Goal: Task Accomplishment & Management: Manage account settings

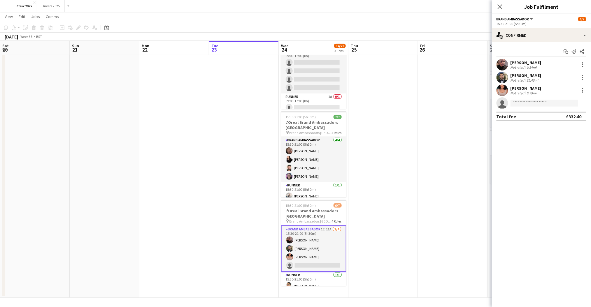
scroll to position [0, 139]
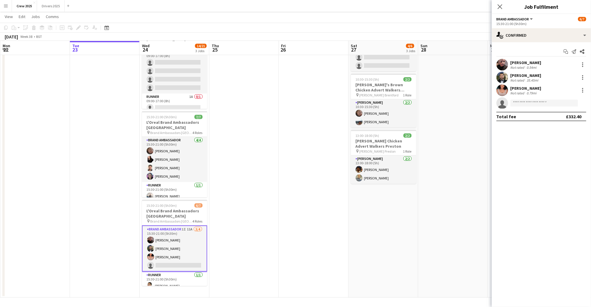
click at [422, 272] on app-date-cell at bounding box center [453, 159] width 70 height 278
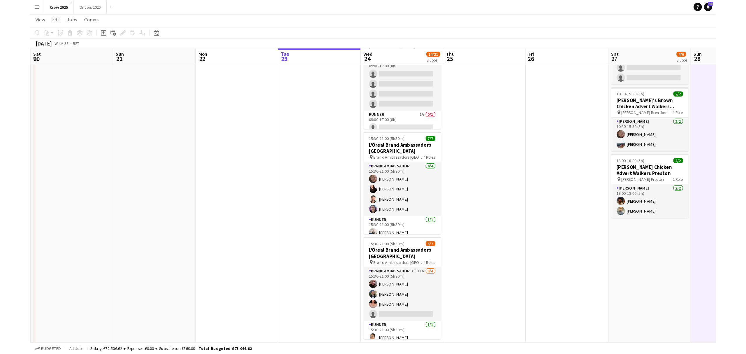
scroll to position [0, 0]
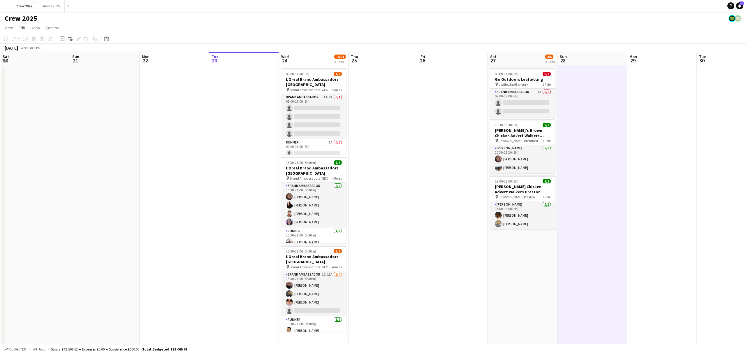
click at [457, 244] on app-date-cell at bounding box center [453, 205] width 70 height 278
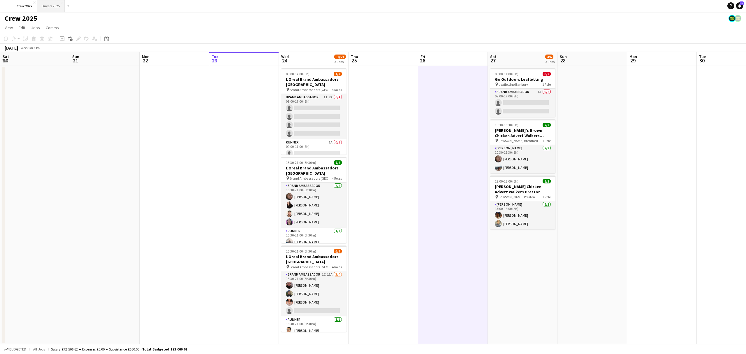
click at [54, 5] on button "Drivers 2025 Close" at bounding box center [51, 5] width 28 height 11
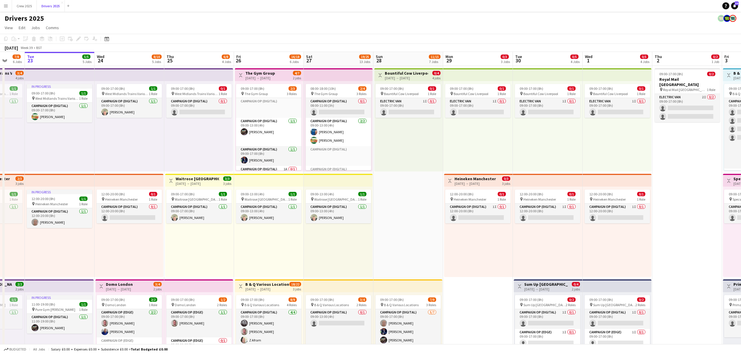
scroll to position [0, 217]
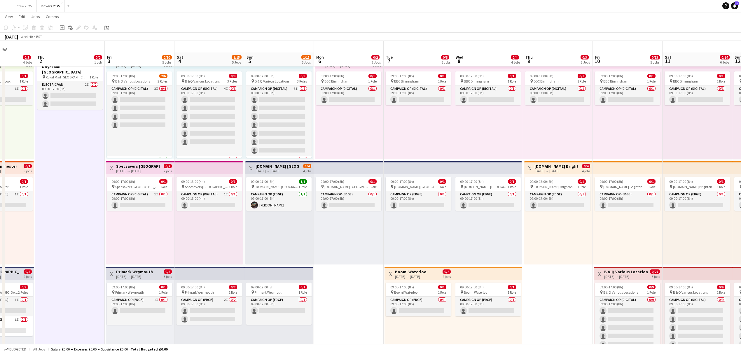
scroll to position [0, 0]
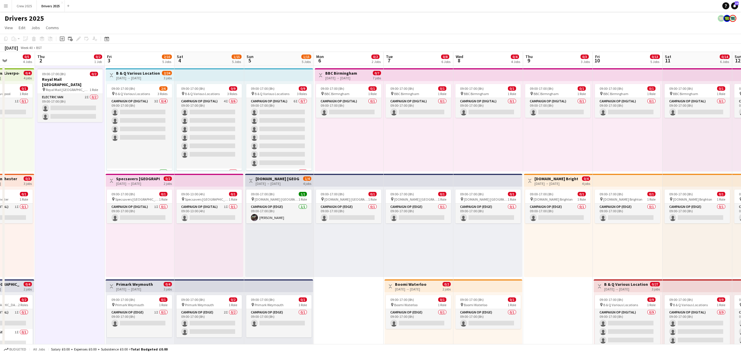
click at [137, 76] on div "[DATE] → [DATE]" at bounding box center [137, 78] width 43 height 4
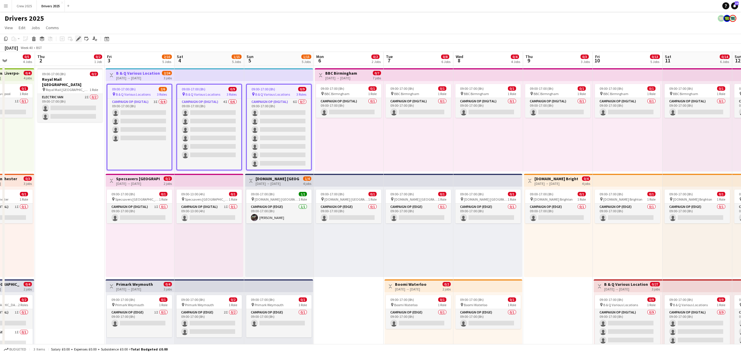
click at [80, 35] on div "Edit" at bounding box center [78, 38] width 7 height 7
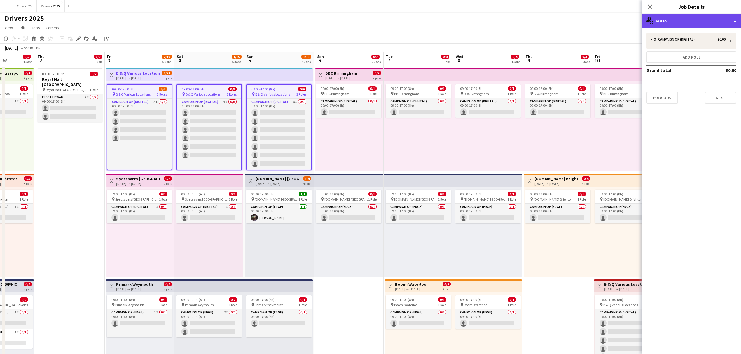
click at [591, 23] on div "multiple-users-add Roles" at bounding box center [690, 21] width 99 height 14
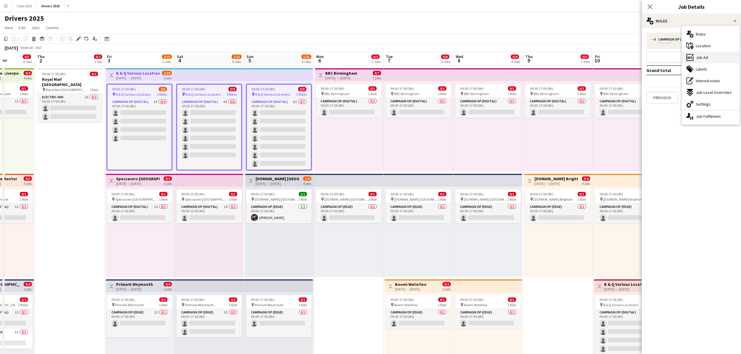
click at [591, 60] on div "ads-window Job Ad" at bounding box center [710, 58] width 58 height 12
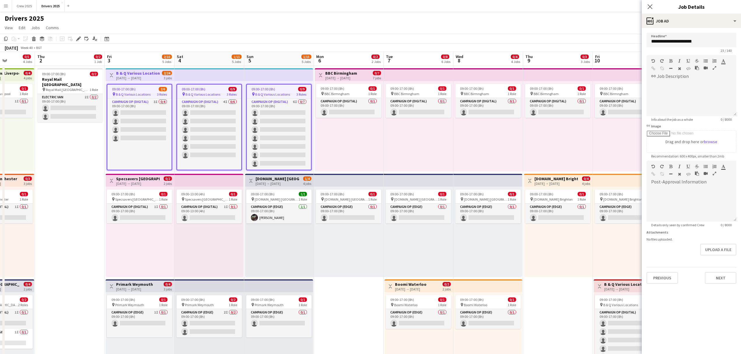
click at [188, 255] on div "09:00-13:00 (4h) 0/1 pin Specsavers Trafford Centre 1 Role Campaign Op (Digital…" at bounding box center [208, 232] width 69 height 90
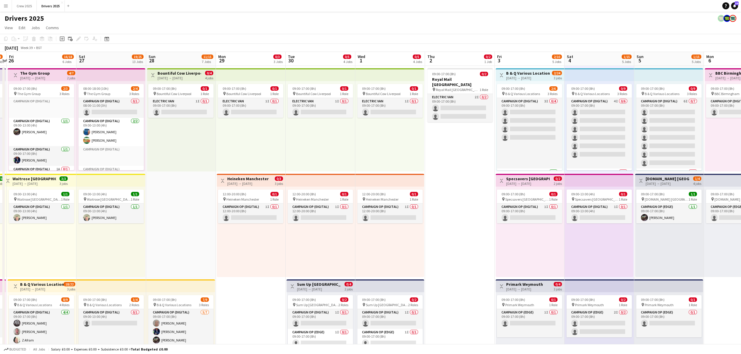
drag, startPoint x: 124, startPoint y: 252, endPoint x: 501, endPoint y: 244, distance: 377.6
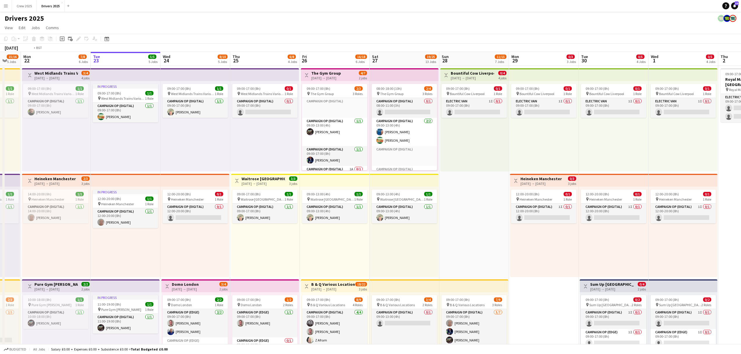
drag, startPoint x: 180, startPoint y: 239, endPoint x: 476, endPoint y: 226, distance: 297.1
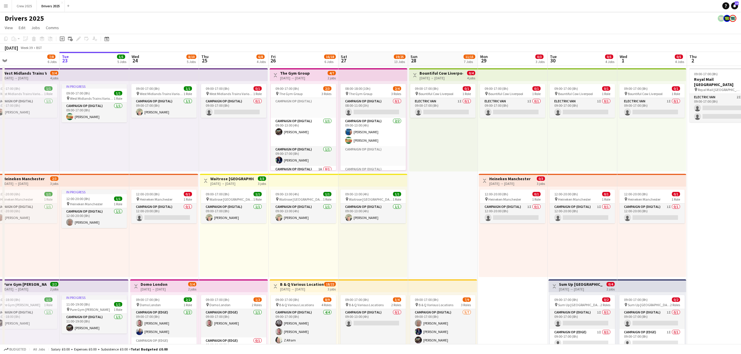
scroll to position [0, 223]
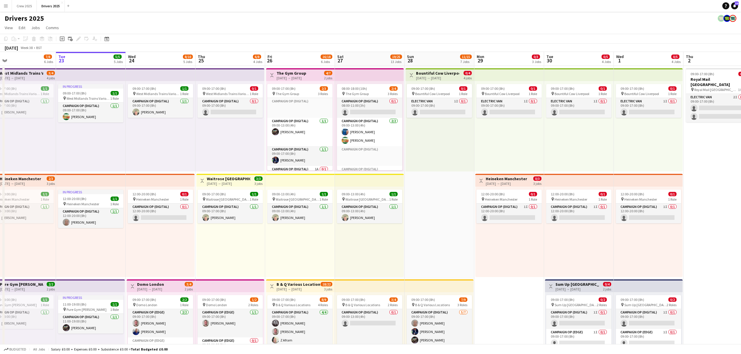
drag, startPoint x: 149, startPoint y: 238, endPoint x: 108, endPoint y: 240, distance: 41.8
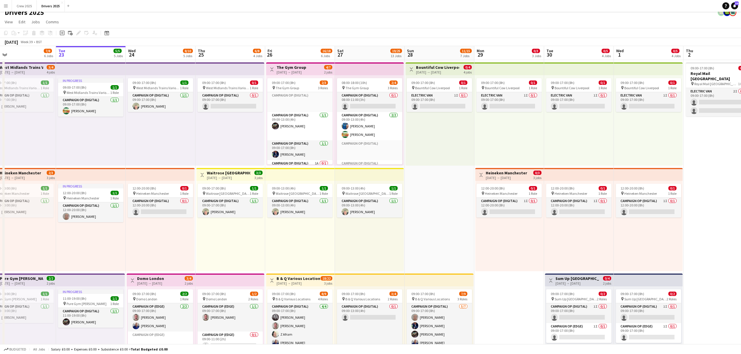
scroll to position [78, 0]
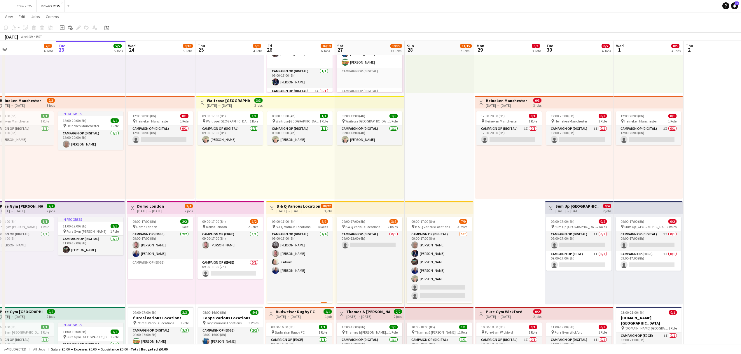
click at [300, 204] on h3 "B & Q Various Locations" at bounding box center [297, 206] width 43 height 5
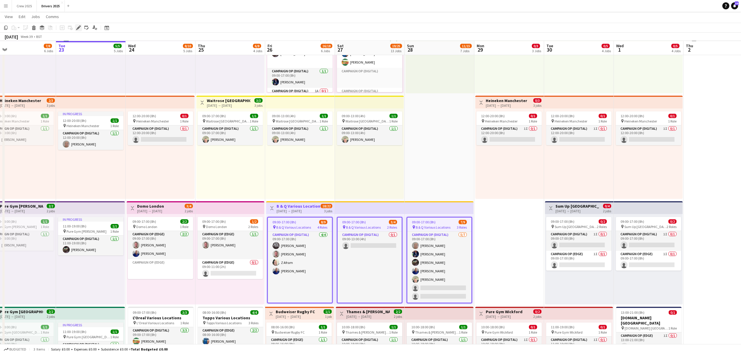
click at [80, 26] on icon "Edit" at bounding box center [78, 27] width 5 height 5
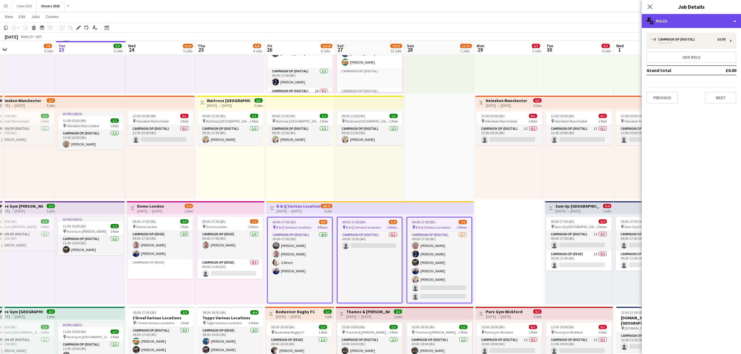
click at [591, 22] on div "multiple-users-add Roles" at bounding box center [690, 21] width 99 height 14
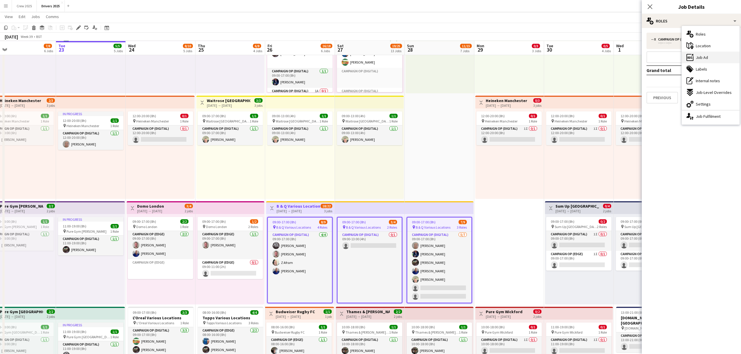
click at [591, 54] on div "ads-window Job Ad" at bounding box center [710, 58] width 58 height 12
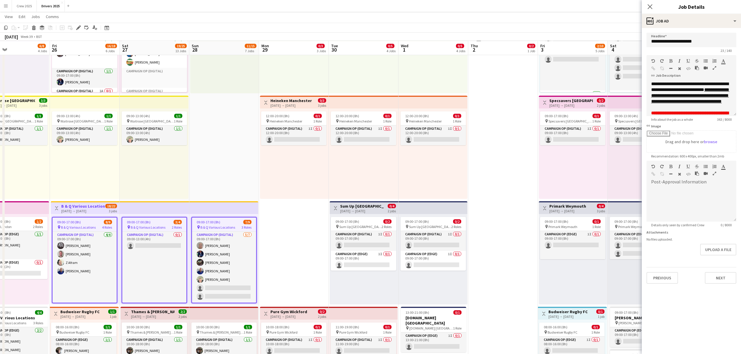
drag, startPoint x: 543, startPoint y: 167, endPoint x: 256, endPoint y: 198, distance: 289.4
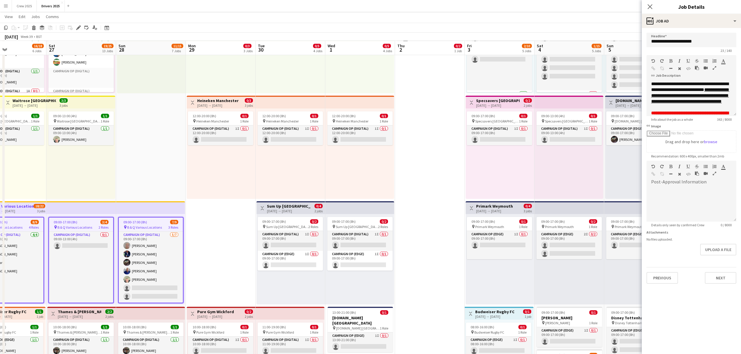
drag, startPoint x: 425, startPoint y: 185, endPoint x: 238, endPoint y: 190, distance: 187.3
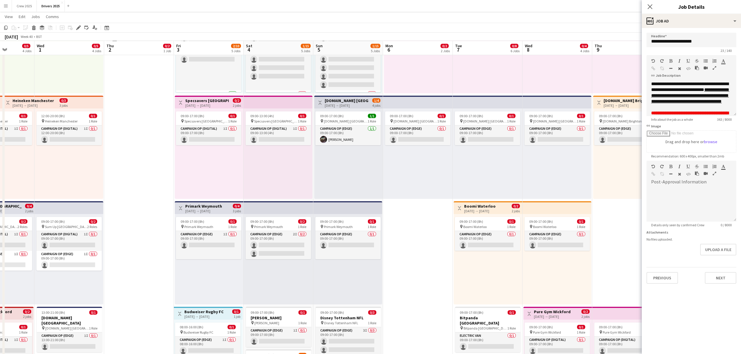
scroll to position [0, 196]
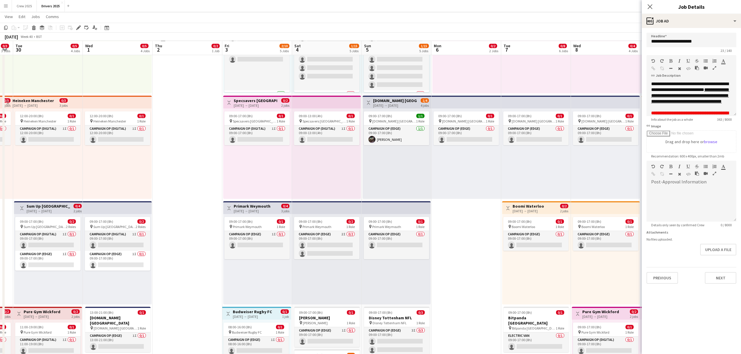
drag, startPoint x: 432, startPoint y: 171, endPoint x: 313, endPoint y: 179, distance: 119.5
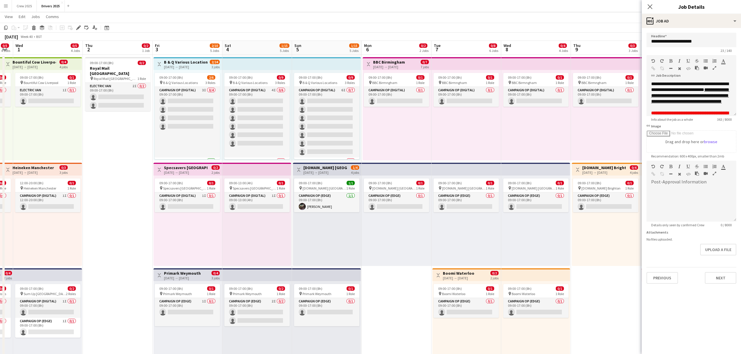
scroll to position [0, 0]
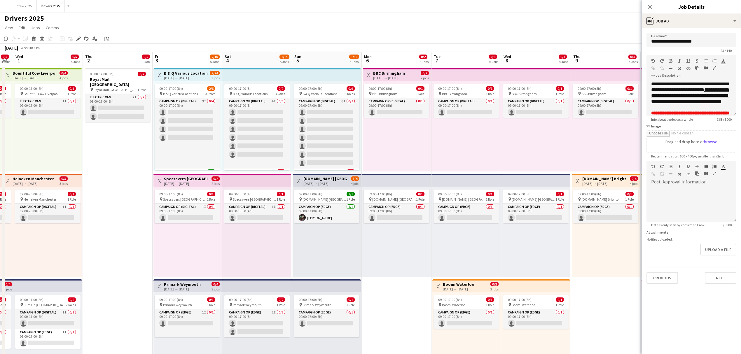
click at [185, 75] on h3 "B & Q Various Locations" at bounding box center [185, 73] width 43 height 5
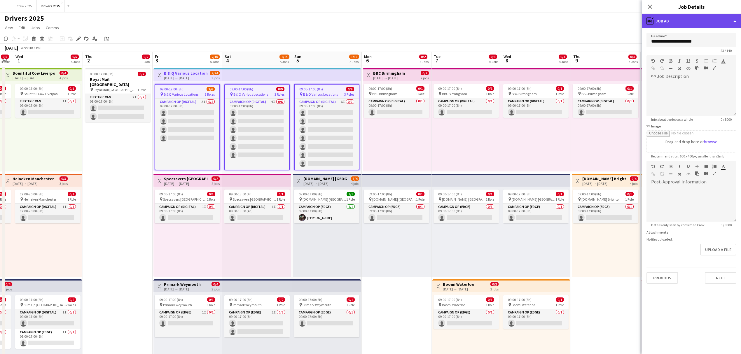
click at [591, 24] on div "ads-window Job Ad" at bounding box center [690, 21] width 99 height 14
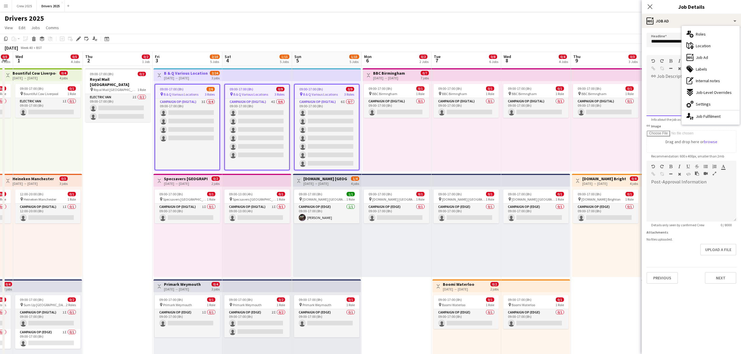
click at [591, 88] on div at bounding box center [691, 98] width 90 height 35
click at [482, 140] on div "09:00-17:00 (8h) 0/1 pin BBC Birmngham 1 Role Campaign Op (Digital) 0/1 09:00-1…" at bounding box center [466, 126] width 70 height 90
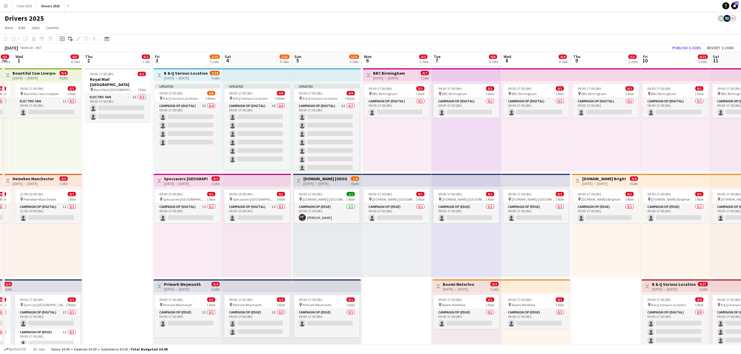
click at [190, 75] on h3 "B & Q Various Locations" at bounding box center [185, 73] width 43 height 5
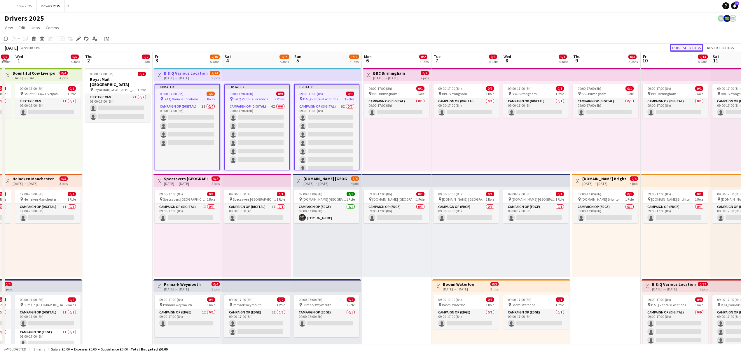
click at [591, 44] on button "Publish 3 jobs" at bounding box center [686, 48] width 34 height 8
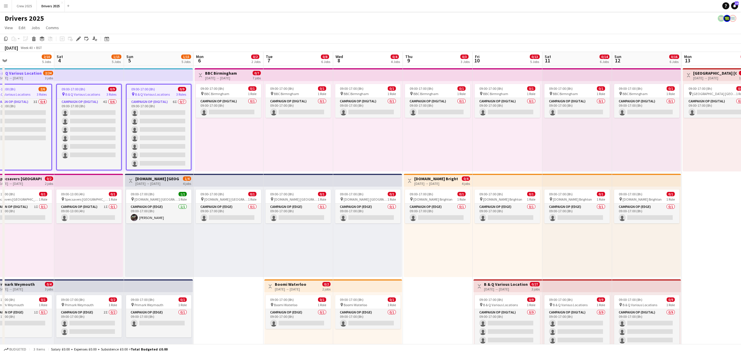
drag, startPoint x: 474, startPoint y: 144, endPoint x: 294, endPoint y: 167, distance: 181.4
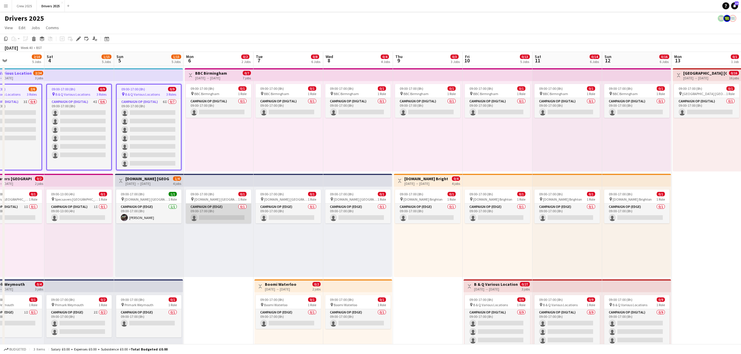
click at [217, 213] on app-card-role "Campaign Op (Edge) 0/1 09:00-17:00 (8h) single-neutral-actions" at bounding box center [218, 214] width 65 height 20
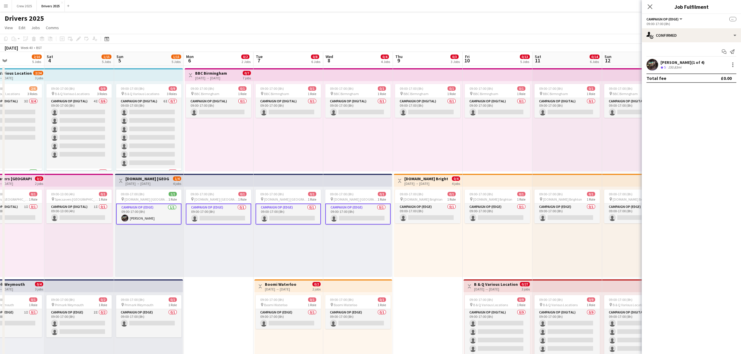
click at [222, 209] on app-card-role "Campaign Op (Edge) 0/1 09:00-17:00 (8h) single-neutral-actions" at bounding box center [218, 214] width 65 height 21
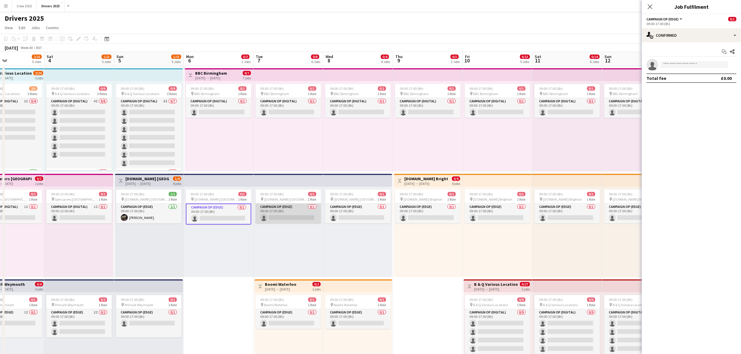
click at [289, 213] on app-card-role "Campaign Op (Edge) 0/1 09:00-17:00 (8h) single-neutral-actions" at bounding box center [287, 214] width 65 height 20
click at [366, 210] on app-card-role "Campaign Op (Edge) 0/1 09:00-17:00 (8h) single-neutral-actions" at bounding box center [357, 214] width 65 height 20
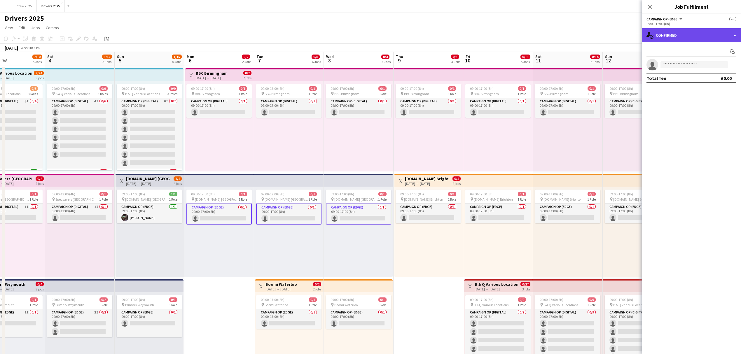
click at [591, 30] on div "single-neutral-actions-check-2 Confirmed" at bounding box center [690, 35] width 99 height 14
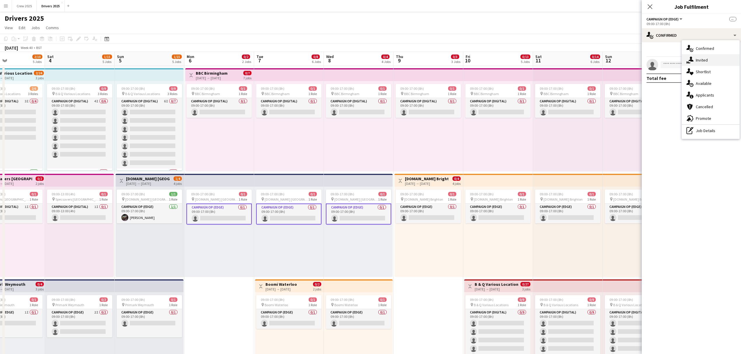
click at [591, 63] on div "single-neutral-actions-share-1 Invited" at bounding box center [710, 60] width 58 height 12
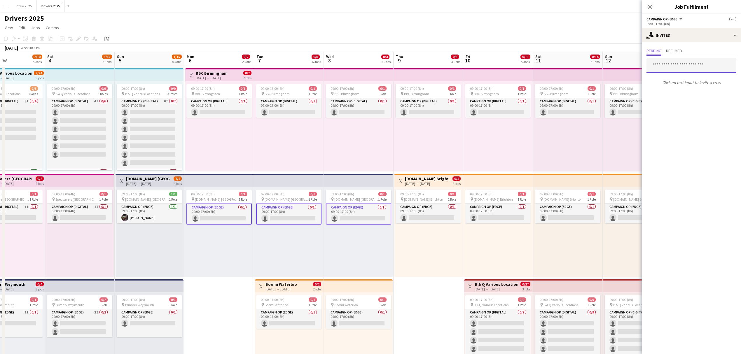
click at [591, 68] on input "text" at bounding box center [691, 65] width 90 height 15
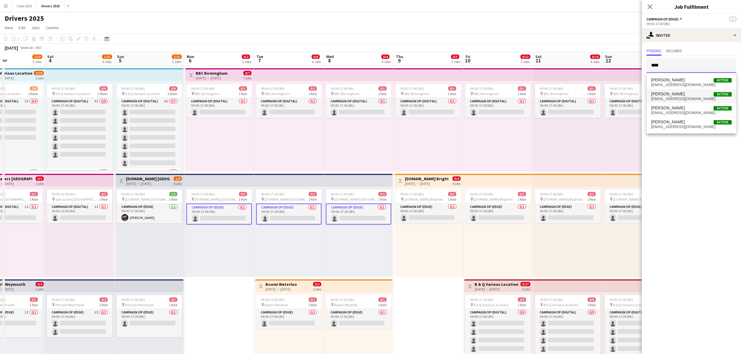
type input "****"
click at [591, 98] on span "[EMAIL_ADDRESS][DOMAIN_NAME]" at bounding box center [691, 99] width 80 height 5
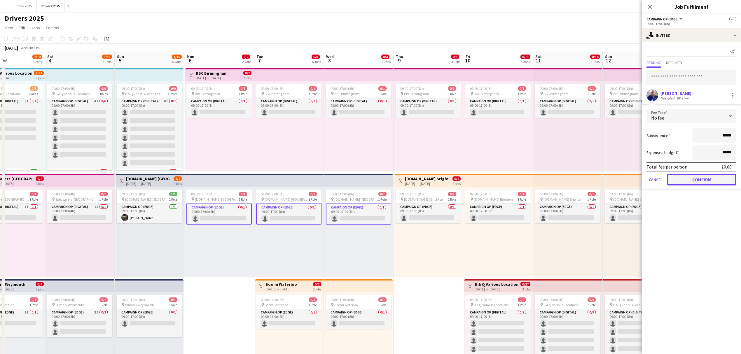
click at [591, 180] on button "Confirm" at bounding box center [701, 180] width 69 height 12
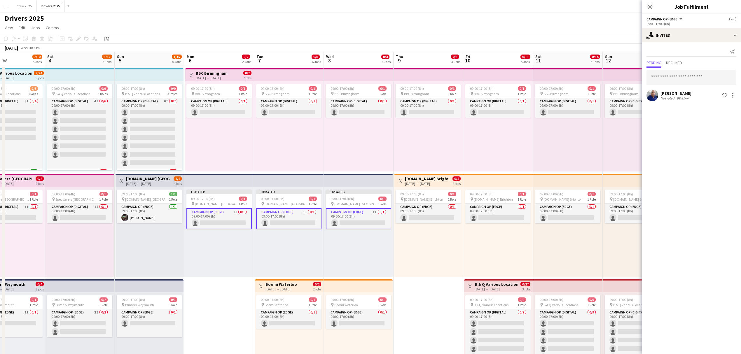
drag, startPoint x: 435, startPoint y: 244, endPoint x: 432, endPoint y: 241, distance: 4.6
click at [435, 244] on div "09:00-17:00 (8h) 0/1 pin [DOMAIN_NAME] Brighton 1 Role Campaign Op (Edge) 0/1 0…" at bounding box center [428, 232] width 69 height 90
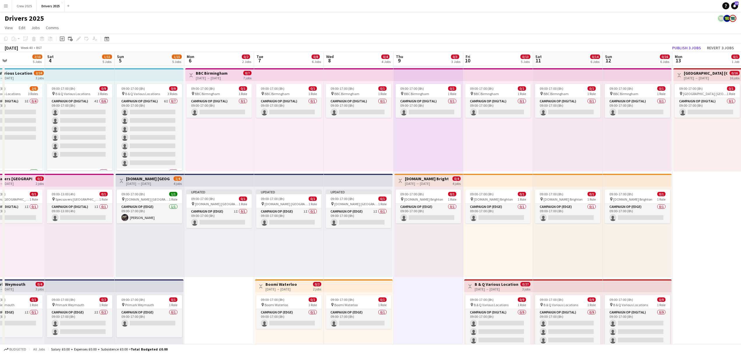
click at [146, 183] on div "[DATE] → [DATE]" at bounding box center [147, 183] width 43 height 4
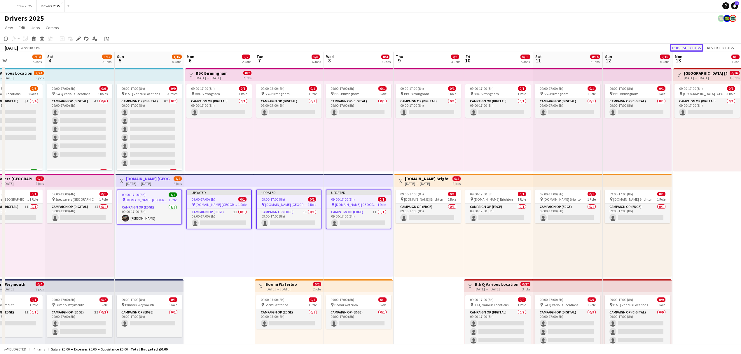
click at [591, 46] on button "Publish 3 jobs" at bounding box center [686, 48] width 34 height 8
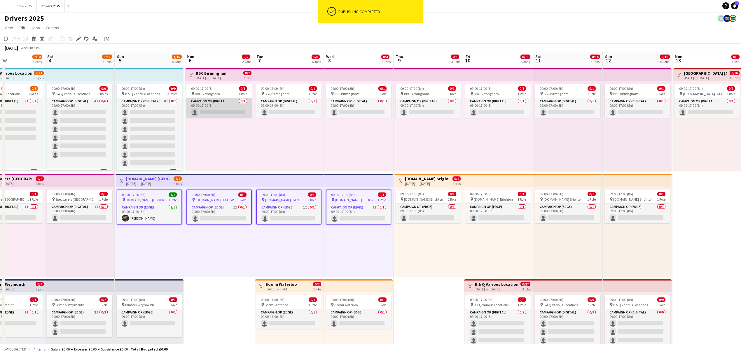
click at [227, 105] on app-card-role "Campaign Op (Digital) 0/1 09:00-17:00 (8h) single-neutral-actions" at bounding box center [218, 108] width 65 height 20
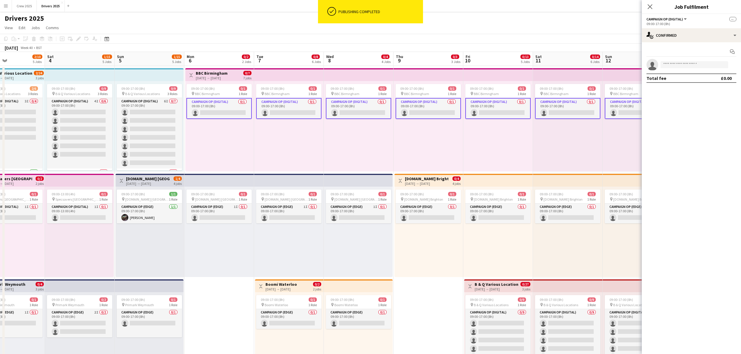
click at [220, 110] on app-card-role "Campaign Op (Digital) 0/1 09:00-17:00 (8h) single-neutral-actions" at bounding box center [218, 108] width 65 height 21
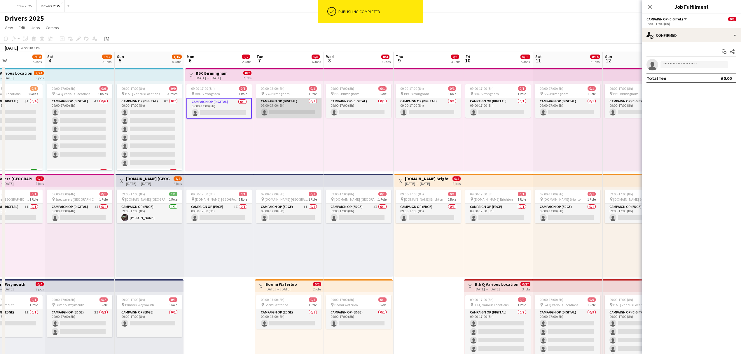
click at [289, 110] on app-card-role "Campaign Op (Digital) 0/1 09:00-17:00 (8h) single-neutral-actions" at bounding box center [288, 108] width 65 height 20
click at [363, 108] on app-card-role "Campaign Op (Digital) 0/1 09:00-17:00 (8h) single-neutral-actions" at bounding box center [358, 108] width 65 height 20
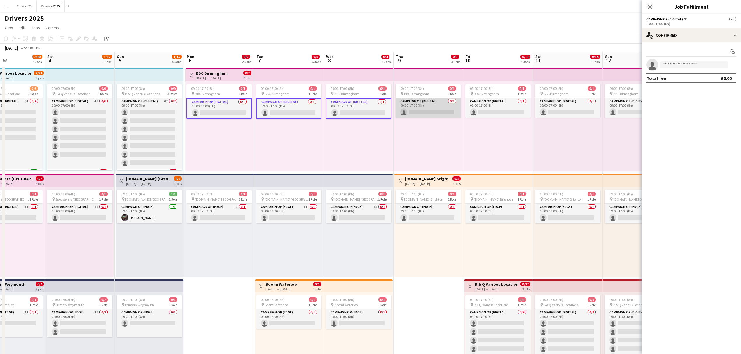
click at [418, 104] on app-card-role "Campaign Op (Digital) 0/1 09:00-17:00 (8h) single-neutral-actions" at bounding box center [427, 108] width 65 height 20
click at [496, 103] on app-card-role "Campaign Op (Digital) 0/1 09:00-17:00 (8h) single-neutral-actions" at bounding box center [497, 108] width 65 height 20
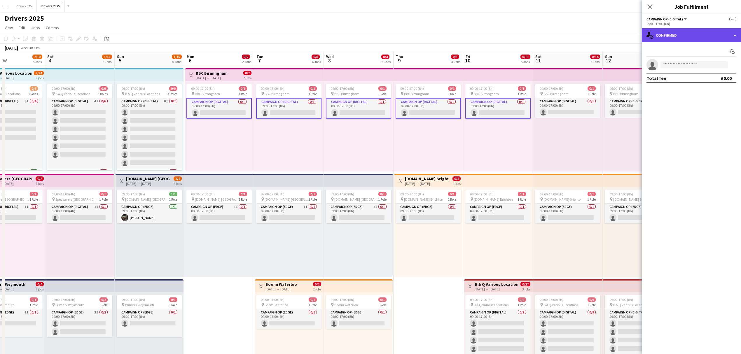
click at [591, 38] on div "single-neutral-actions-check-2 Confirmed" at bounding box center [690, 35] width 99 height 14
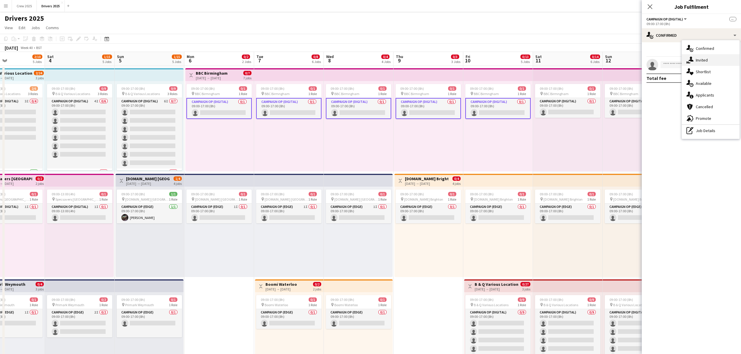
click at [591, 63] on div "single-neutral-actions-share-1 Invited" at bounding box center [710, 60] width 58 height 12
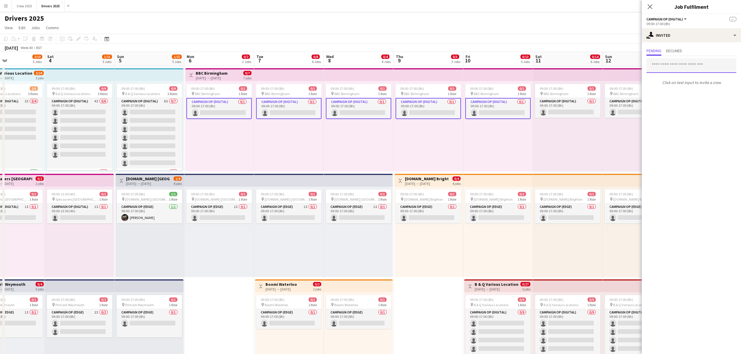
click at [591, 64] on input "text" at bounding box center [691, 65] width 90 height 15
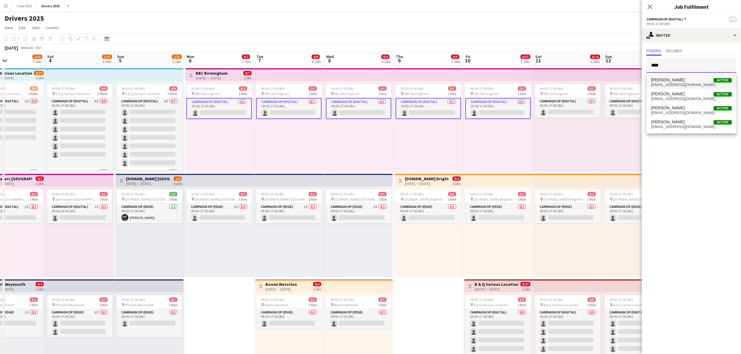
type input "****"
click at [591, 81] on span "[PERSON_NAME]" at bounding box center [668, 80] width 34 height 5
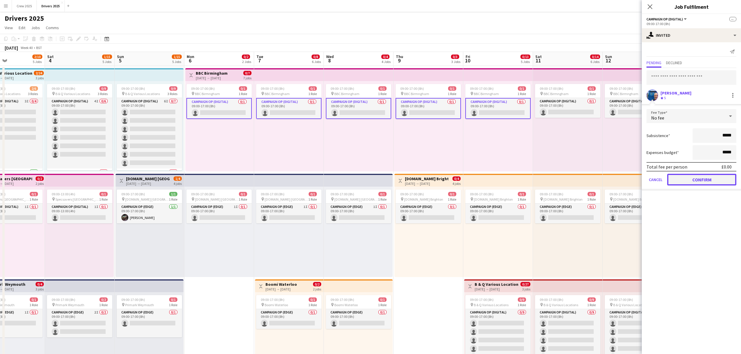
click at [591, 177] on button "Confirm" at bounding box center [701, 180] width 69 height 12
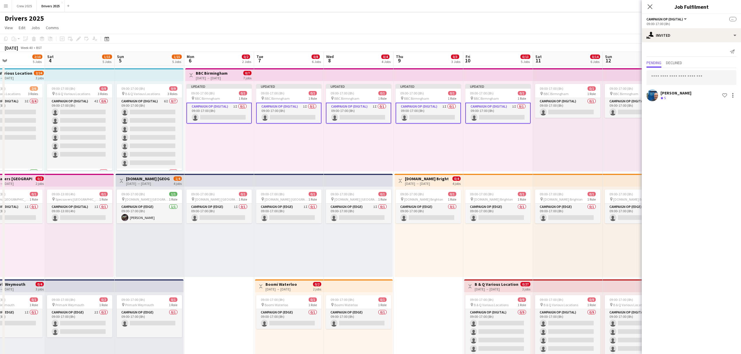
click at [306, 150] on div "Updated 09:00-17:00 (8h) 0/1 pin BBC Birmngham 1 Role Campaign Op (Digital) 1I …" at bounding box center [289, 126] width 70 height 90
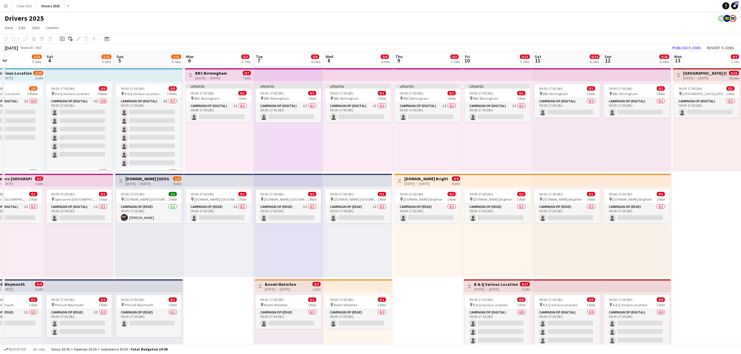
click at [222, 76] on div "[DATE] → [DATE]" at bounding box center [211, 78] width 32 height 4
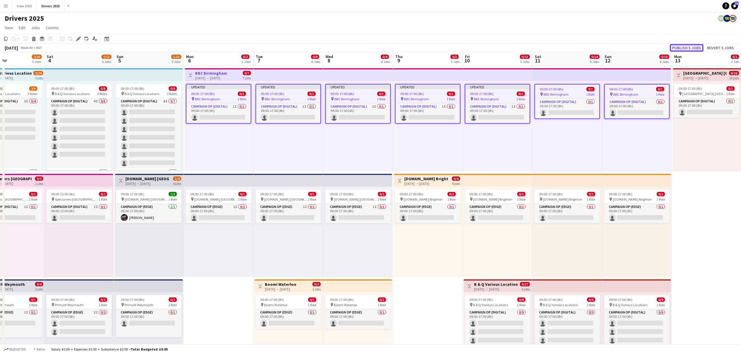
click at [591, 45] on button "Publish 5 jobs" at bounding box center [686, 48] width 34 height 8
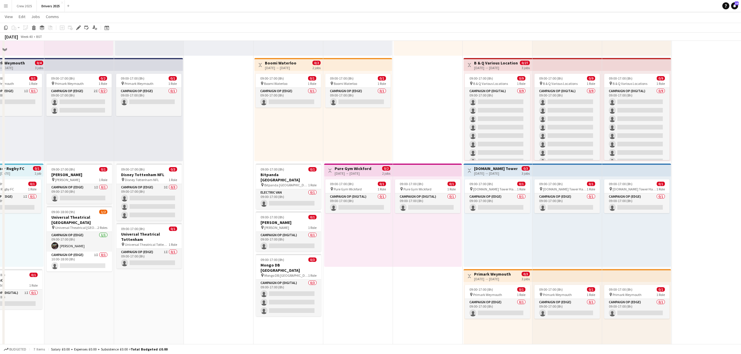
scroll to position [233, 0]
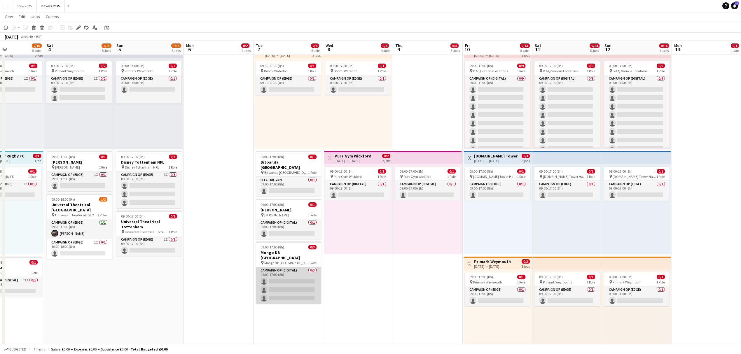
click at [302, 287] on app-card-role "Campaign Op (Digital) 0/3 09:00-17:00 (8h) single-neutral-actions single-neutra…" at bounding box center [288, 285] width 65 height 37
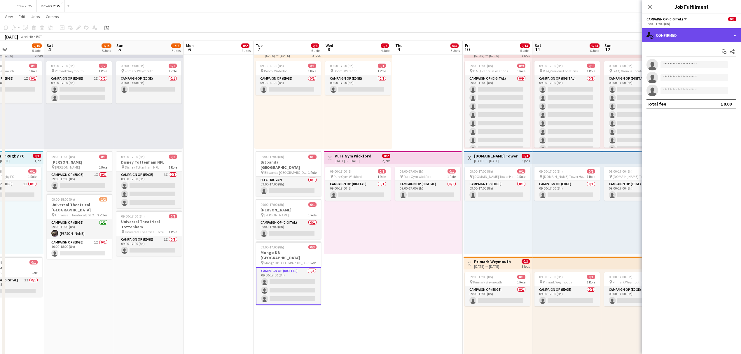
click at [591, 39] on div "single-neutral-actions-check-2 Confirmed" at bounding box center [690, 35] width 99 height 14
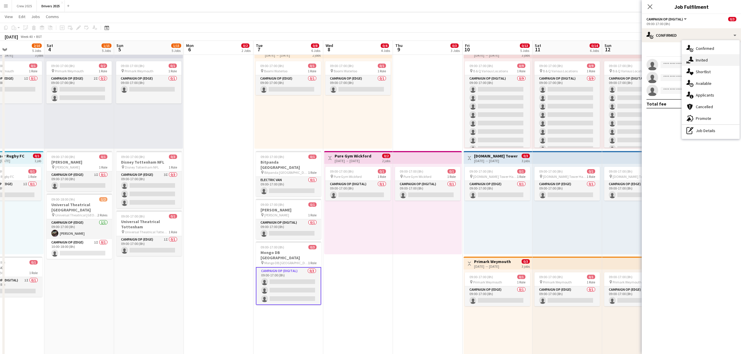
click at [591, 60] on div "single-neutral-actions-share-1 Invited" at bounding box center [710, 60] width 58 height 12
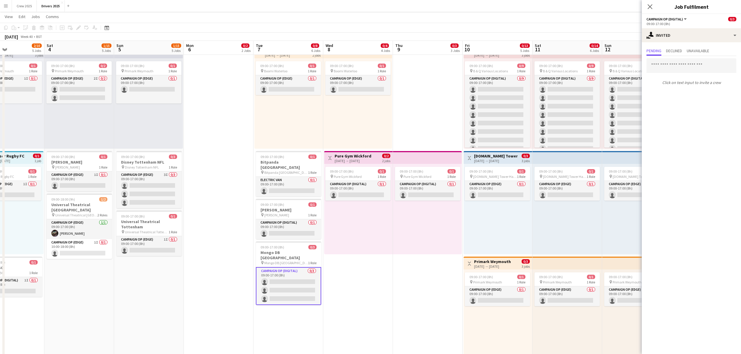
drag, startPoint x: 345, startPoint y: 294, endPoint x: 344, endPoint y: 292, distance: 3.1
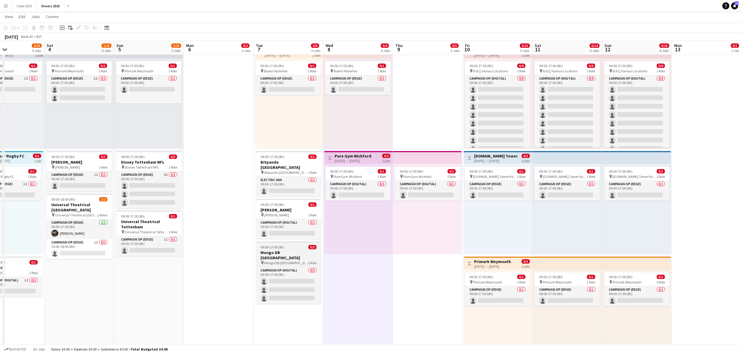
click at [295, 250] on h3 "Mongo DB [GEOGRAPHIC_DATA]" at bounding box center [288, 255] width 65 height 10
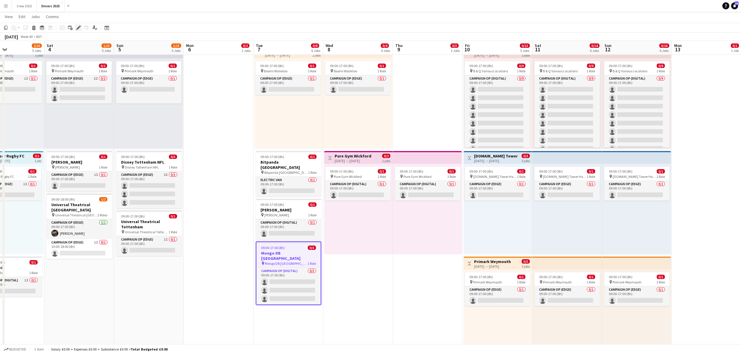
click at [76, 26] on icon "Edit" at bounding box center [78, 27] width 5 height 5
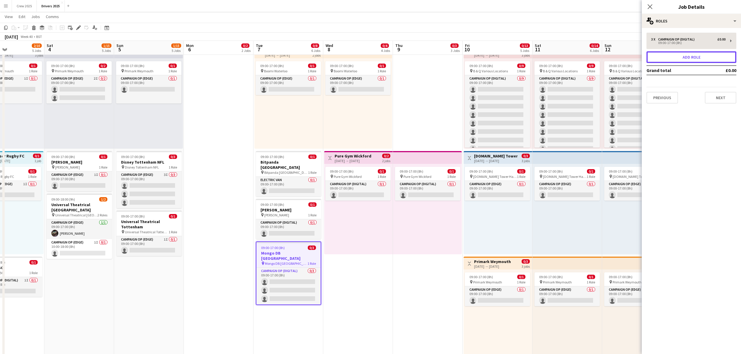
click at [591, 59] on button "Add role" at bounding box center [691, 57] width 90 height 12
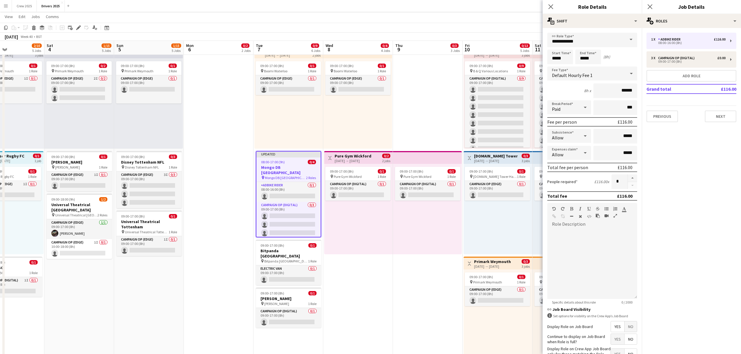
click at [591, 31] on div "**********" at bounding box center [591, 211] width 99 height 367
click at [591, 37] on input "**********" at bounding box center [592, 40] width 90 height 15
click at [591, 74] on span "Pro Photography" at bounding box center [589, 72] width 75 height 6
type input "**********"
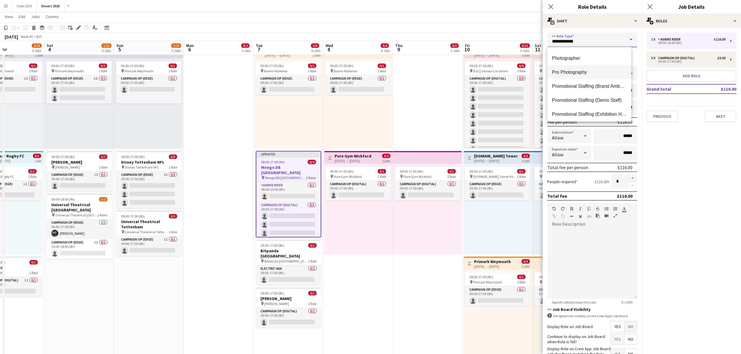
type input "*****"
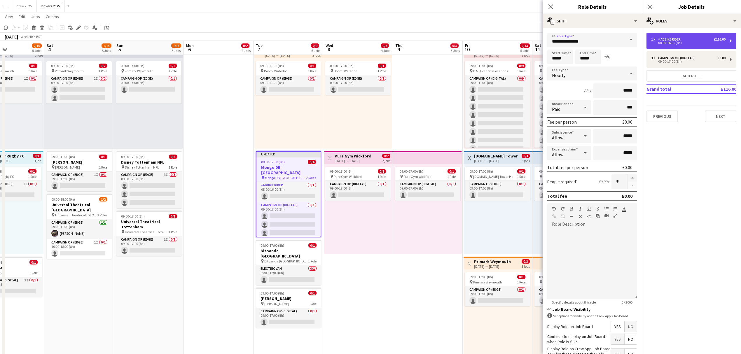
click at [591, 36] on div "1 x Adbike Rider £116.00 08:00-16:00 (8h)" at bounding box center [691, 41] width 90 height 16
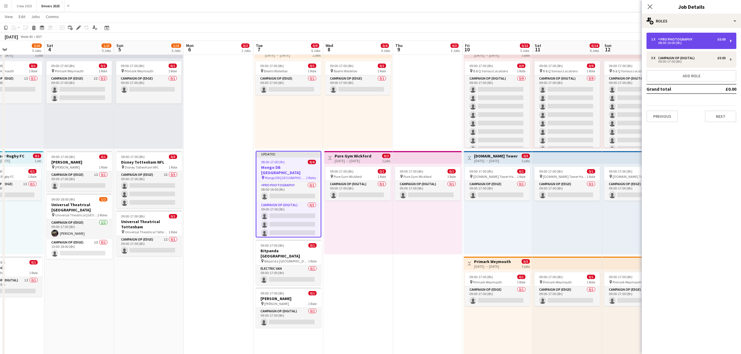
click at [591, 40] on div "Pro Photography" at bounding box center [676, 39] width 36 height 4
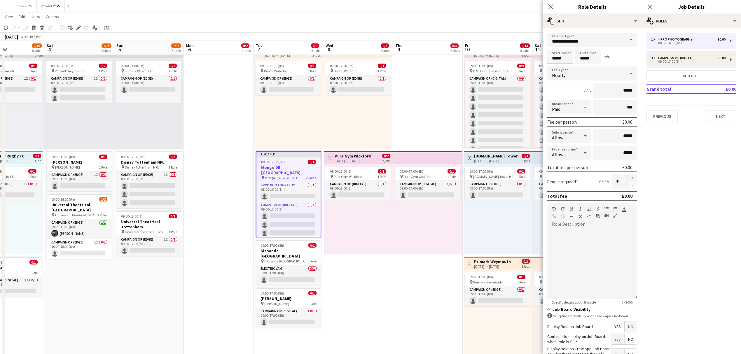
click at [555, 60] on input "*****" at bounding box center [560, 57] width 26 height 15
type input "*****"
click at [554, 47] on div at bounding box center [554, 47] width 12 height 6
click at [578, 54] on input "*****" at bounding box center [588, 57] width 26 height 15
type input "*****"
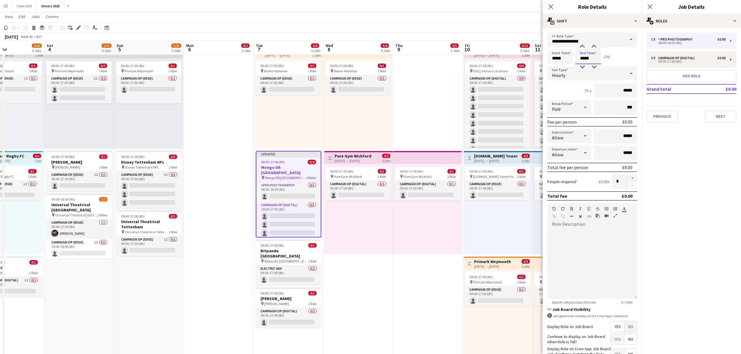
click at [581, 45] on div at bounding box center [582, 47] width 12 height 6
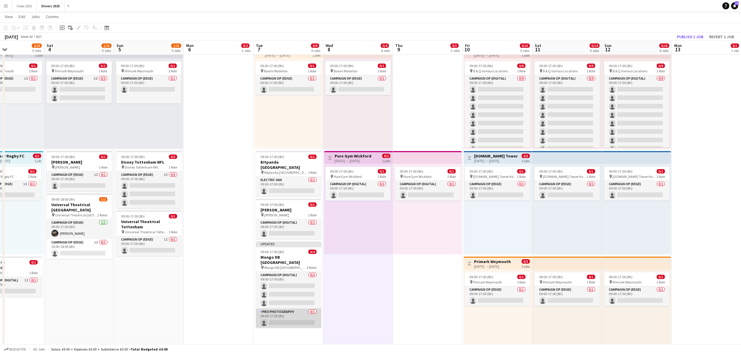
click at [290, 307] on app-card-role "Pro Photography 0/1 09:00-17:00 (8h) single-neutral-actions" at bounding box center [288, 318] width 65 height 20
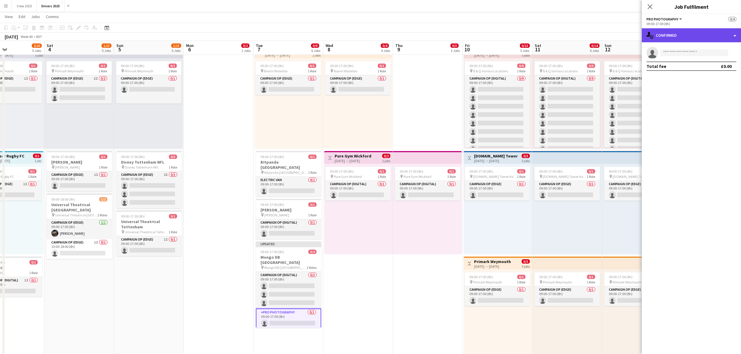
click at [591, 39] on div "single-neutral-actions-check-2 Confirmed" at bounding box center [690, 35] width 99 height 14
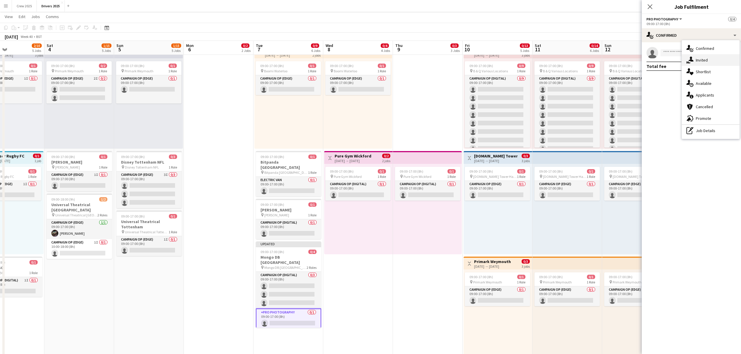
click at [591, 60] on span "Invited" at bounding box center [701, 59] width 12 height 5
click at [591, 68] on input "text" at bounding box center [691, 65] width 90 height 15
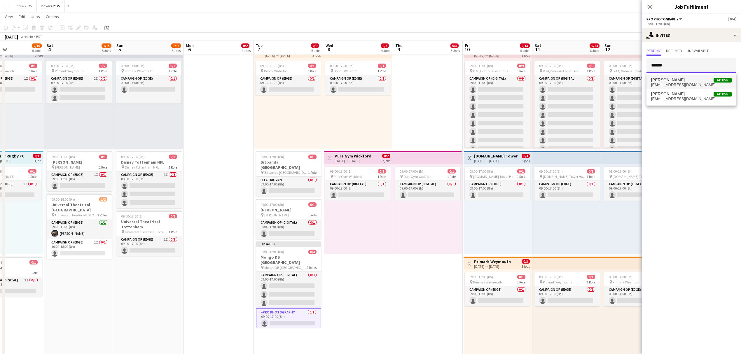
type input "******"
click at [591, 81] on span "[PERSON_NAME]" at bounding box center [668, 80] width 34 height 5
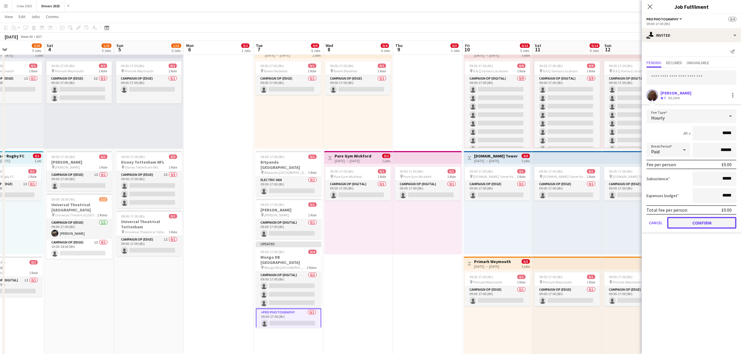
click at [591, 221] on button "Confirm" at bounding box center [701, 223] width 69 height 12
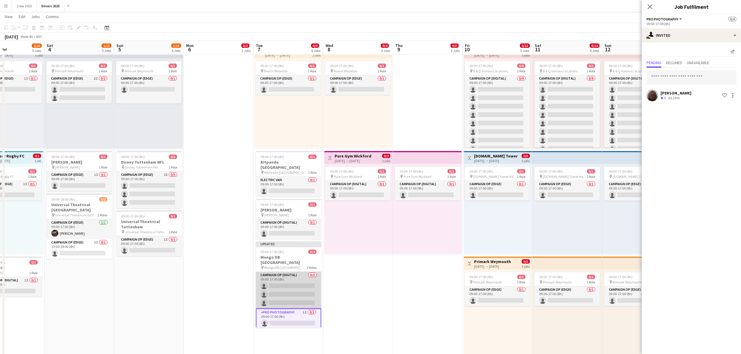
click at [299, 274] on app-card-role "Campaign Op (Digital) 0/3 09:00-17:00 (8h) single-neutral-actions single-neutra…" at bounding box center [288, 290] width 65 height 37
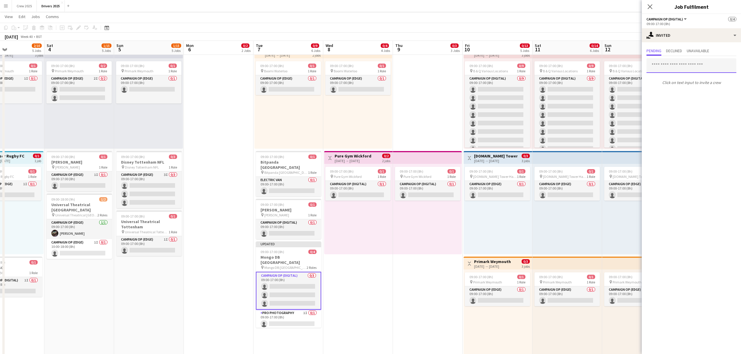
click at [591, 66] on input "text" at bounding box center [691, 65] width 90 height 15
type input "*"
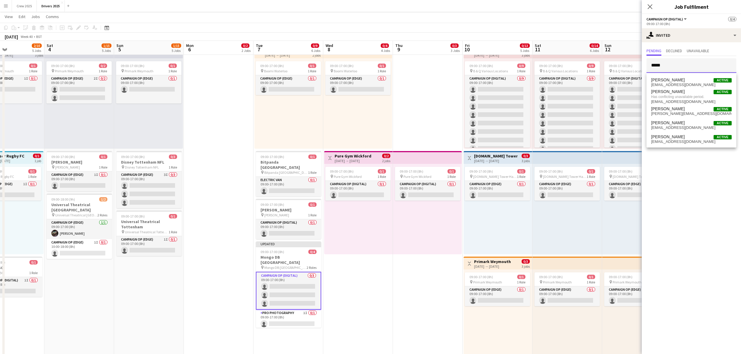
click at [591, 71] on input "*****" at bounding box center [691, 65] width 90 height 15
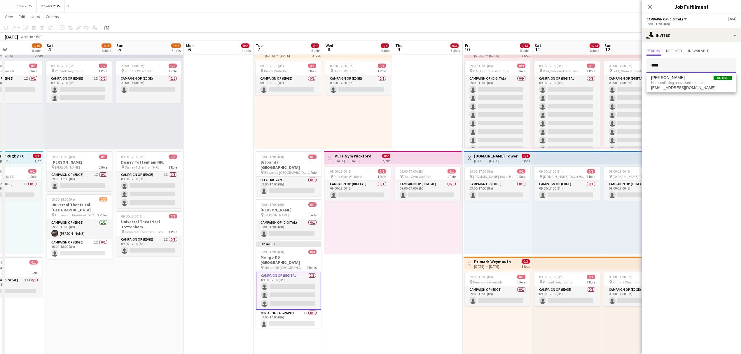
click at [591, 66] on input "****" at bounding box center [691, 65] width 90 height 15
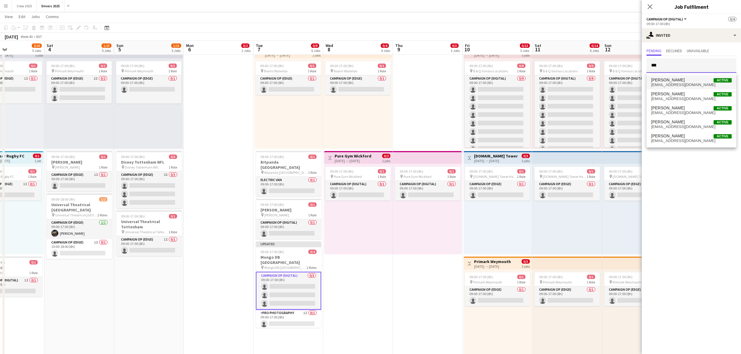
type input "***"
click at [591, 85] on span "[EMAIL_ADDRESS][DOMAIN_NAME]" at bounding box center [691, 85] width 80 height 5
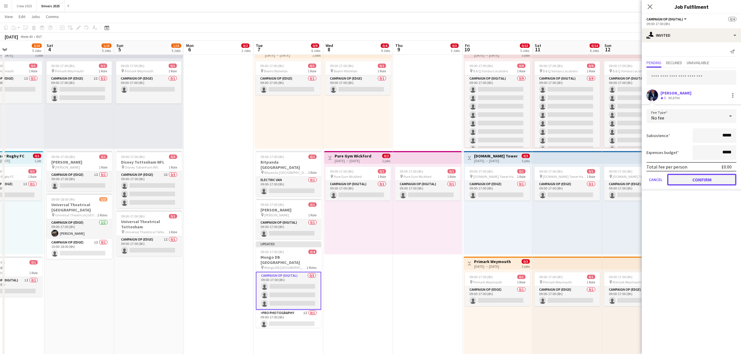
click at [591, 180] on button "Confirm" at bounding box center [701, 180] width 69 height 12
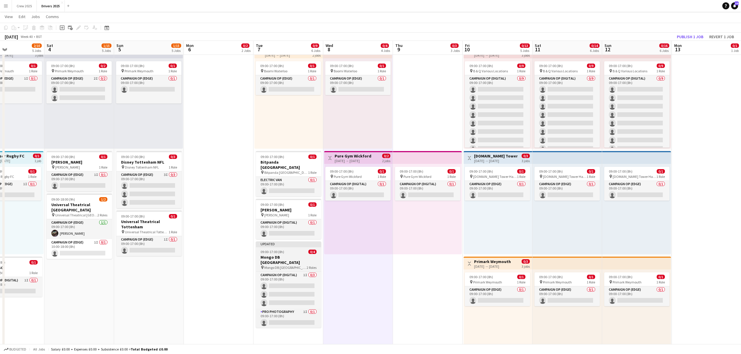
click at [294, 241] on div "Updated" at bounding box center [288, 243] width 65 height 5
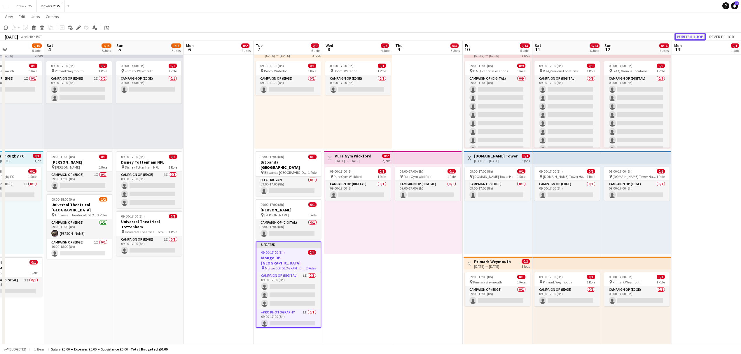
click at [591, 33] on button "Publish 1 job" at bounding box center [689, 37] width 31 height 8
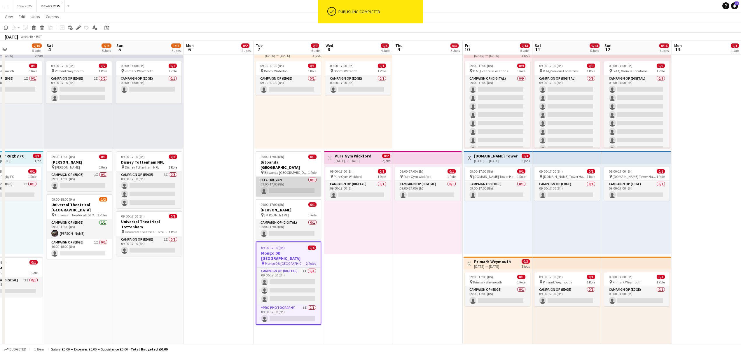
click at [292, 187] on app-card-role "Electric Van 0/1 09:00-17:00 (8h) single-neutral-actions" at bounding box center [288, 187] width 65 height 20
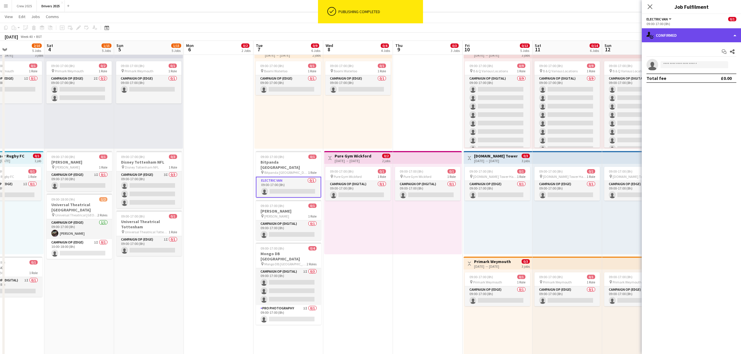
click at [591, 36] on div "single-neutral-actions-check-2 Confirmed" at bounding box center [690, 35] width 99 height 14
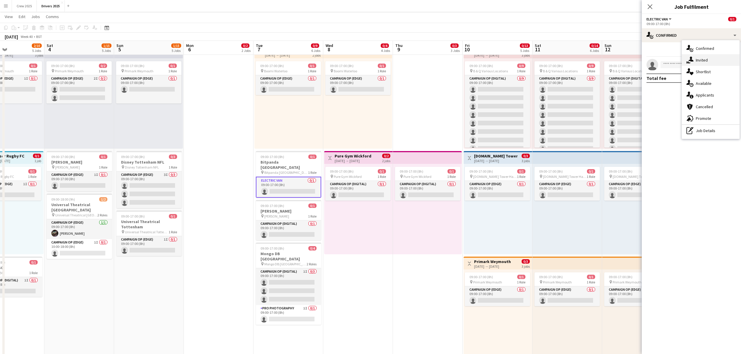
click at [591, 60] on div "single-neutral-actions-share-1 Invited" at bounding box center [710, 60] width 58 height 12
click at [591, 69] on input "text" at bounding box center [691, 65] width 90 height 15
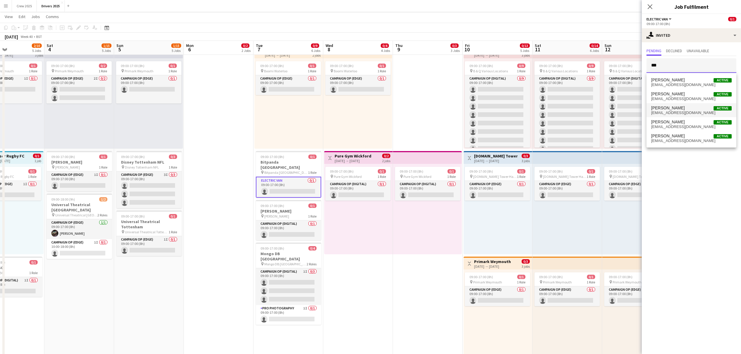
type input "***"
click at [591, 112] on span "[EMAIL_ADDRESS][DOMAIN_NAME]" at bounding box center [691, 112] width 80 height 5
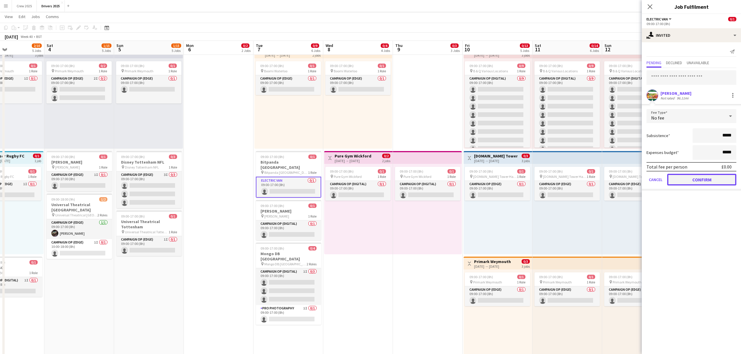
click at [591, 175] on button "Confirm" at bounding box center [701, 180] width 69 height 12
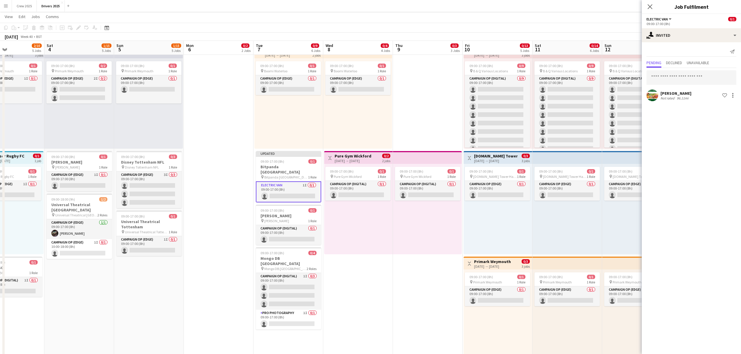
click at [352, 252] on div "09:00-17:00 (8h) 0/1 pin Pure Gym Wickford 1 Role Campaign Op (Digital) 0/1 09:…" at bounding box center [358, 209] width 69 height 90
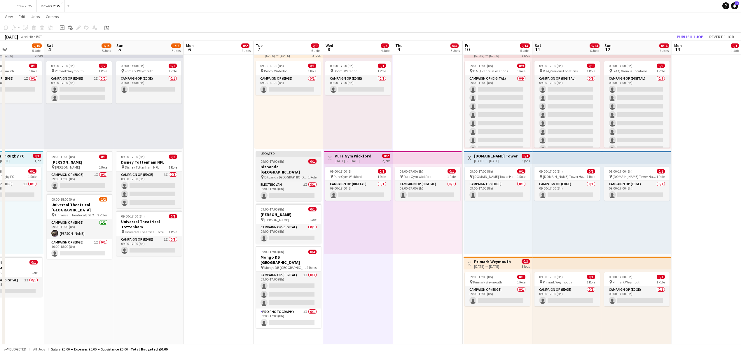
click at [278, 154] on div "Updated" at bounding box center [288, 153] width 65 height 5
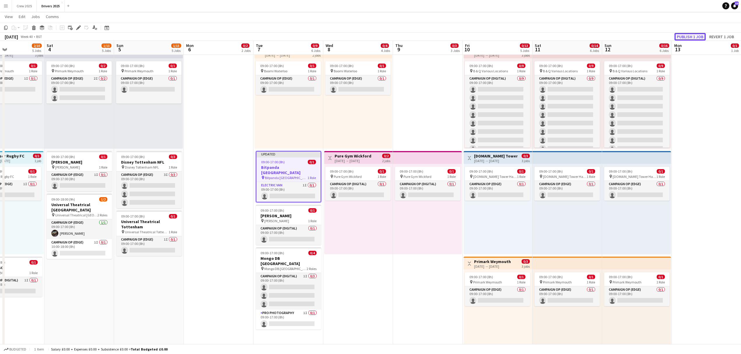
click at [591, 35] on button "Publish 1 job" at bounding box center [689, 37] width 31 height 8
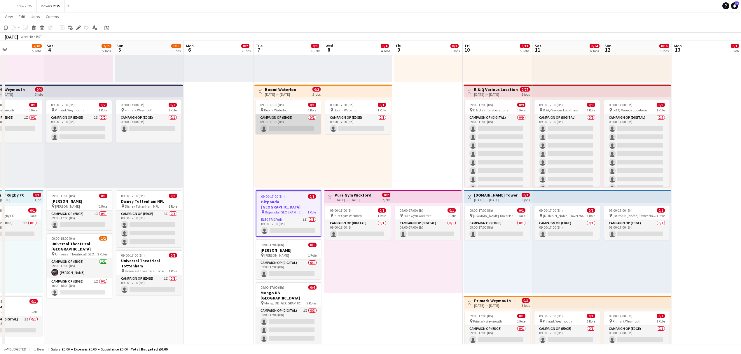
click at [285, 120] on app-card-role "Campaign Op (Edge) 0/1 09:00-17:00 (8h) single-neutral-actions" at bounding box center [287, 124] width 65 height 20
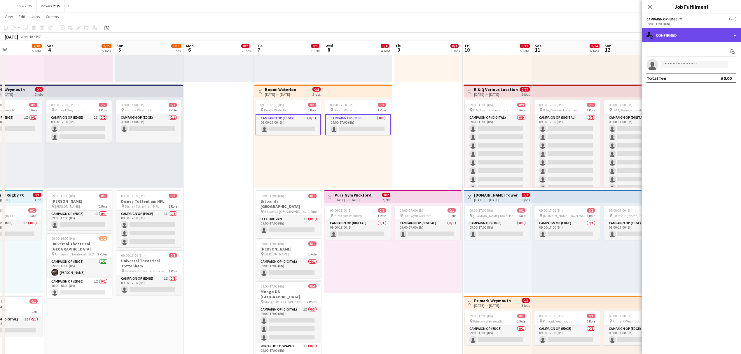
click at [591, 33] on div "single-neutral-actions-check-2 Confirmed" at bounding box center [690, 35] width 99 height 14
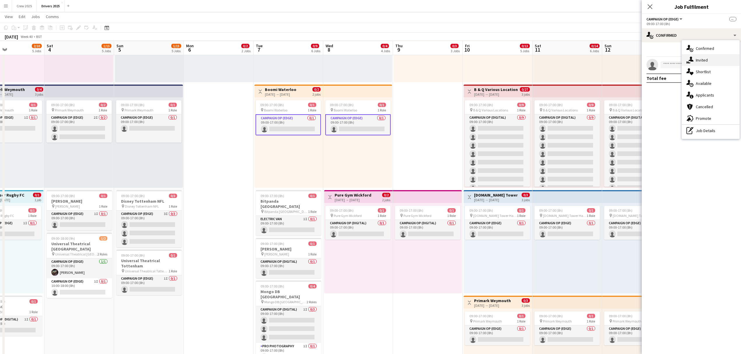
click at [591, 60] on span "Invited" at bounding box center [701, 59] width 12 height 5
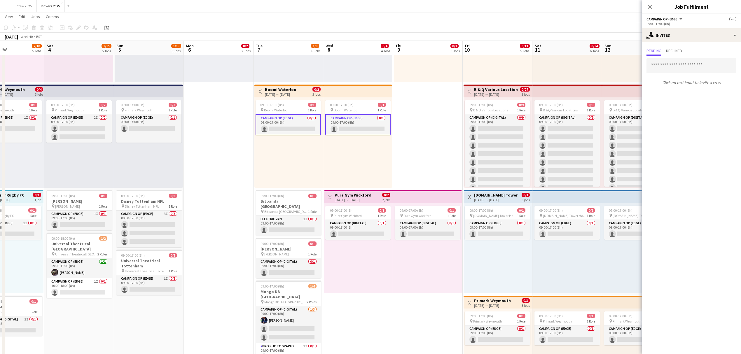
click at [290, 148] on div "09:00-17:00 (8h) 0/1 pin Boomi Waterloo 1 Role Campaign Op (Edge) 0/1 09:00-17:…" at bounding box center [288, 142] width 69 height 90
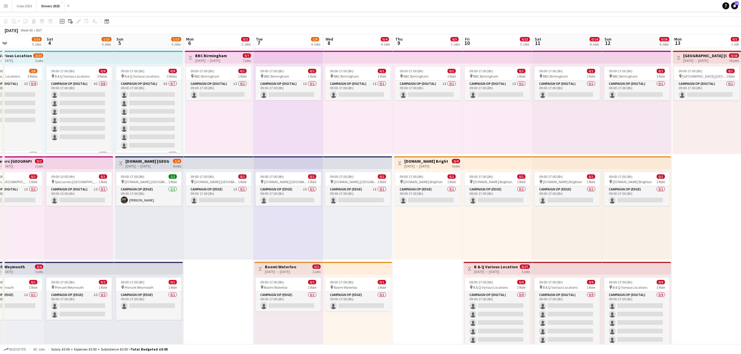
scroll to position [0, 0]
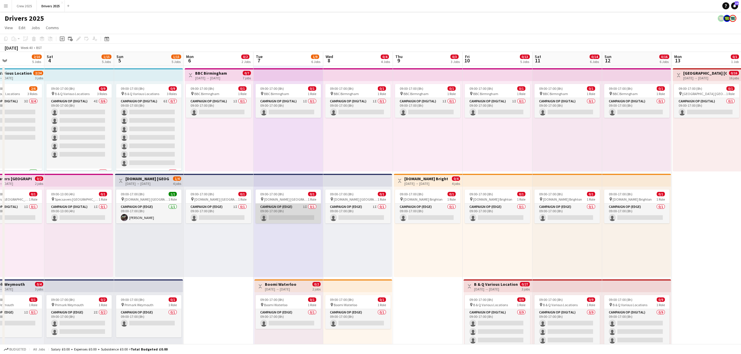
click at [284, 213] on app-card-role "Campaign Op (Edge) 1I 0/1 09:00-17:00 (8h) single-neutral-actions" at bounding box center [287, 214] width 65 height 20
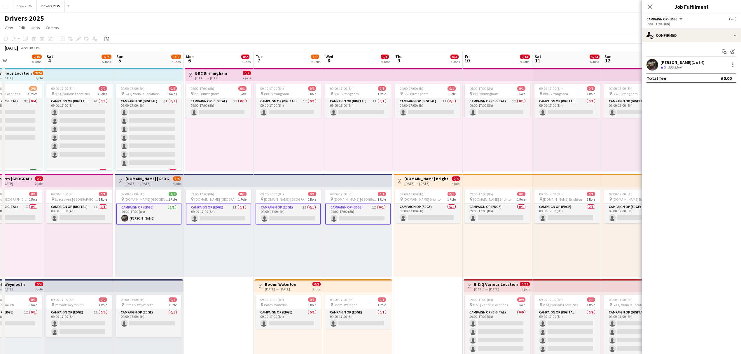
click at [217, 211] on app-card-role "Campaign Op (Edge) 1I 0/1 09:00-17:00 (8h) single-neutral-actions" at bounding box center [218, 214] width 65 height 21
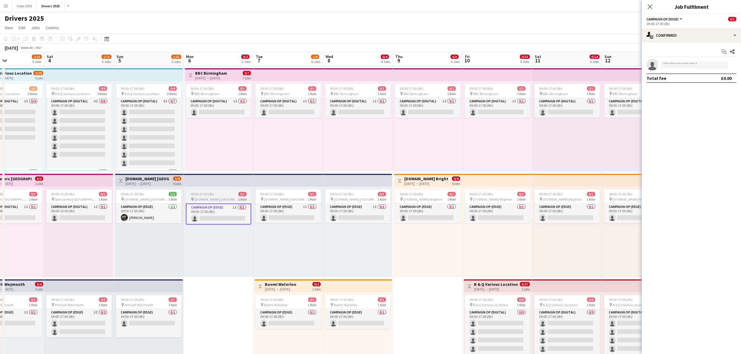
click at [227, 205] on app-card-role "Campaign Op (Edge) 1I 0/1 09:00-17:00 (8h) single-neutral-actions" at bounding box center [218, 214] width 65 height 21
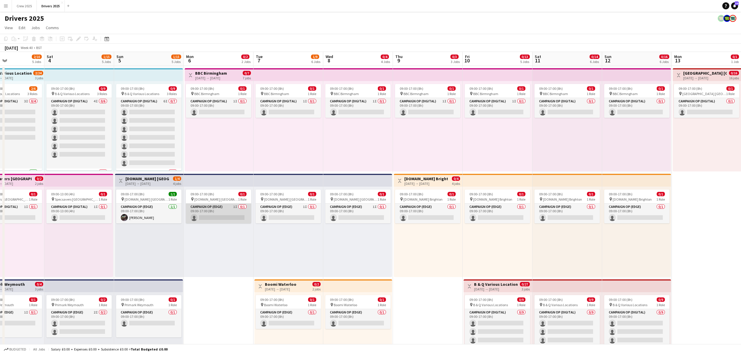
click at [217, 213] on app-card-role "Campaign Op (Edge) 1I 0/1 09:00-17:00 (8h) single-neutral-actions" at bounding box center [218, 214] width 65 height 20
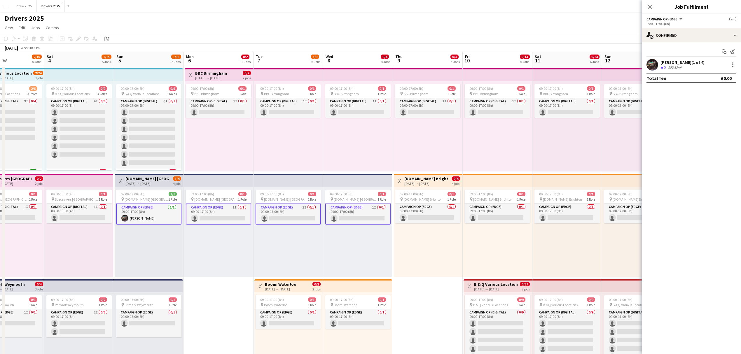
click at [218, 213] on app-card-role "Campaign Op (Edge) 1I 0/1 09:00-17:00 (8h) single-neutral-actions" at bounding box center [218, 214] width 65 height 21
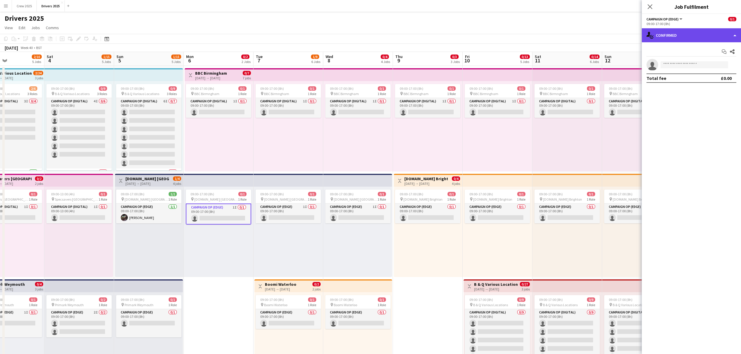
click at [591, 34] on div "single-neutral-actions-check-2 Confirmed" at bounding box center [690, 35] width 99 height 14
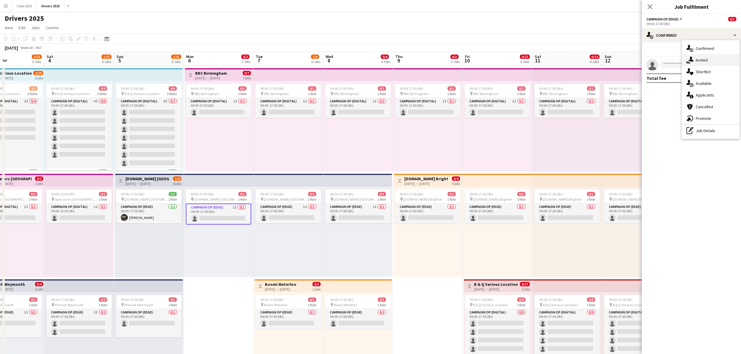
click at [591, 56] on div "single-neutral-actions-share-1 Invited" at bounding box center [710, 60] width 58 height 12
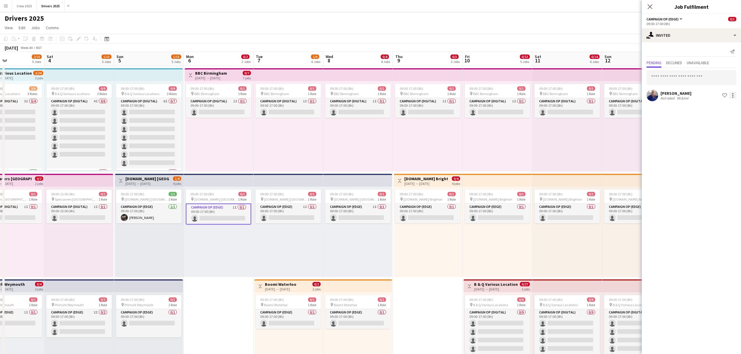
click at [591, 94] on div at bounding box center [732, 95] width 7 height 7
click at [591, 146] on span "Cancel invitation" at bounding box center [714, 147] width 34 height 5
drag, startPoint x: 265, startPoint y: 268, endPoint x: 256, endPoint y: 260, distance: 12.4
click at [265, 267] on div "09:00-17:00 (8h) 0/1 pin [DOMAIN_NAME] London 1 Role Campaign Op (Edge) 1I 0/1 …" at bounding box center [288, 232] width 70 height 90
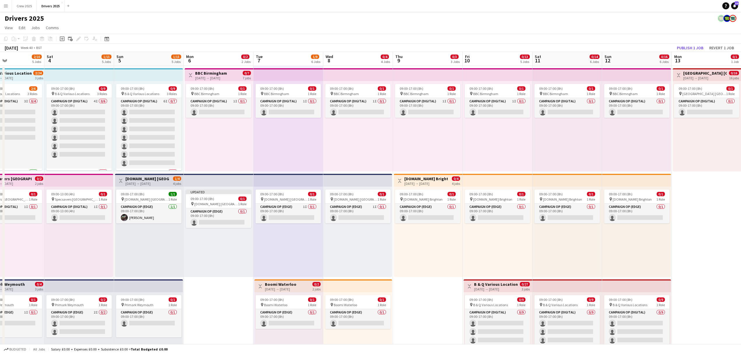
click at [16, 178] on h3 "Specsavers [GEOGRAPHIC_DATA]" at bounding box center [9, 178] width 43 height 5
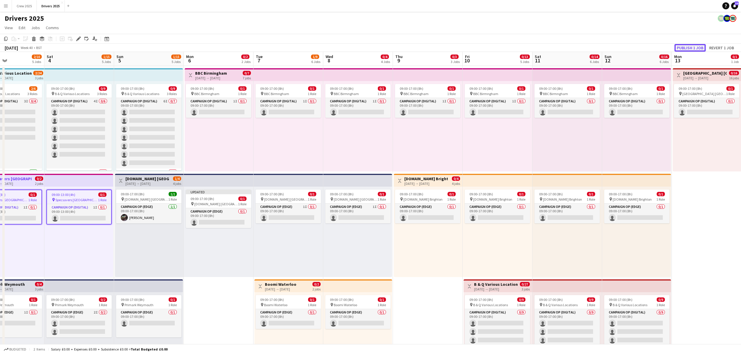
click at [591, 48] on button "Publish 1 job" at bounding box center [689, 48] width 31 height 8
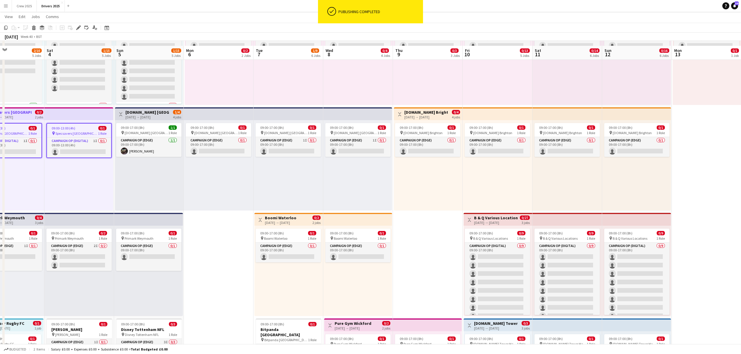
scroll to position [78, 0]
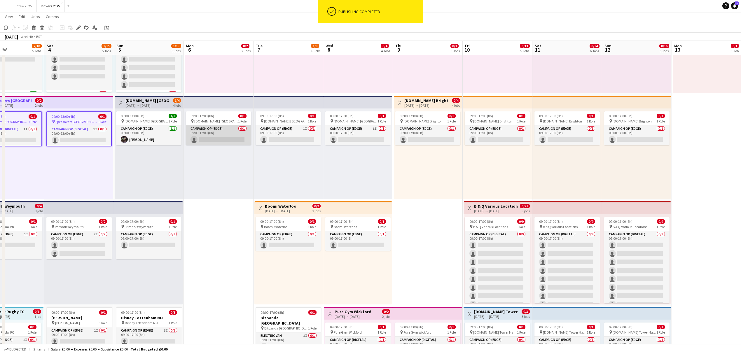
click at [217, 131] on app-card-role "Campaign Op (Edge) 0/1 09:00-17:00 (8h) single-neutral-actions" at bounding box center [218, 135] width 65 height 20
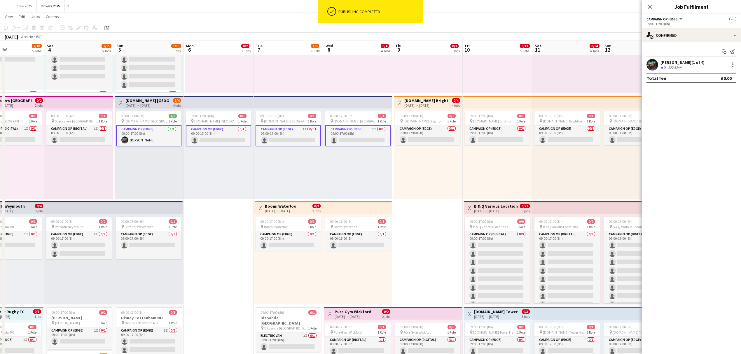
click at [214, 131] on app-card-role "Campaign Op (Edge) 0/1 09:00-17:00 (8h) single-neutral-actions" at bounding box center [218, 135] width 65 height 21
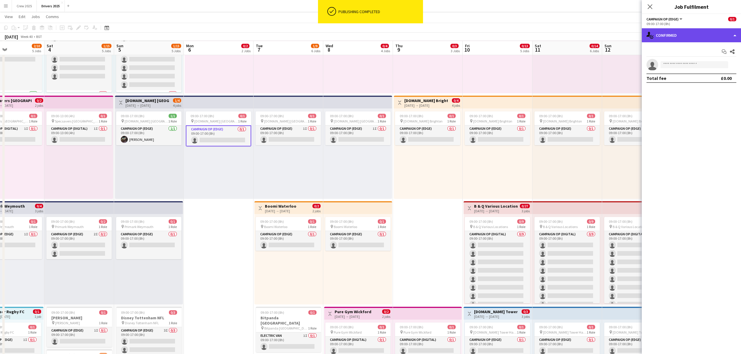
click at [591, 37] on div "single-neutral-actions-check-2 Confirmed" at bounding box center [690, 35] width 99 height 14
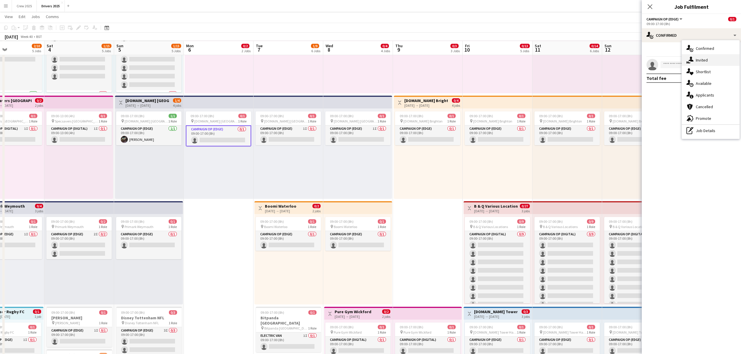
click at [591, 59] on div "single-neutral-actions-share-1 Invited" at bounding box center [710, 60] width 58 height 12
click at [591, 70] on input "text" at bounding box center [691, 65] width 90 height 15
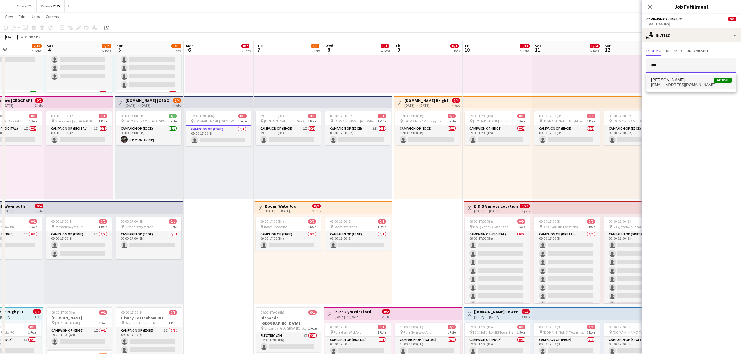
type input "***"
click at [591, 82] on span "[PERSON_NAME]" at bounding box center [668, 80] width 34 height 5
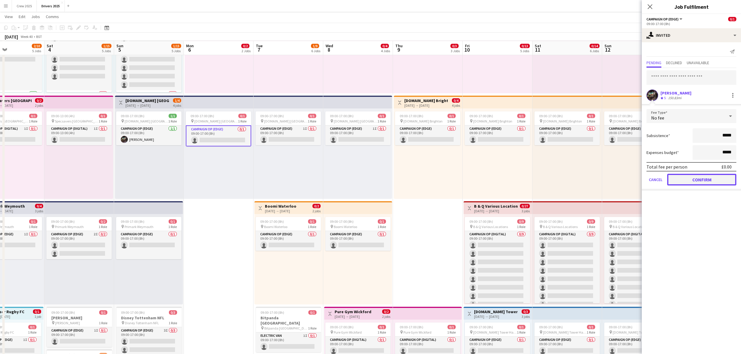
click at [591, 179] on button "Confirm" at bounding box center [701, 180] width 69 height 12
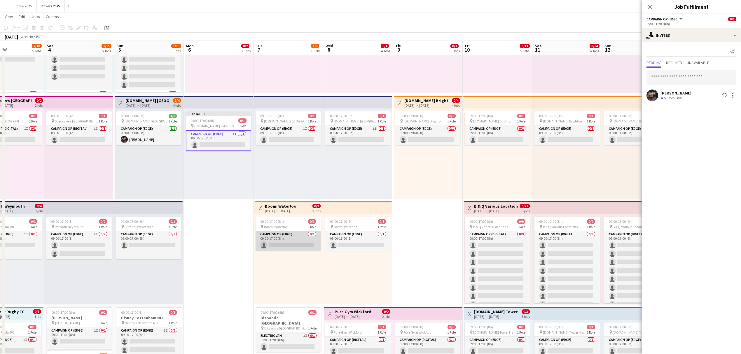
drag, startPoint x: 284, startPoint y: 242, endPoint x: 288, endPoint y: 241, distance: 4.1
click at [284, 241] on app-card-role "Campaign Op (Edge) 0/1 09:00-17:00 (8h) single-neutral-actions" at bounding box center [287, 241] width 65 height 20
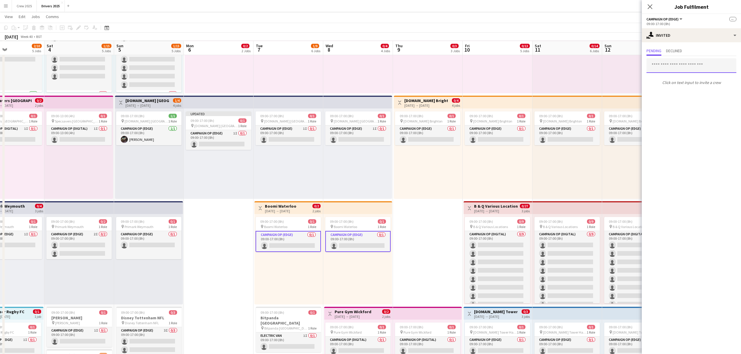
click at [591, 68] on input "text" at bounding box center [691, 65] width 90 height 15
type input "****"
click at [591, 79] on span "[PERSON_NAME]" at bounding box center [668, 80] width 34 height 5
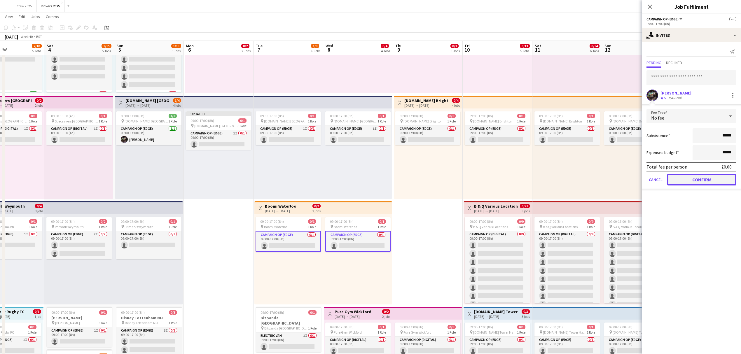
click at [591, 181] on button "Confirm" at bounding box center [701, 180] width 69 height 12
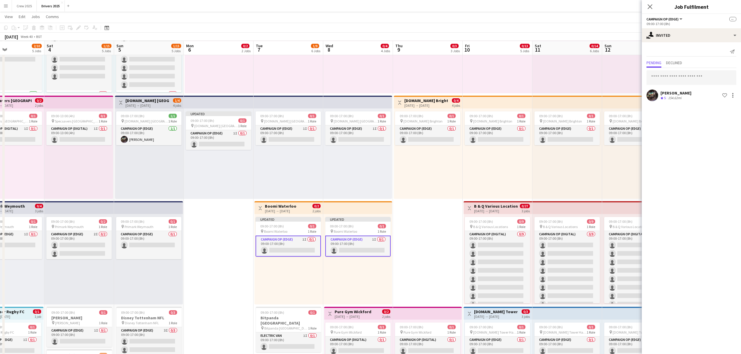
drag, startPoint x: 367, startPoint y: 164, endPoint x: 362, endPoint y: 164, distance: 5.2
click at [367, 164] on div "09:00-17:00 (8h) 0/1 pin [DOMAIN_NAME] London 1 Role Campaign Op (Edge) 1I 0/1 …" at bounding box center [357, 153] width 69 height 90
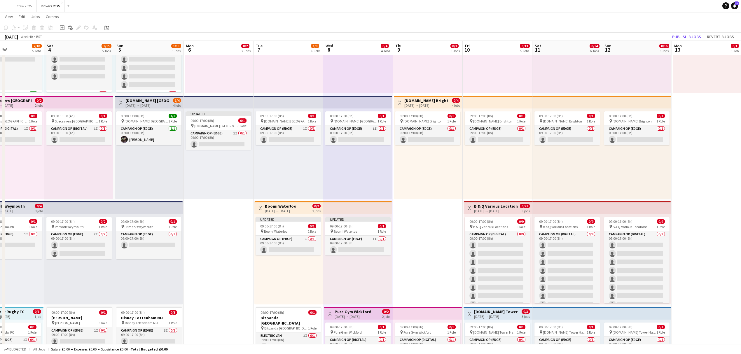
scroll to position [0, 235]
click at [130, 99] on h3 "[DOMAIN_NAME] [GEOGRAPHIC_DATA]" at bounding box center [146, 100] width 43 height 5
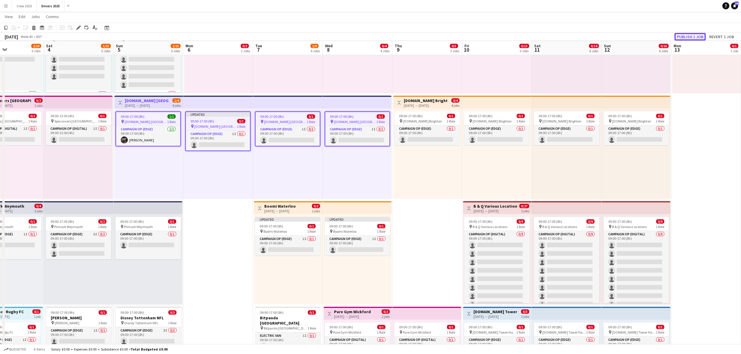
click at [591, 36] on button "Publish 1 job" at bounding box center [689, 37] width 31 height 8
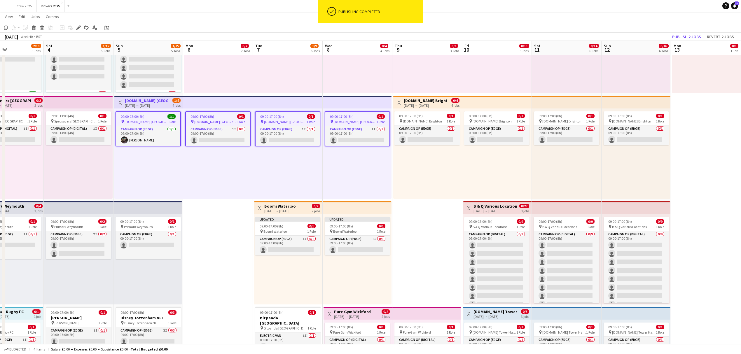
click at [270, 212] on div "[DATE] → [DATE]" at bounding box center [279, 211] width 31 height 4
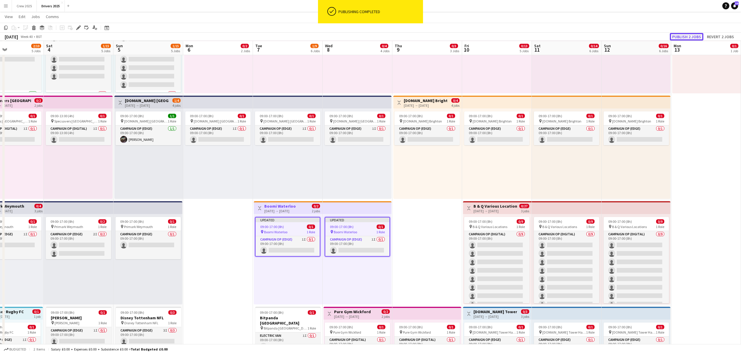
click at [591, 35] on button "Publish 2 jobs" at bounding box center [686, 37] width 34 height 8
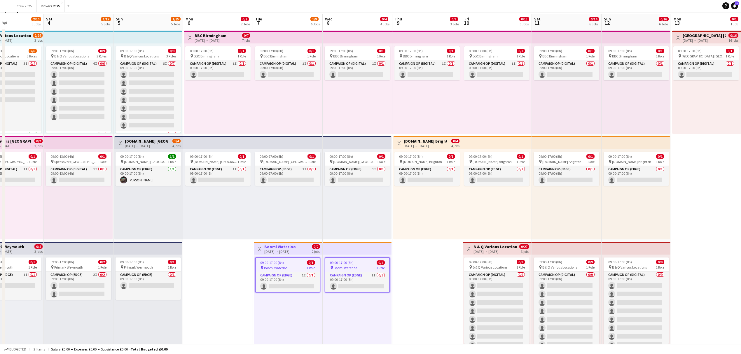
scroll to position [0, 0]
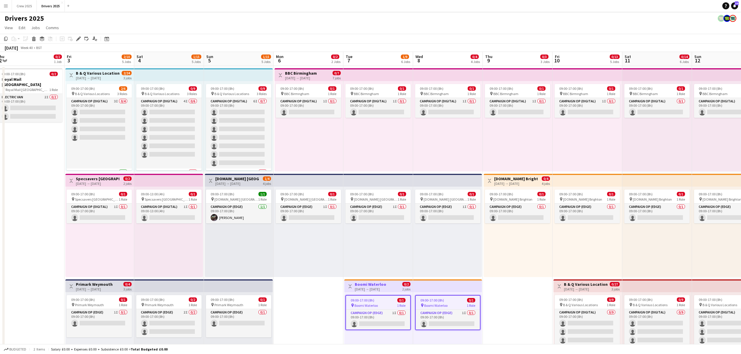
drag, startPoint x: 112, startPoint y: 155, endPoint x: 220, endPoint y: 155, distance: 107.6
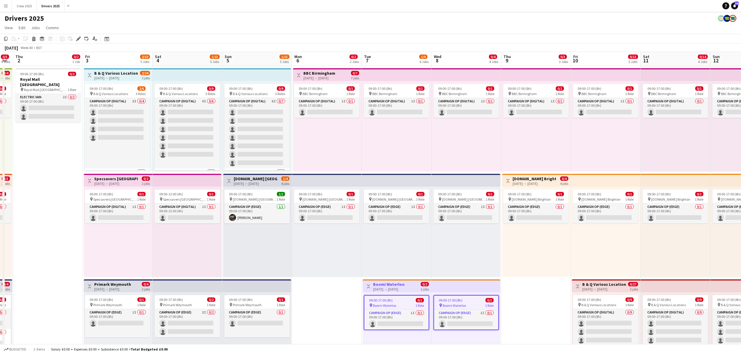
click at [101, 73] on h3 "B & Q Various Locations" at bounding box center [115, 73] width 43 height 5
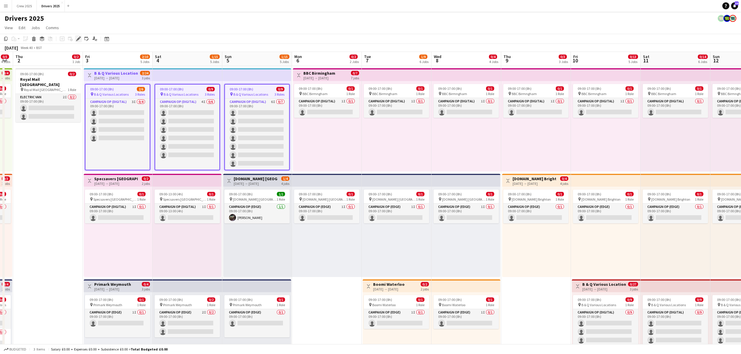
click at [78, 37] on icon "Edit" at bounding box center [78, 38] width 5 height 5
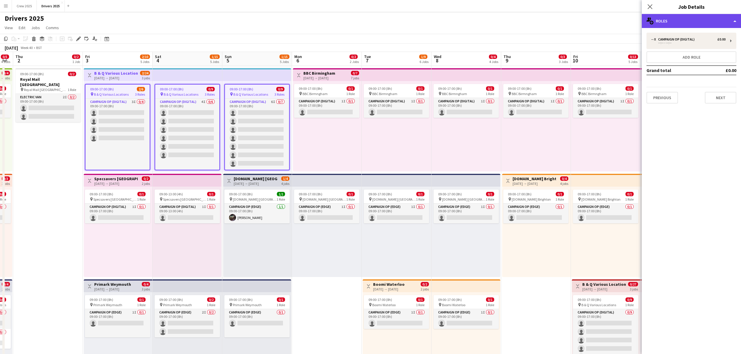
click at [591, 21] on div "multiple-users-add Roles" at bounding box center [690, 21] width 99 height 14
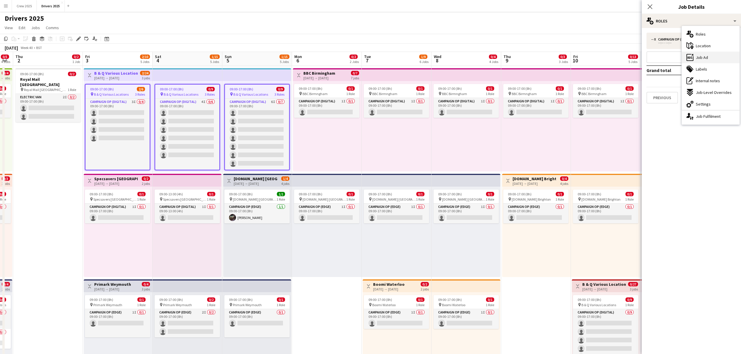
click at [591, 57] on div "ads-window Job Ad" at bounding box center [710, 58] width 58 height 12
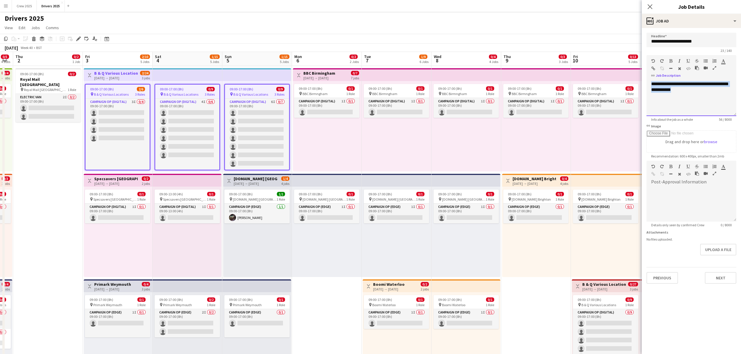
drag, startPoint x: 640, startPoint y: 81, endPoint x: 625, endPoint y: 77, distance: 16.2
click at [327, 130] on div "09:00-17:00 (8h) 0/1 pin BBC Birmngham 1 Role Campaign Op (Digital) 1I 0/1 09:0…" at bounding box center [327, 126] width 69 height 90
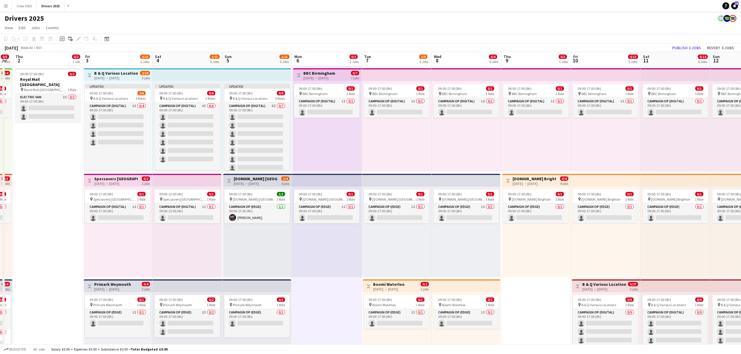
click at [104, 69] on app-top-bar "Toggle View B & Q Various Locations [DATE] → [DATE] 2/24 3 jobs" at bounding box center [118, 74] width 69 height 13
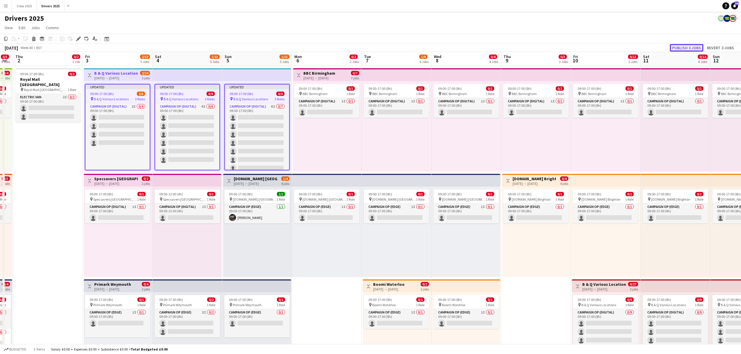
click at [591, 45] on button "Publish 3 jobs" at bounding box center [686, 48] width 34 height 8
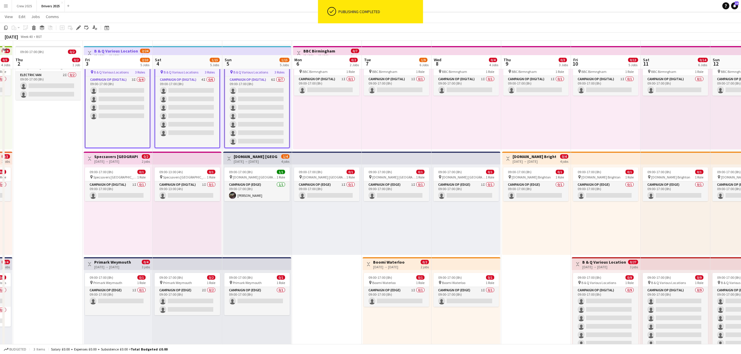
scroll to position [39, 0]
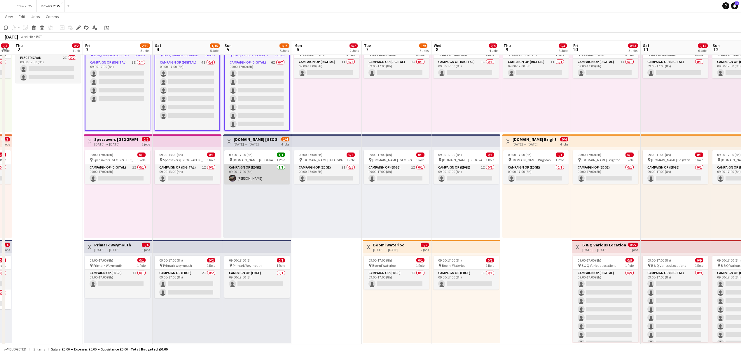
click at [249, 178] on app-card-role "Campaign Op (Edge) [DATE] 09:00-17:00 (8h) [PERSON_NAME]" at bounding box center [256, 174] width 65 height 20
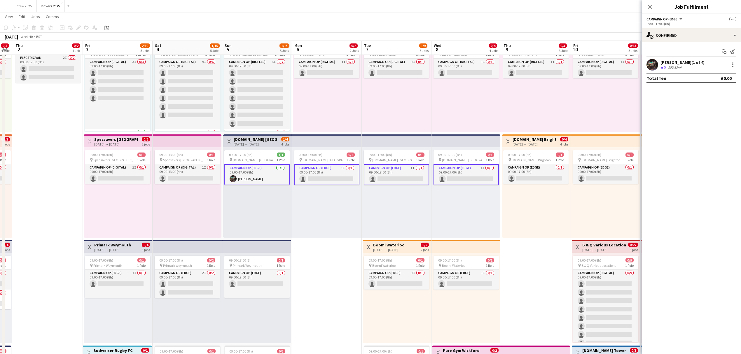
click at [250, 174] on app-card-role "Campaign Op (Edge) [DATE] 09:00-17:00 (8h) [PERSON_NAME]" at bounding box center [256, 174] width 65 height 21
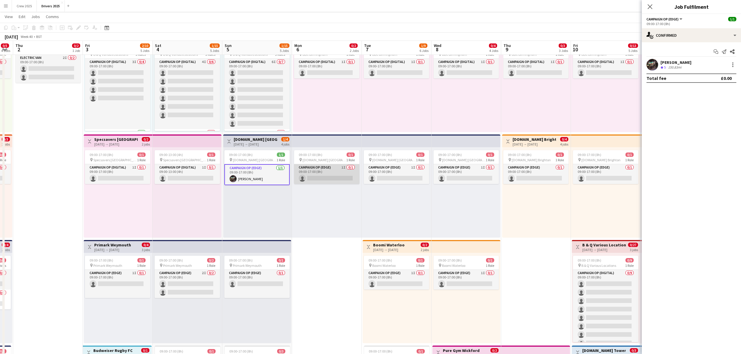
click at [321, 176] on app-card-role "Campaign Op (Edge) 1I 0/1 09:00-17:00 (8h) single-neutral-actions" at bounding box center [326, 174] width 65 height 20
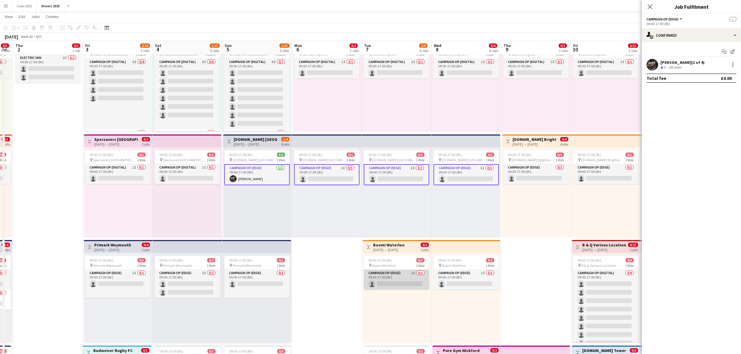
click at [386, 281] on app-card-role "Campaign Op (Edge) 1I 0/1 09:00-17:00 (8h) single-neutral-actions" at bounding box center [396, 280] width 65 height 20
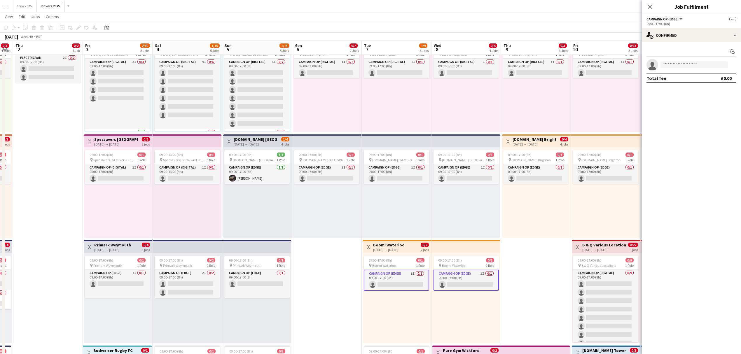
click at [481, 270] on app-card-role "Campaign Op (Edge) 1I 0/1 09:00-17:00 (8h) single-neutral-actions" at bounding box center [465, 280] width 65 height 21
click at [472, 288] on app-card-role "Campaign Op (Edge) 1I 0/1 09:00-17:00 (8h) single-neutral-actions" at bounding box center [465, 280] width 65 height 21
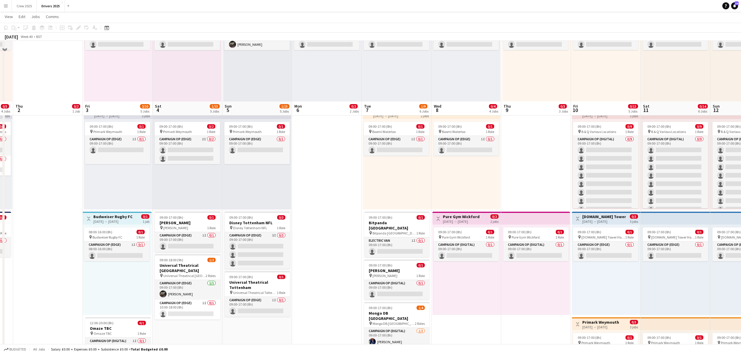
scroll to position [233, 0]
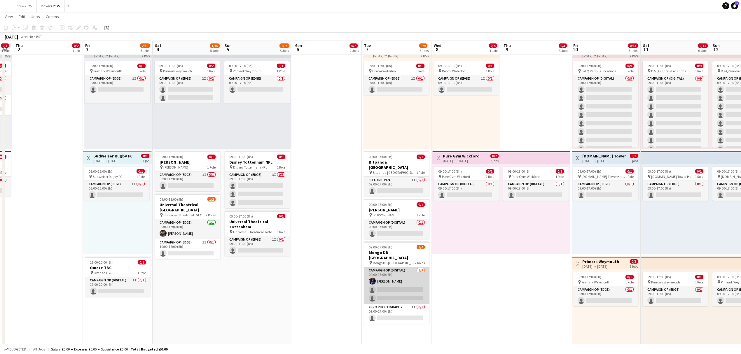
click at [388, 278] on app-card-role "Campaign Op (Digital) [DATE] 09:00-17:00 (8h) [PERSON_NAME] single-neutral-acti…" at bounding box center [396, 285] width 65 height 37
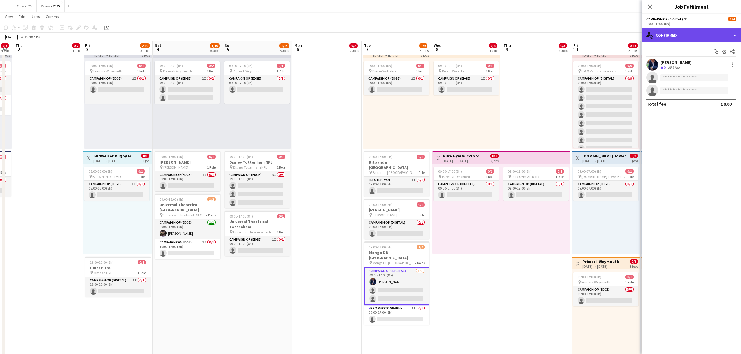
click at [591, 33] on div "single-neutral-actions-check-2 Confirmed" at bounding box center [690, 35] width 99 height 14
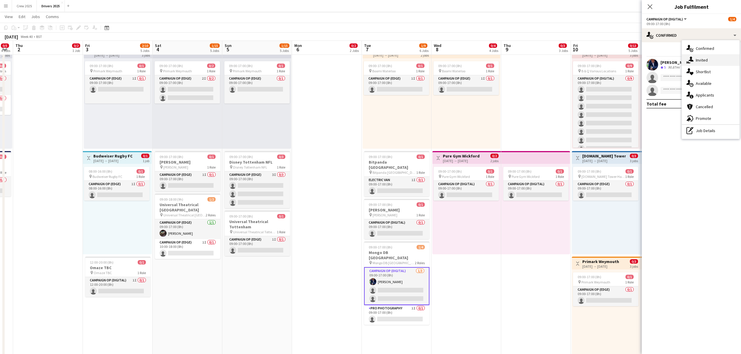
click at [591, 61] on span "Invited" at bounding box center [701, 59] width 12 height 5
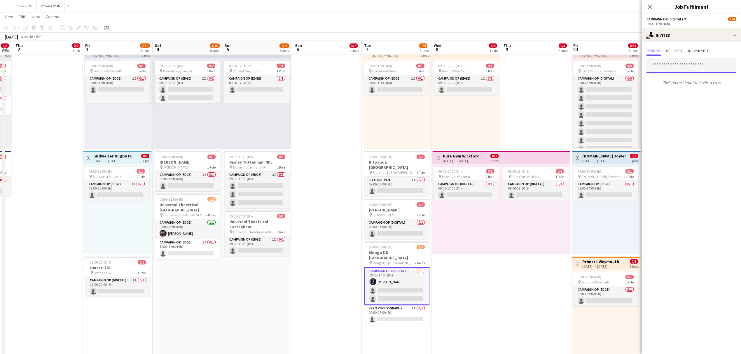
click at [591, 68] on input "text" at bounding box center [691, 65] width 90 height 15
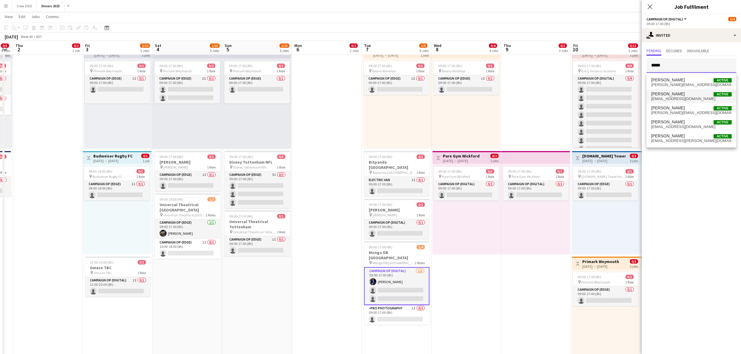
type input "*****"
click at [591, 93] on span "[PERSON_NAME] Active" at bounding box center [691, 94] width 80 height 5
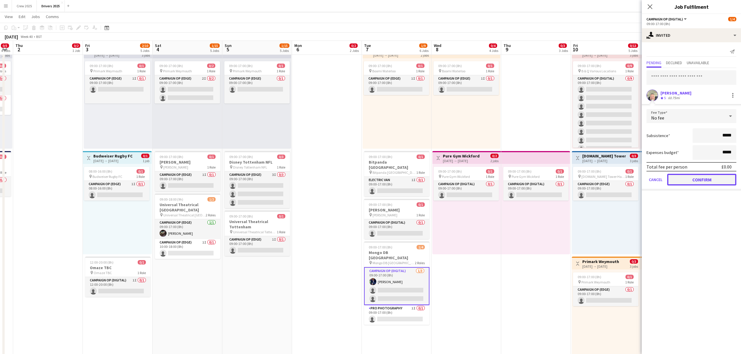
click at [591, 179] on button "Confirm" at bounding box center [701, 180] width 69 height 12
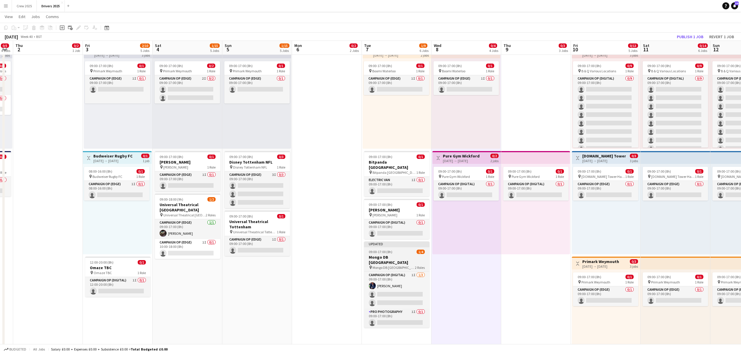
click at [398, 250] on div "09:00-17:00 (8h) 1/4" at bounding box center [396, 252] width 65 height 4
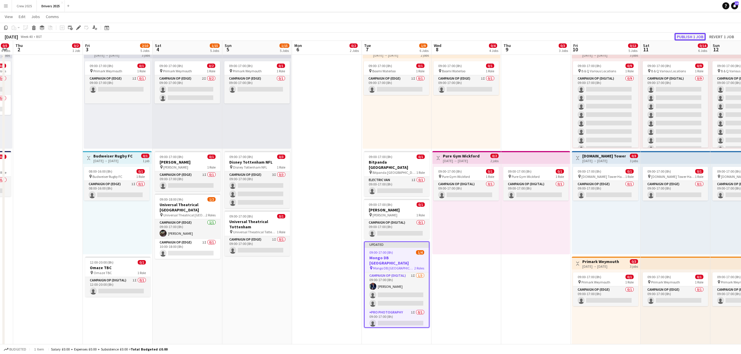
click at [591, 36] on button "Publish 1 job" at bounding box center [689, 37] width 31 height 8
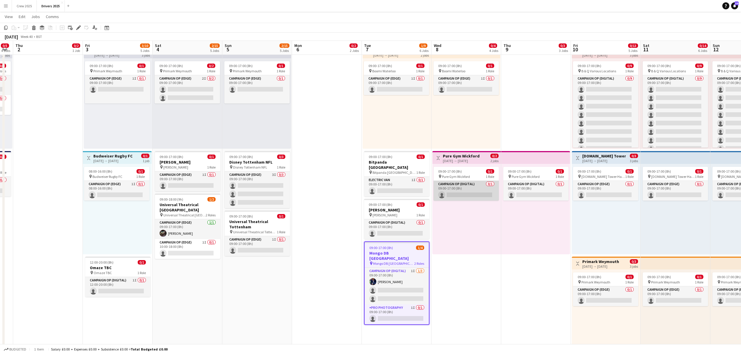
click at [467, 188] on app-card-role "Campaign Op (Digital) 0/1 09:00-17:00 (8h) single-neutral-actions" at bounding box center [465, 191] width 65 height 20
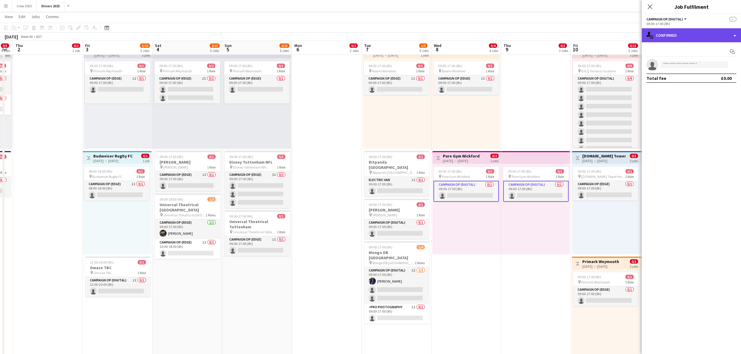
click at [591, 28] on div "single-neutral-actions-check-2 Confirmed" at bounding box center [690, 35] width 99 height 14
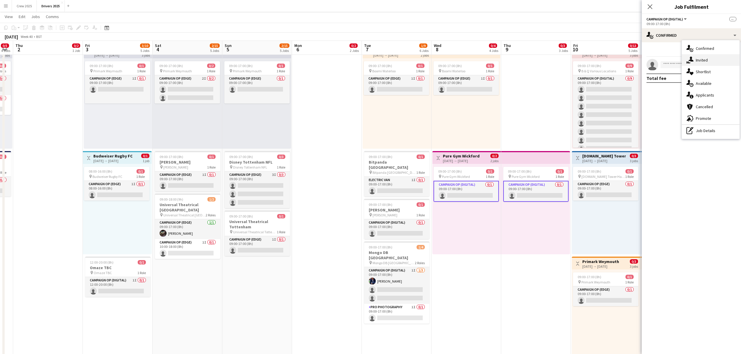
click at [591, 62] on span "Invited" at bounding box center [701, 59] width 12 height 5
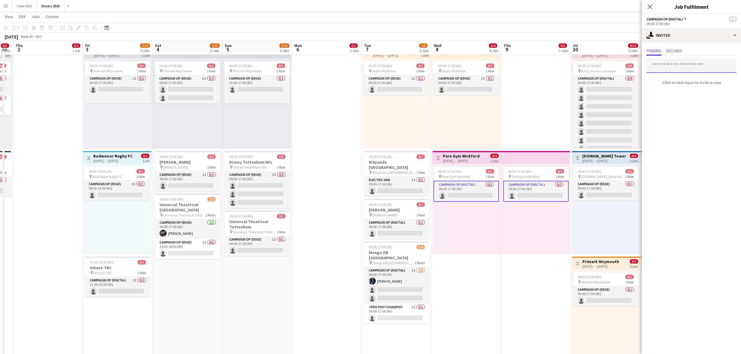
click at [591, 62] on input "text" at bounding box center [691, 65] width 90 height 15
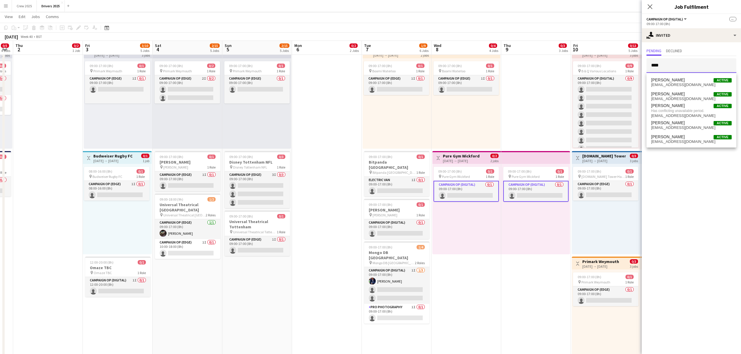
click at [591, 70] on input "****" at bounding box center [691, 65] width 90 height 15
type input "*****"
click at [591, 97] on span "[EMAIL_ADDRESS][DOMAIN_NAME]" at bounding box center [691, 99] width 80 height 5
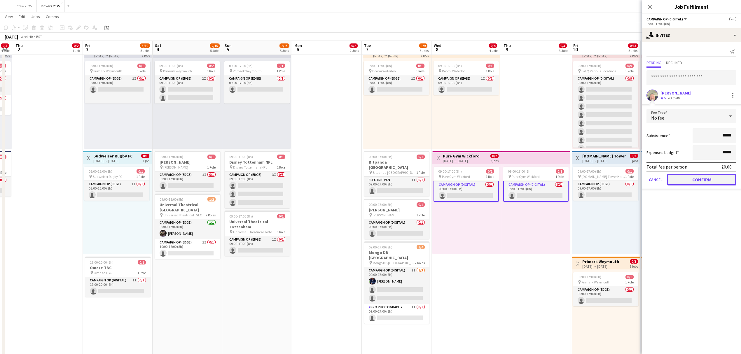
click at [591, 179] on button "Confirm" at bounding box center [701, 180] width 69 height 12
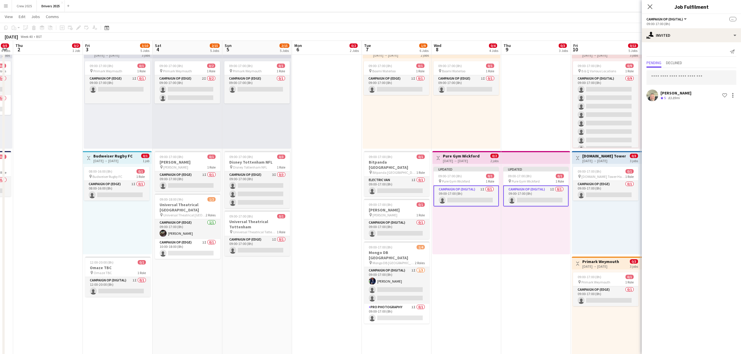
drag, startPoint x: 469, startPoint y: 264, endPoint x: 464, endPoint y: 255, distance: 10.0
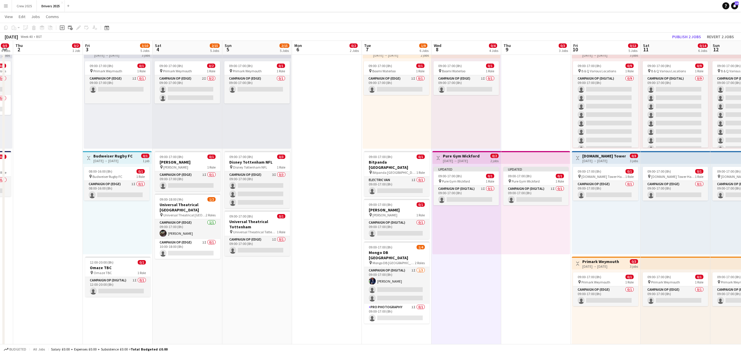
click at [450, 157] on h3 "Pure Gym Wickford" at bounding box center [461, 155] width 37 height 5
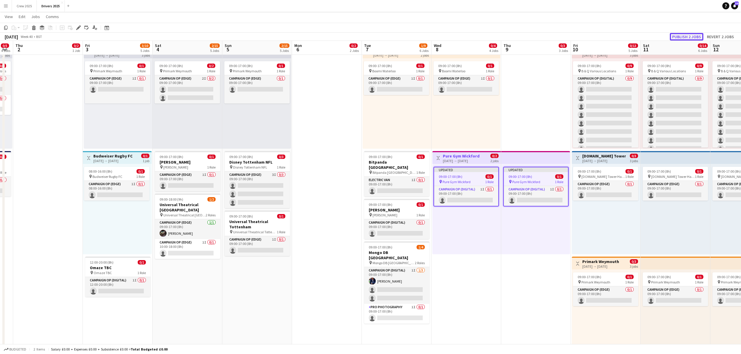
click at [591, 36] on button "Publish 2 jobs" at bounding box center [686, 37] width 34 height 8
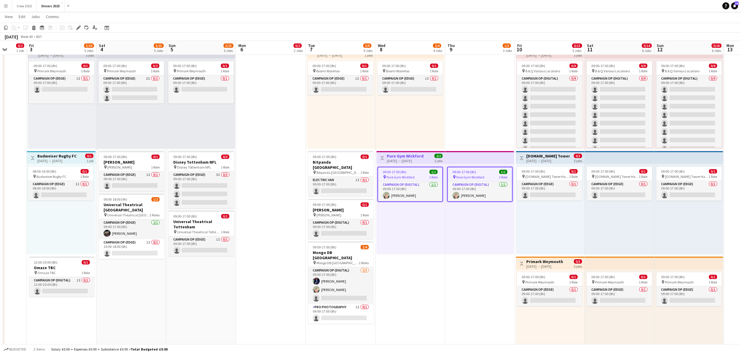
drag, startPoint x: 535, startPoint y: 243, endPoint x: 478, endPoint y: 251, distance: 57.5
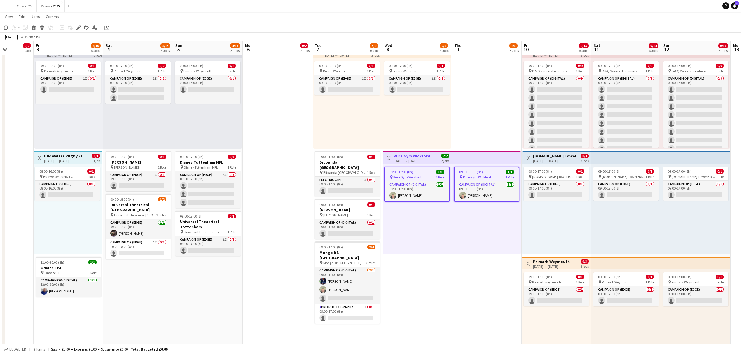
drag, startPoint x: 550, startPoint y: 244, endPoint x: 468, endPoint y: 265, distance: 84.8
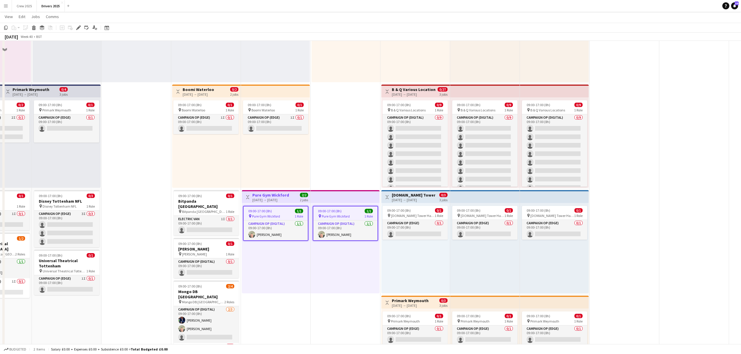
scroll to position [117, 0]
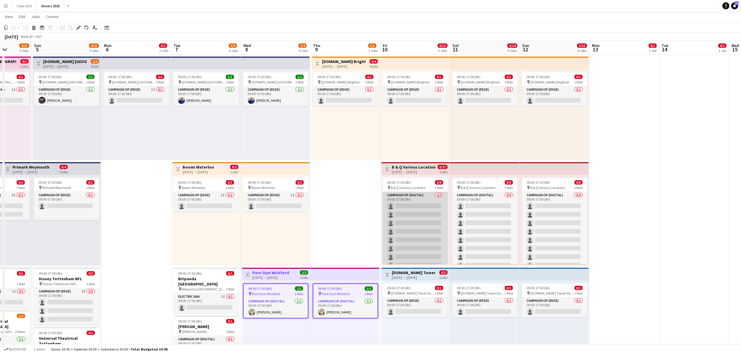
click at [413, 202] on app-card-role "Campaign Op (Digital) 0/9 09:00-17:00 (8h) single-neutral-actions single-neutra…" at bounding box center [414, 235] width 65 height 87
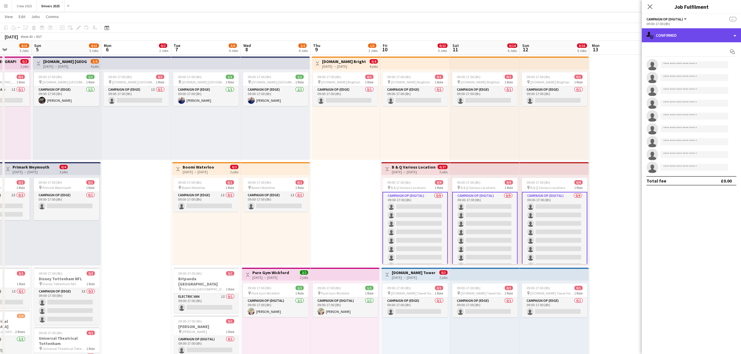
click at [591, 33] on div "single-neutral-actions-check-2 Confirmed" at bounding box center [690, 35] width 99 height 14
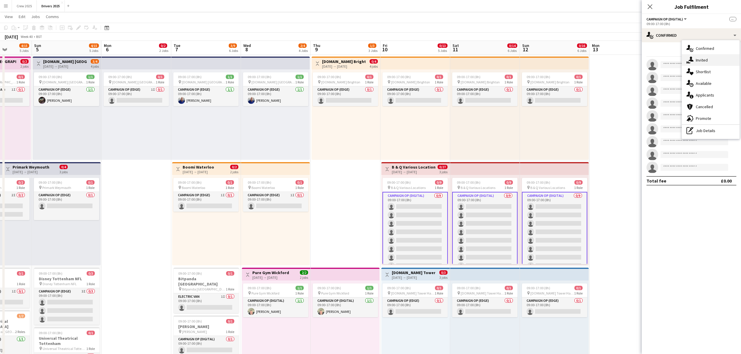
click at [591, 61] on div "single-neutral-actions-share-1 Invited" at bounding box center [710, 60] width 58 height 12
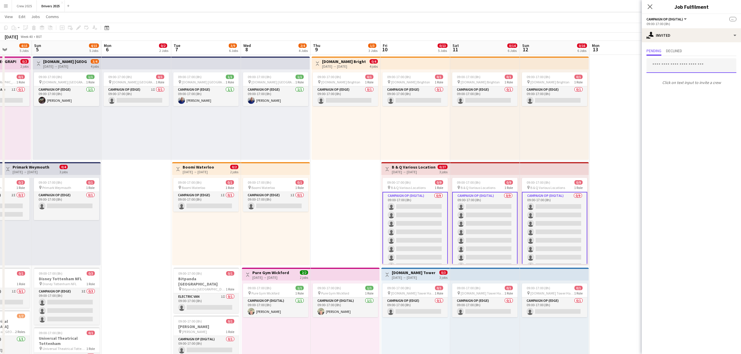
click at [591, 70] on input "text" at bounding box center [691, 65] width 90 height 15
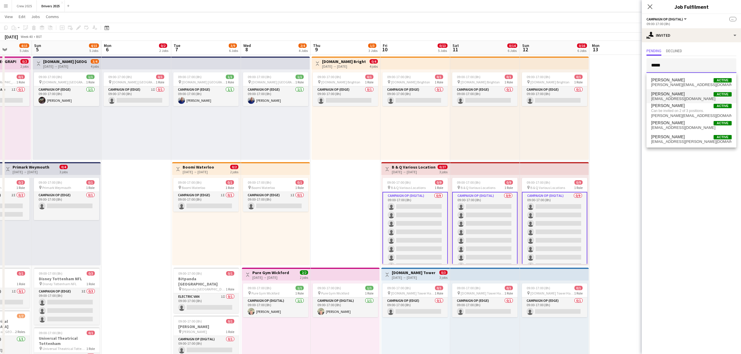
type input "*****"
click at [591, 99] on span "[EMAIL_ADDRESS][DOMAIN_NAME]" at bounding box center [691, 99] width 80 height 5
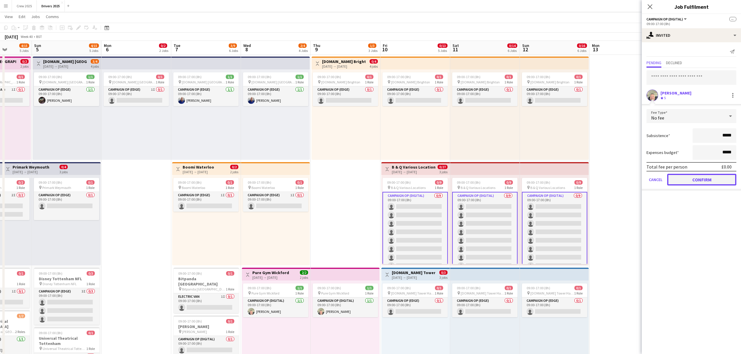
click at [591, 181] on button "Confirm" at bounding box center [701, 180] width 69 height 12
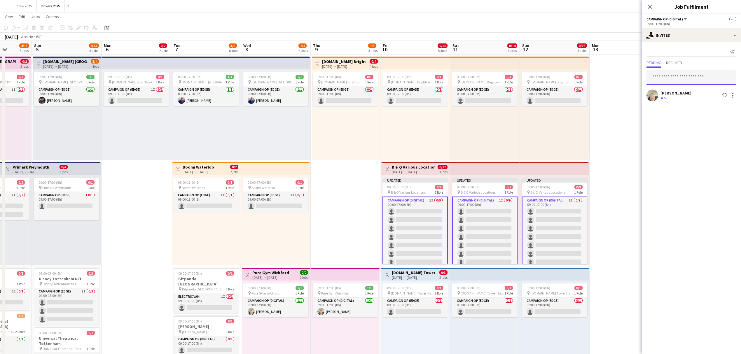
click at [591, 77] on input "text" at bounding box center [691, 77] width 90 height 15
type input "***"
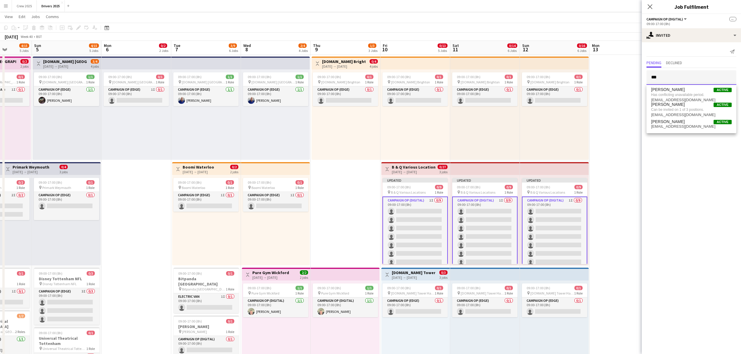
click at [591, 77] on input "***" at bounding box center [691, 77] width 90 height 15
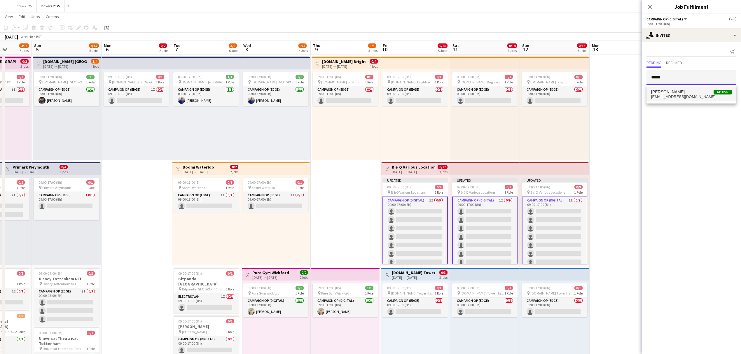
type input "*****"
click at [591, 98] on span "[EMAIL_ADDRESS][DOMAIN_NAME]" at bounding box center [691, 96] width 80 height 5
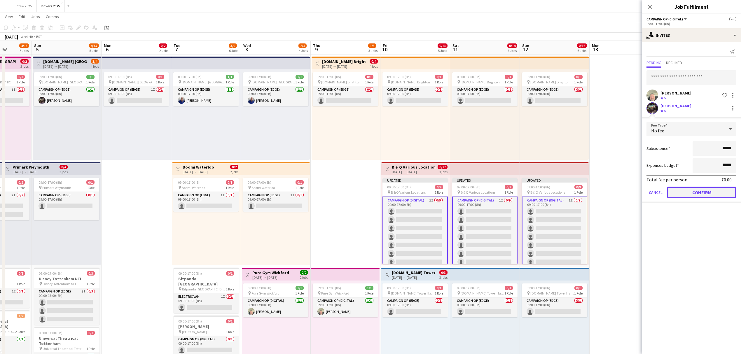
click at [591, 194] on button "Confirm" at bounding box center [701, 193] width 69 height 12
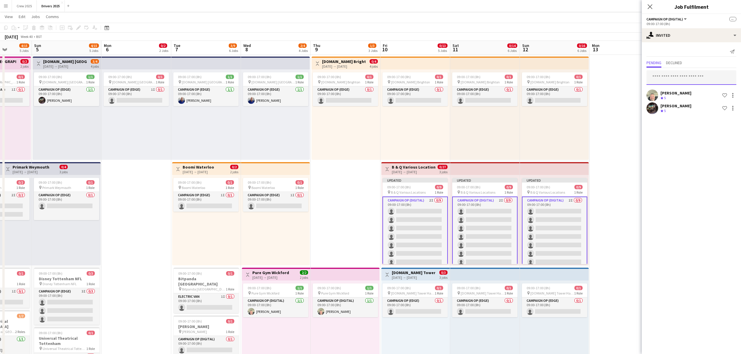
click at [591, 78] on input "text" at bounding box center [691, 77] width 90 height 15
type input "******"
click at [591, 91] on span "[PERSON_NAME] Active" at bounding box center [691, 92] width 80 height 5
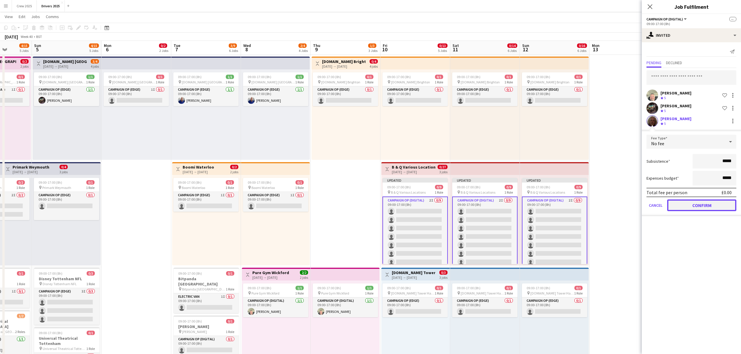
click at [591, 204] on button "Confirm" at bounding box center [701, 205] width 69 height 12
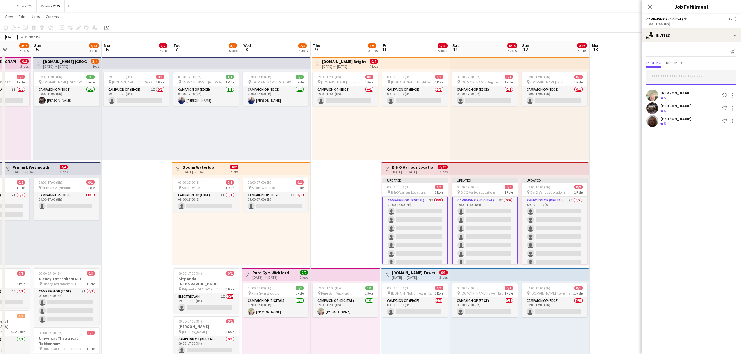
click at [591, 78] on input "text" at bounding box center [691, 77] width 90 height 15
type input "****"
click at [591, 106] on span "[PERSON_NAME] Active" at bounding box center [691, 106] width 80 height 5
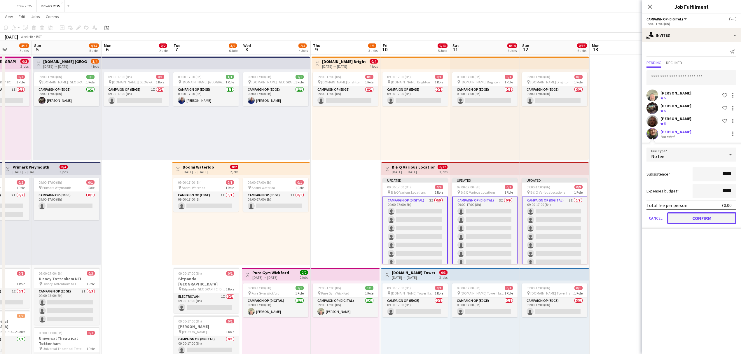
click at [591, 221] on button "Confirm" at bounding box center [701, 218] width 69 height 12
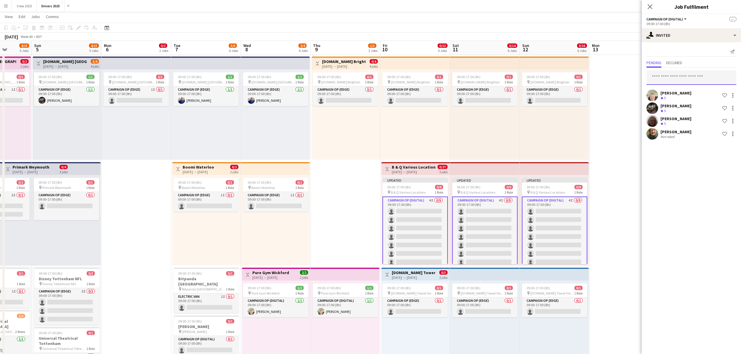
click at [591, 84] on input "text" at bounding box center [691, 77] width 90 height 15
type input "***"
click at [591, 92] on span "[PERSON_NAME] Active" at bounding box center [691, 92] width 80 height 5
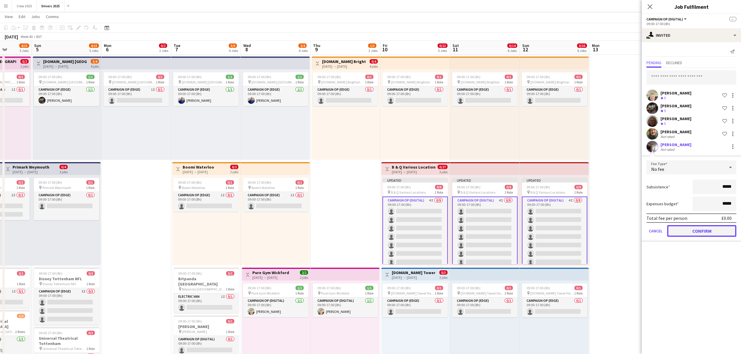
click at [591, 226] on button "Confirm" at bounding box center [701, 231] width 69 height 12
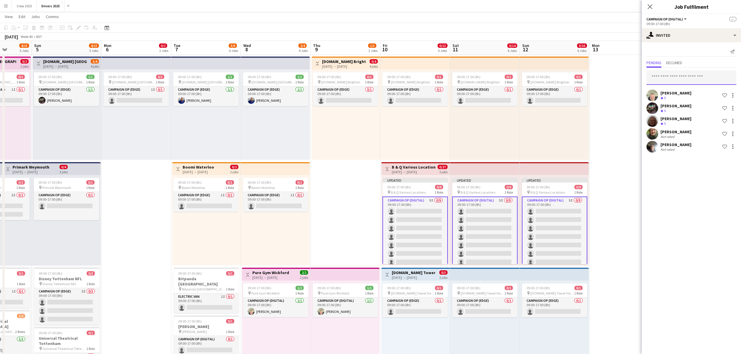
click at [591, 75] on input "text" at bounding box center [691, 77] width 90 height 15
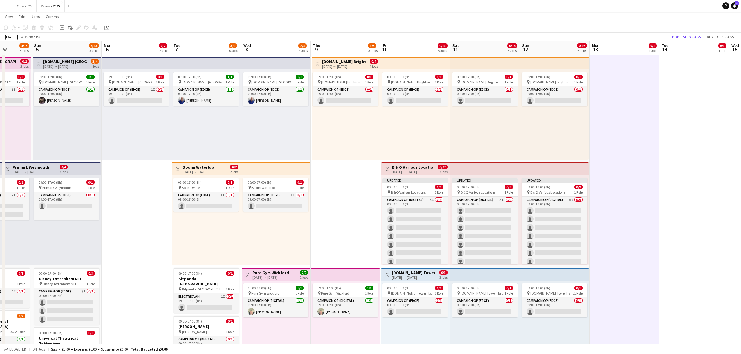
click at [403, 167] on h3 "B & Q Various Locations" at bounding box center [413, 166] width 43 height 5
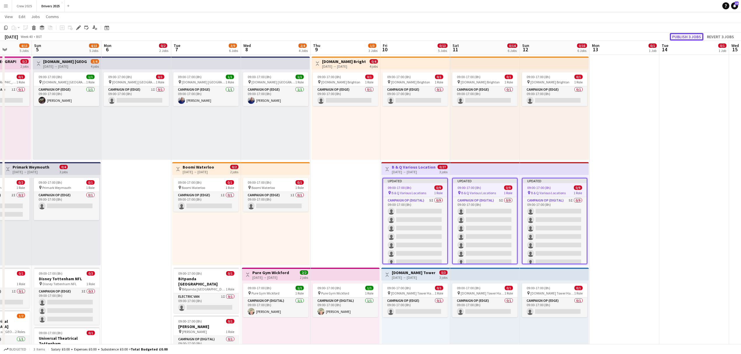
click at [591, 33] on button "Publish 3 jobs" at bounding box center [686, 37] width 34 height 8
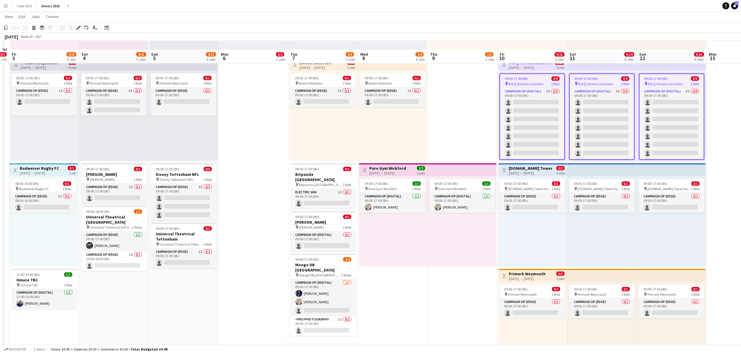
scroll to position [233, 0]
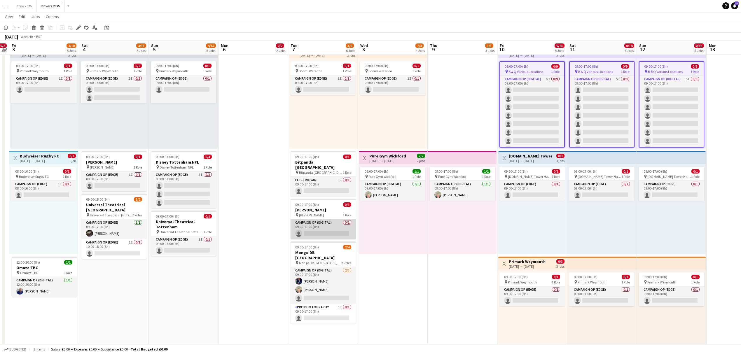
click at [322, 228] on app-card-role "Campaign Op (Digital) 0/1 09:00-17:00 (8h) single-neutral-actions" at bounding box center [322, 229] width 65 height 20
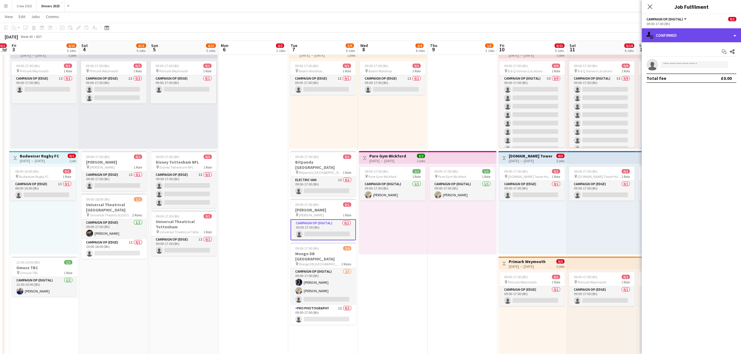
click at [591, 39] on div "single-neutral-actions-check-2 Confirmed" at bounding box center [690, 35] width 99 height 14
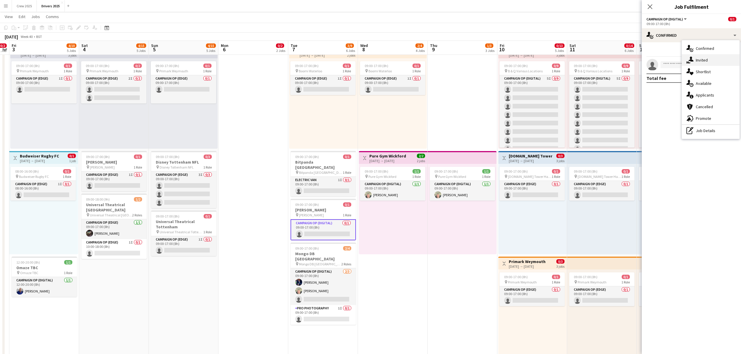
click at [591, 62] on span "Invited" at bounding box center [701, 59] width 12 height 5
click at [591, 68] on input "text" at bounding box center [691, 65] width 90 height 15
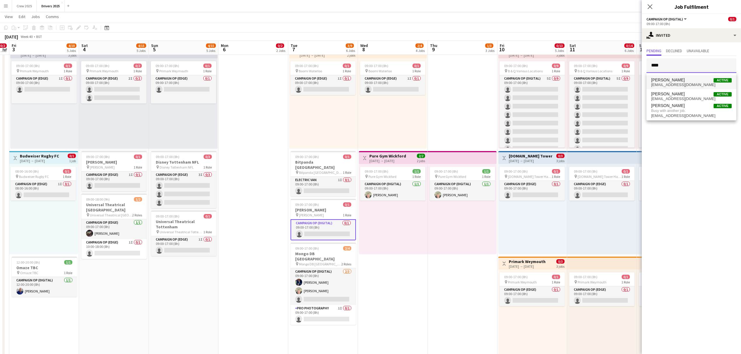
type input "****"
click at [591, 78] on span "[PERSON_NAME] Active" at bounding box center [691, 80] width 80 height 5
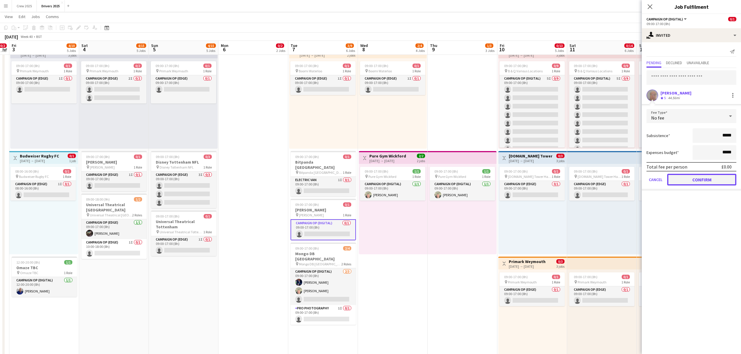
click at [591, 181] on button "Confirm" at bounding box center [701, 180] width 69 height 12
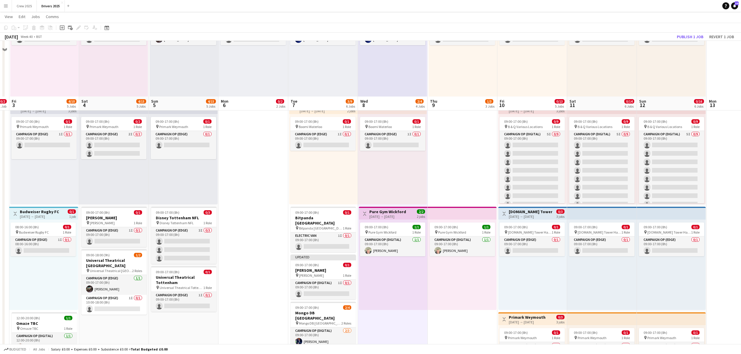
scroll to position [117, 0]
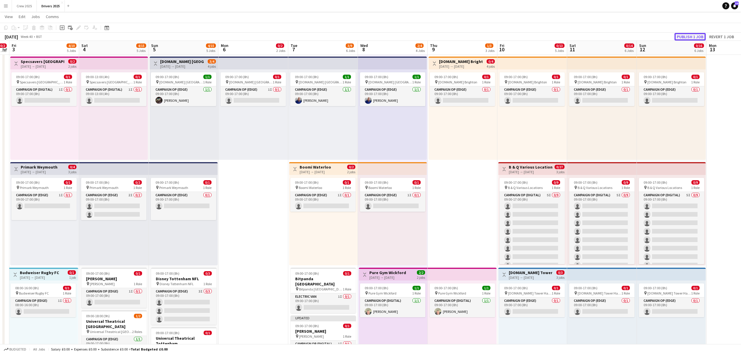
click at [591, 37] on button "Publish 1 job" at bounding box center [689, 37] width 31 height 8
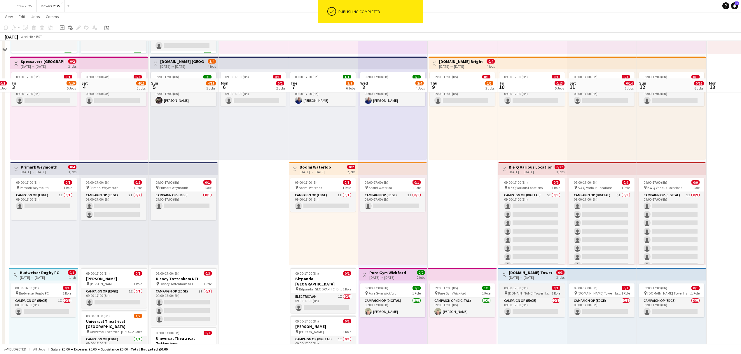
scroll to position [194, 0]
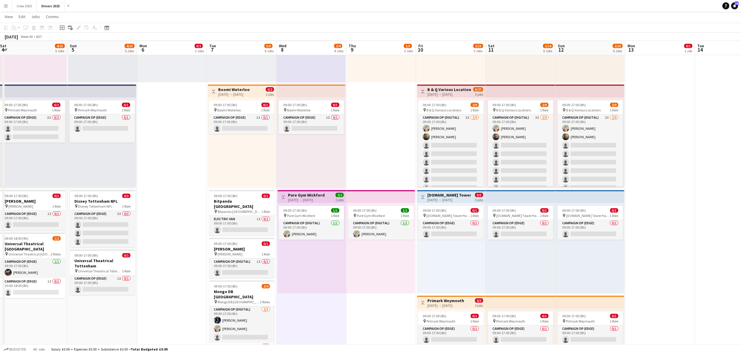
drag, startPoint x: 593, startPoint y: 264, endPoint x: 434, endPoint y: 266, distance: 159.2
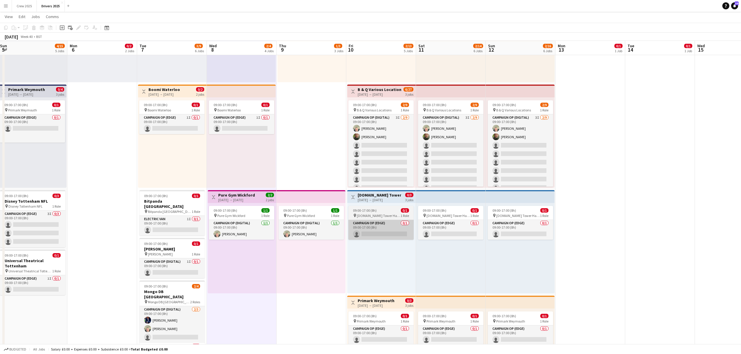
scroll to position [0, 218]
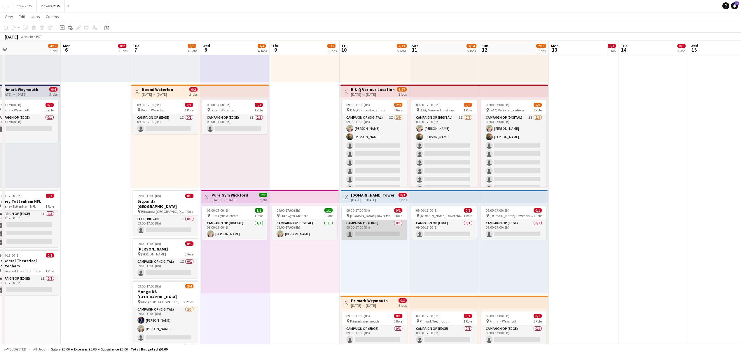
click at [375, 231] on app-card-role "Campaign Op (Edge) 0/1 09:00-17:00 (8h) single-neutral-actions" at bounding box center [373, 230] width 65 height 20
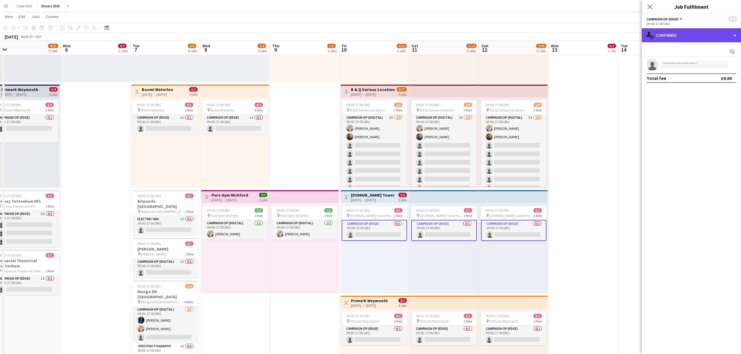
click at [591, 30] on div "single-neutral-actions-check-2 Confirmed" at bounding box center [690, 35] width 99 height 14
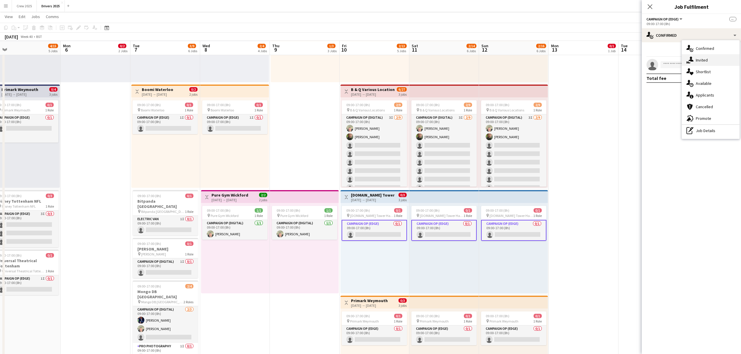
click at [591, 60] on span "Invited" at bounding box center [701, 59] width 12 height 5
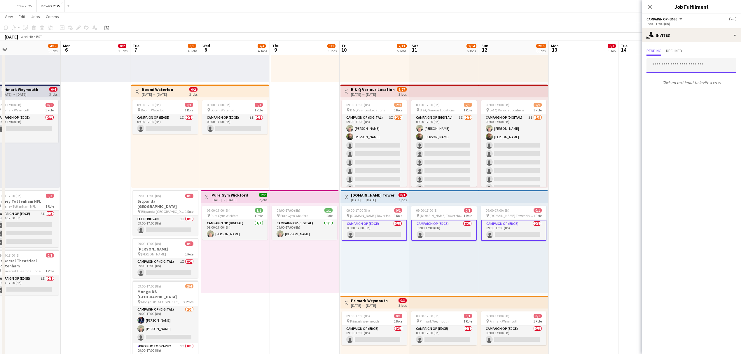
click at [591, 62] on input "text" at bounding box center [691, 65] width 90 height 15
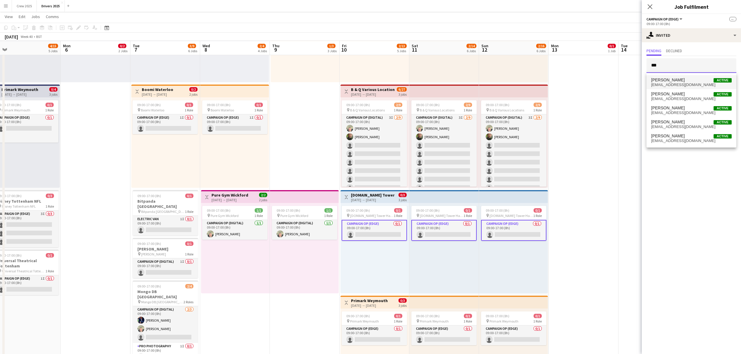
type input "***"
click at [591, 83] on span "[EMAIL_ADDRESS][DOMAIN_NAME]" at bounding box center [691, 85] width 80 height 5
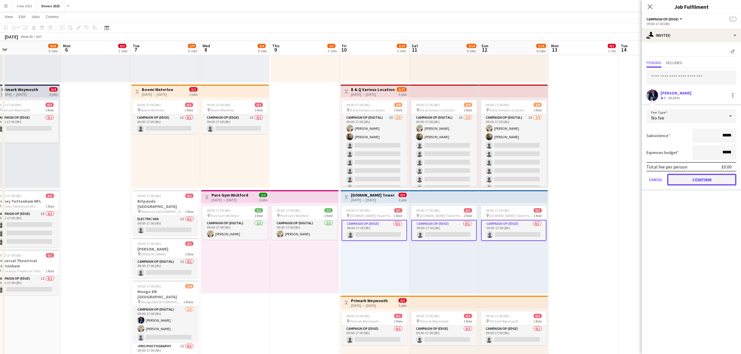
click at [591, 176] on button "Confirm" at bounding box center [701, 180] width 69 height 12
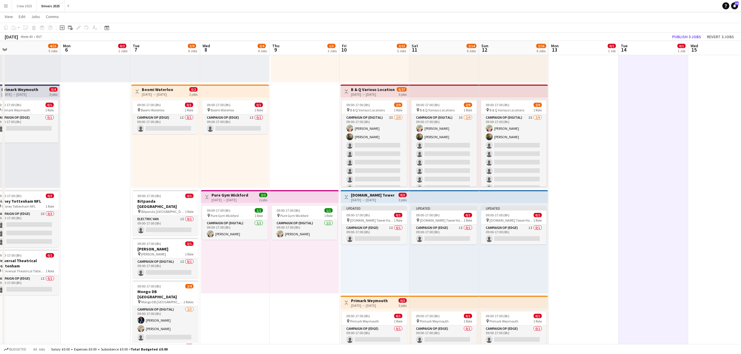
click at [348, 195] on app-icon "Toggle View" at bounding box center [346, 197] width 4 height 4
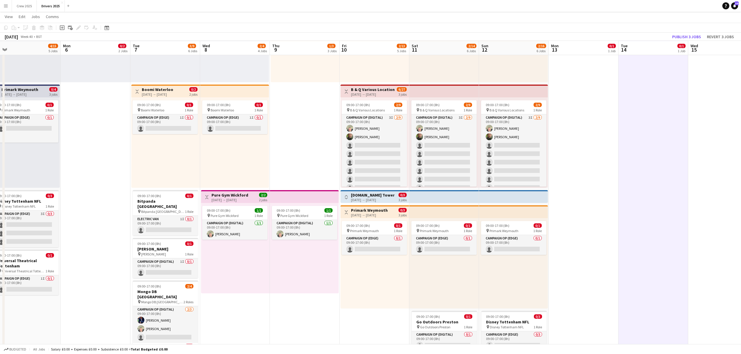
scroll to position [0, 217]
click at [591, 36] on button "Publish 3 jobs" at bounding box center [686, 37] width 34 height 8
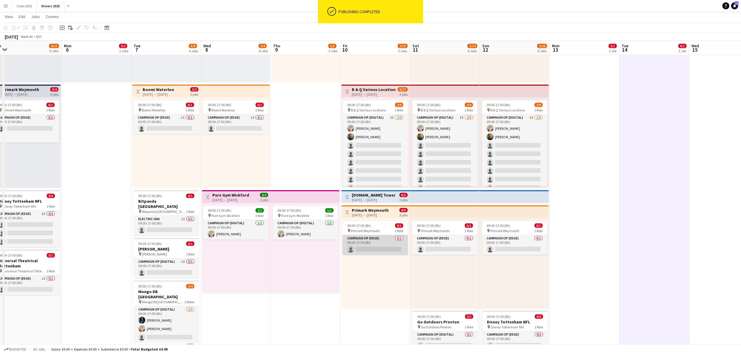
click at [379, 245] on app-card-role "Campaign Op (Edge) 0/1 09:00-17:00 (8h) single-neutral-actions" at bounding box center [374, 245] width 65 height 20
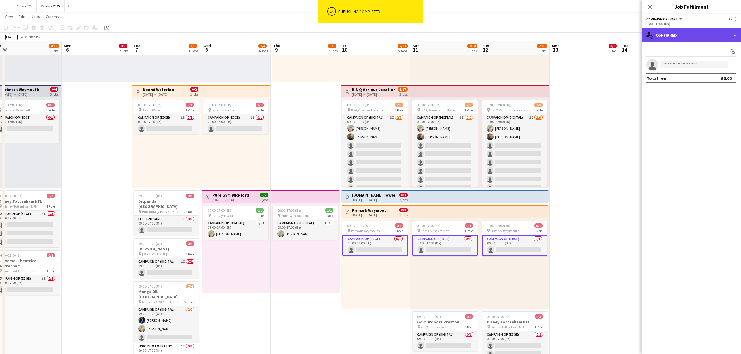
click at [591, 37] on div "single-neutral-actions-check-2 Confirmed" at bounding box center [690, 35] width 99 height 14
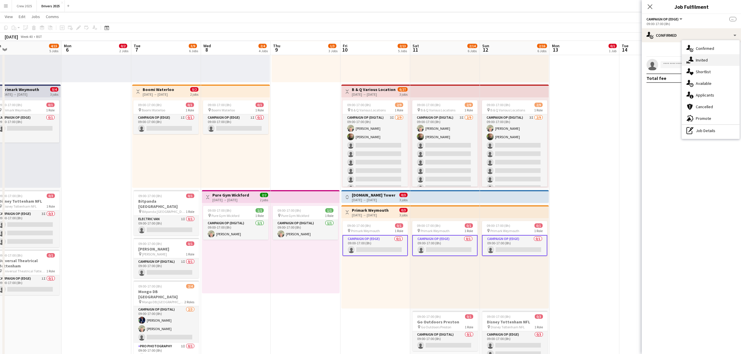
click at [591, 59] on span "Invited" at bounding box center [701, 59] width 12 height 5
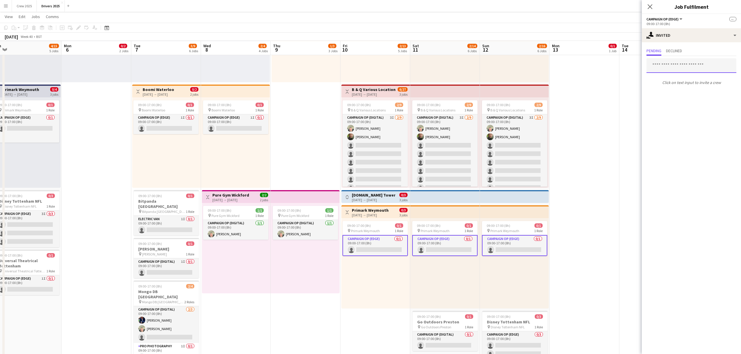
click at [591, 66] on input "text" at bounding box center [691, 65] width 90 height 15
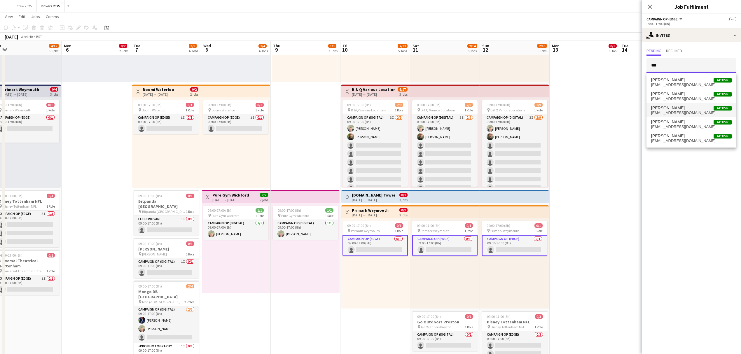
type input "***"
click at [591, 113] on span "[EMAIL_ADDRESS][DOMAIN_NAME]" at bounding box center [691, 112] width 80 height 5
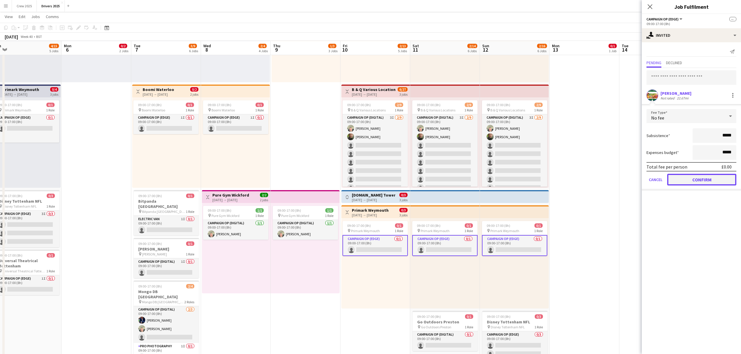
click at [591, 178] on button "Confirm" at bounding box center [701, 180] width 69 height 12
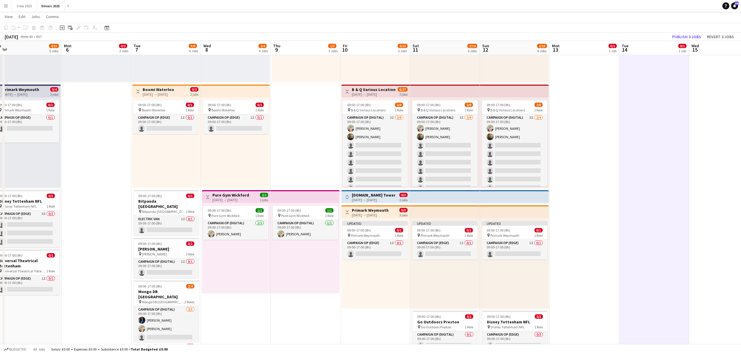
click at [390, 215] on div "Toggle View Primark [GEOGRAPHIC_DATA] [DATE] → [DATE] 0/3 3 jobs" at bounding box center [375, 212] width 64 height 10
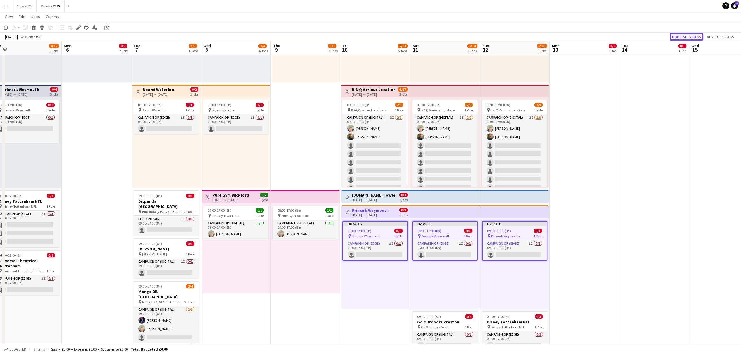
click at [591, 36] on button "Publish 3 jobs" at bounding box center [686, 37] width 34 height 8
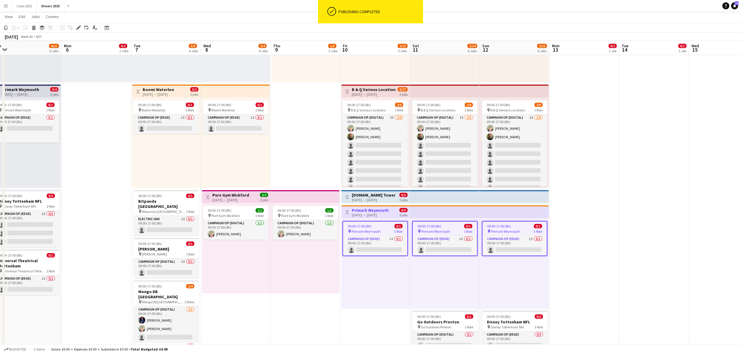
click at [345, 213] on app-icon "Toggle View" at bounding box center [347, 212] width 4 height 4
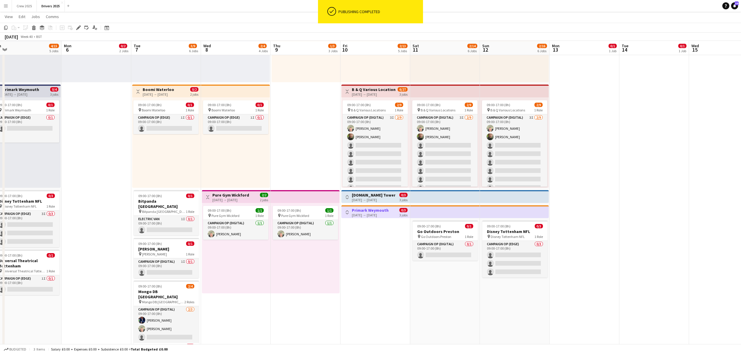
click at [346, 197] on app-icon "Toggle View" at bounding box center [347, 197] width 4 height 4
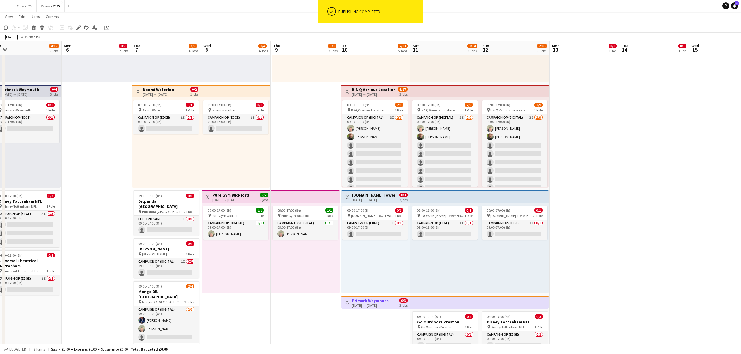
click at [348, 303] on app-icon "Toggle View" at bounding box center [347, 303] width 4 height 4
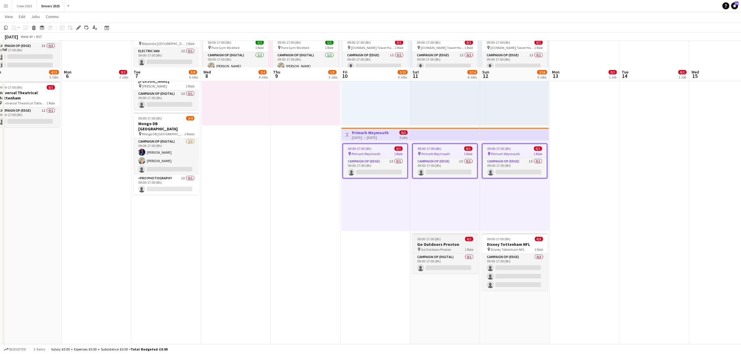
scroll to position [350, 0]
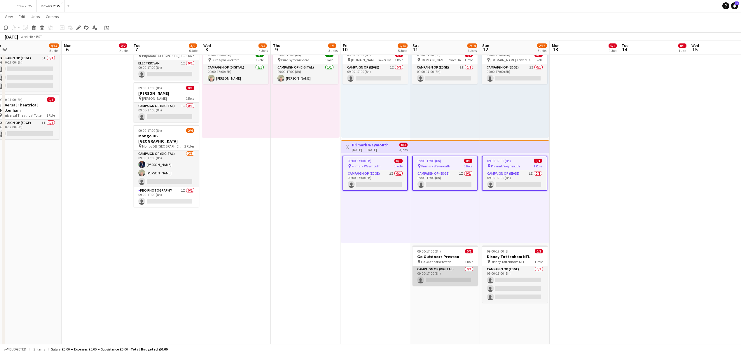
click at [449, 276] on app-card-role "Campaign Op (Digital) 0/1 09:00-17:00 (8h) single-neutral-actions" at bounding box center [444, 276] width 65 height 20
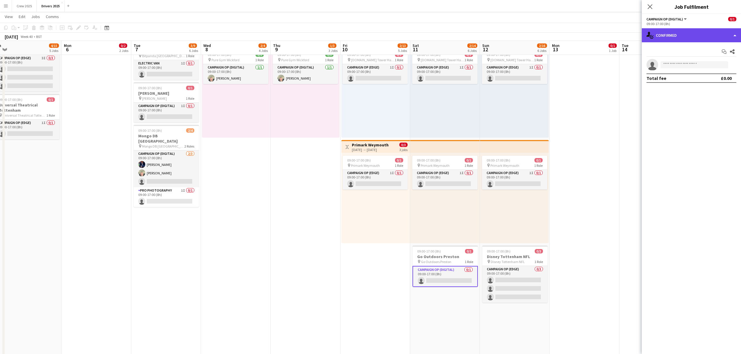
click at [591, 28] on div "single-neutral-actions-check-2 Confirmed" at bounding box center [690, 35] width 99 height 14
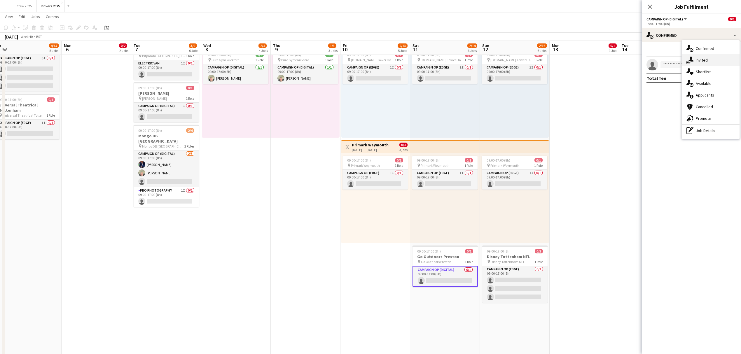
click at [591, 57] on span "Invited" at bounding box center [701, 59] width 12 height 5
click at [591, 67] on input "text" at bounding box center [691, 65] width 90 height 15
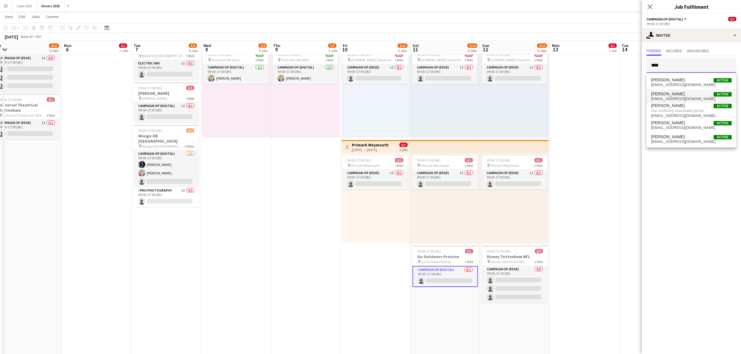
type input "****"
click at [591, 94] on span "[PERSON_NAME] Active" at bounding box center [691, 94] width 80 height 5
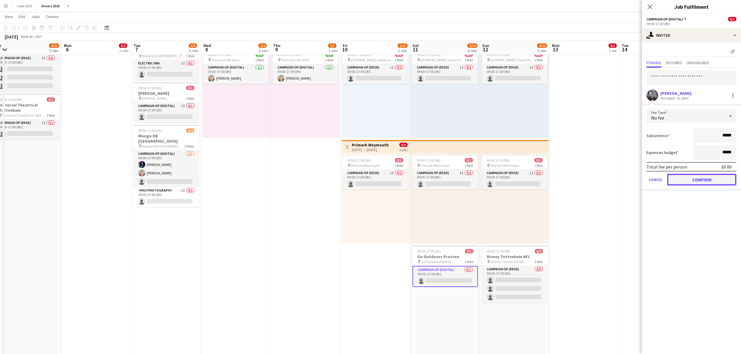
click at [591, 176] on button "Confirm" at bounding box center [701, 180] width 69 height 12
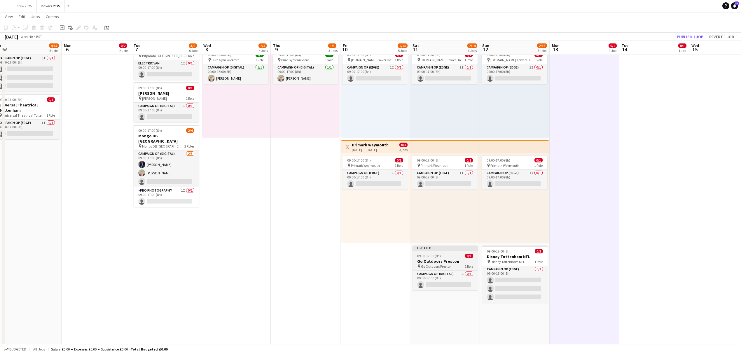
click at [448, 255] on div "09:00-17:00 (8h) 0/1" at bounding box center [444, 256] width 65 height 4
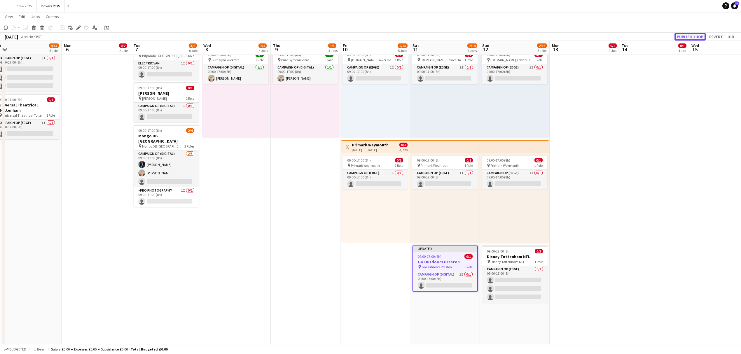
click at [591, 33] on button "Publish 1 job" at bounding box center [689, 37] width 31 height 8
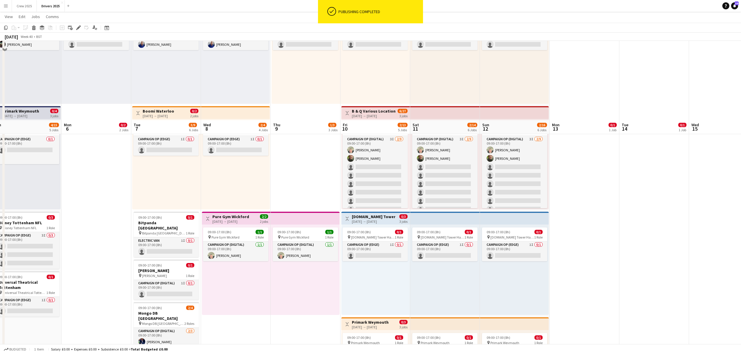
scroll to position [117, 0]
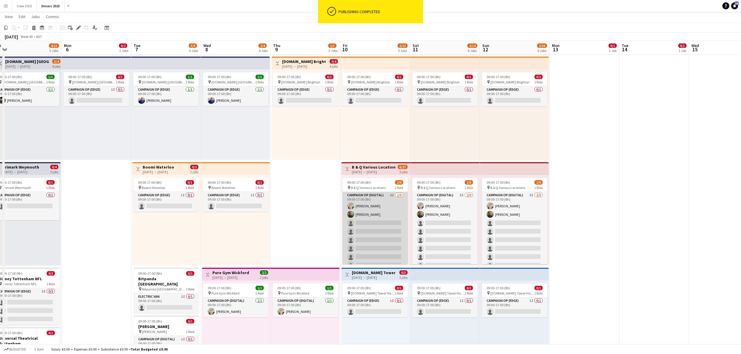
click at [374, 220] on app-card-role "Campaign Op (Digital) 3I [DATE] 09:00-17:00 (8h) [PERSON_NAME] [PERSON_NAME] si…" at bounding box center [374, 235] width 65 height 87
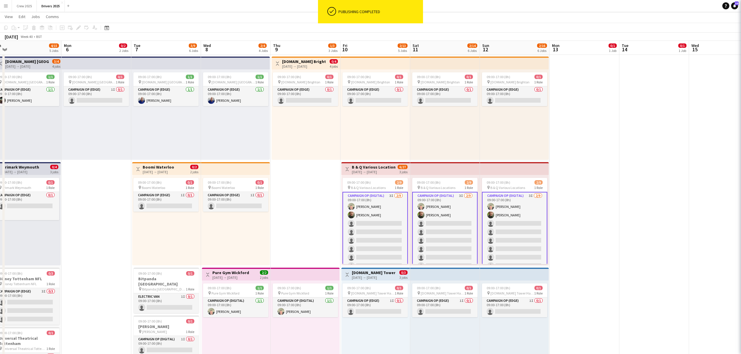
click at [370, 226] on app-card-role "Campaign Op (Digital) 3I [DATE] 09:00-17:00 (8h) [PERSON_NAME] [PERSON_NAME] si…" at bounding box center [374, 236] width 65 height 89
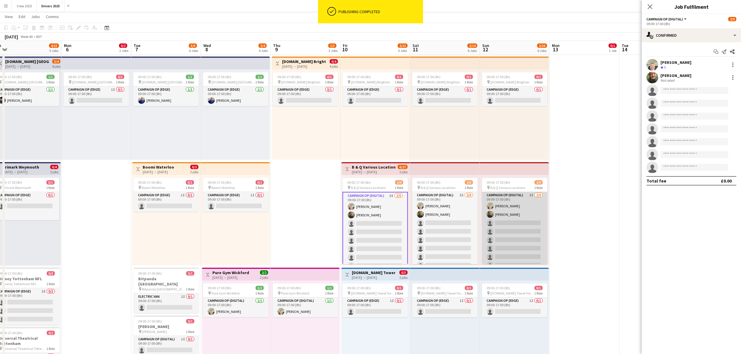
click at [509, 228] on app-card-role "Campaign Op (Digital) 3I [DATE] 09:00-17:00 (8h) [PERSON_NAME] [PERSON_NAME] si…" at bounding box center [514, 235] width 65 height 87
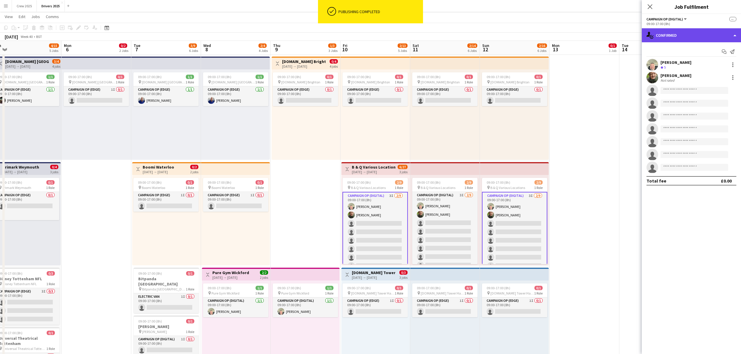
click at [591, 33] on div "single-neutral-actions-check-2 Confirmed" at bounding box center [690, 35] width 99 height 14
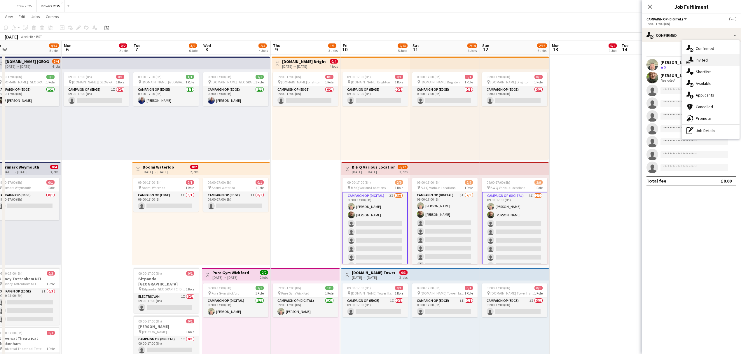
click at [591, 59] on span "Invited" at bounding box center [701, 59] width 12 height 5
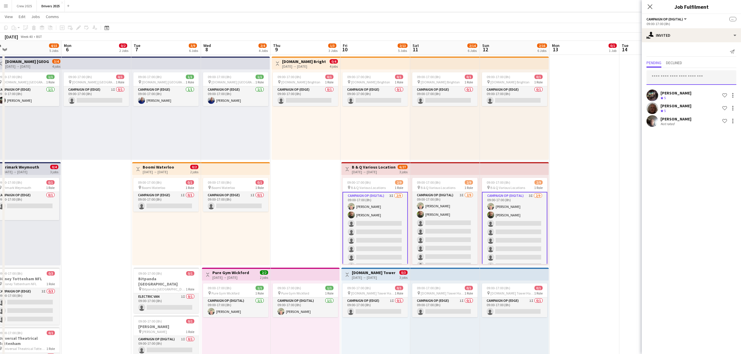
click at [591, 81] on input "text" at bounding box center [691, 77] width 90 height 15
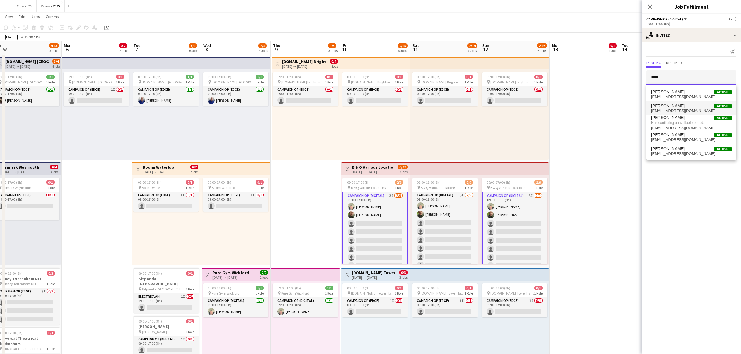
type input "****"
click at [591, 105] on span "[PERSON_NAME] Active" at bounding box center [691, 106] width 80 height 5
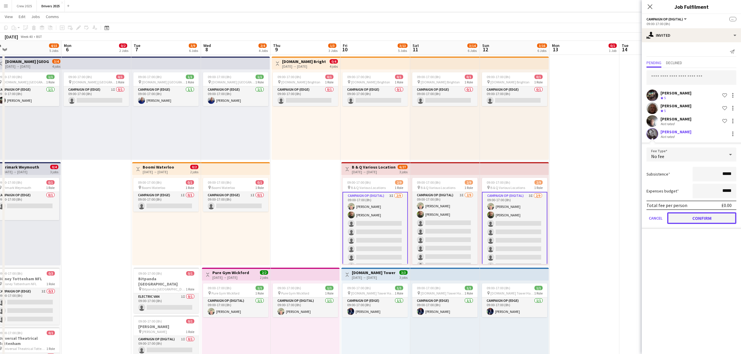
click at [591, 217] on button "Confirm" at bounding box center [701, 218] width 69 height 12
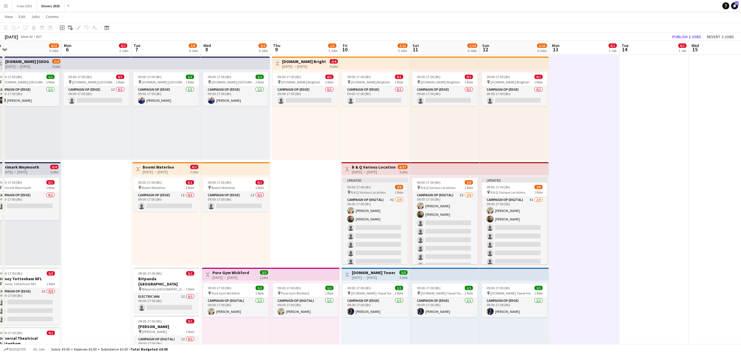
click at [363, 179] on div "Updated" at bounding box center [374, 180] width 65 height 5
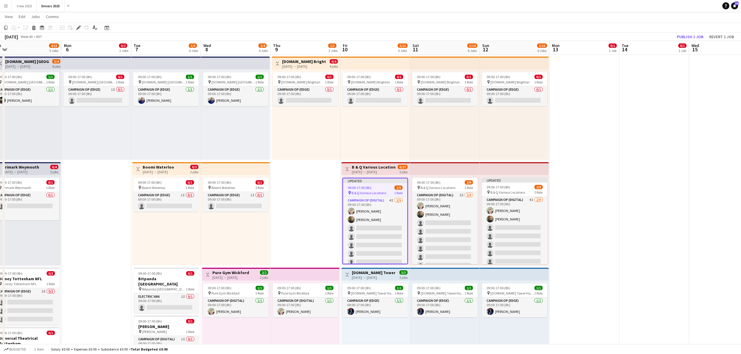
click at [375, 164] on h3 "B & Q Various Locations" at bounding box center [373, 166] width 43 height 5
click at [365, 182] on div "Updated" at bounding box center [374, 180] width 65 height 5
click at [392, 163] on app-top-bar "Toggle View B & Q Various Locations [DATE] → [DATE] 6/27 3 jobs" at bounding box center [375, 168] width 69 height 13
click at [385, 165] on h3 "B & Q Various Locations" at bounding box center [373, 166] width 43 height 5
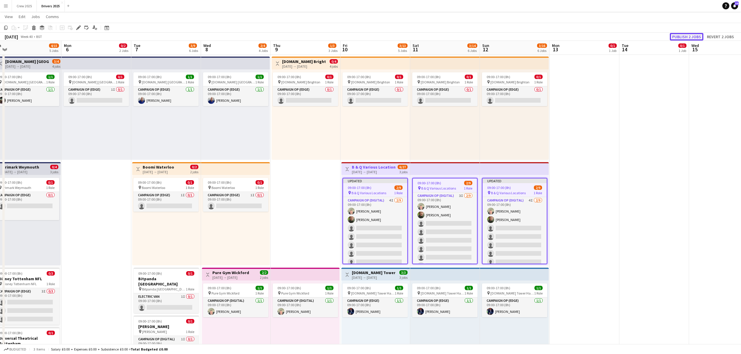
click at [591, 38] on button "Publish 2 jobs" at bounding box center [686, 37] width 34 height 8
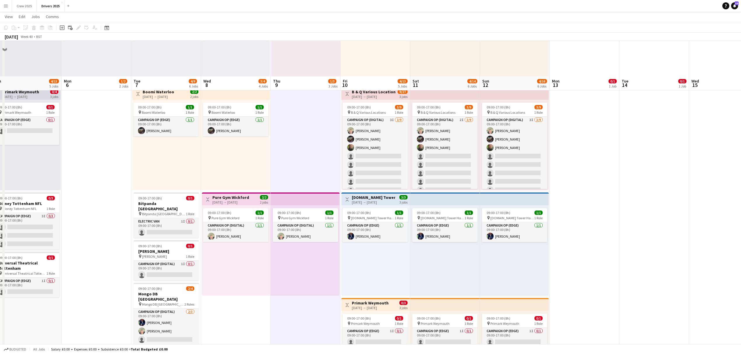
scroll to position [233, 0]
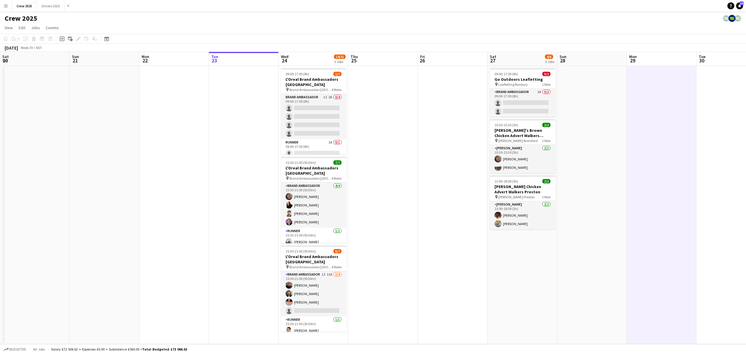
scroll to position [0, 139]
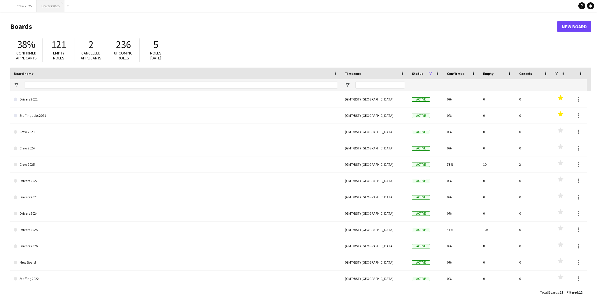
click at [48, 6] on button "Drivers 2025 Close" at bounding box center [51, 5] width 28 height 11
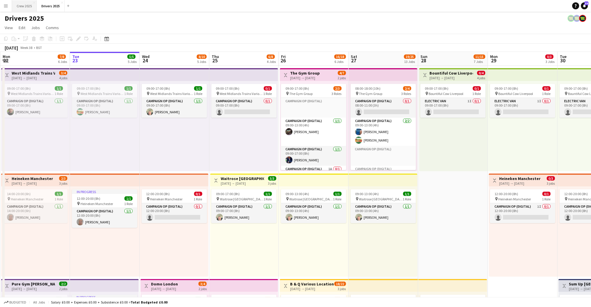
click at [24, 9] on button "Crew 2025 Close" at bounding box center [24, 5] width 25 height 11
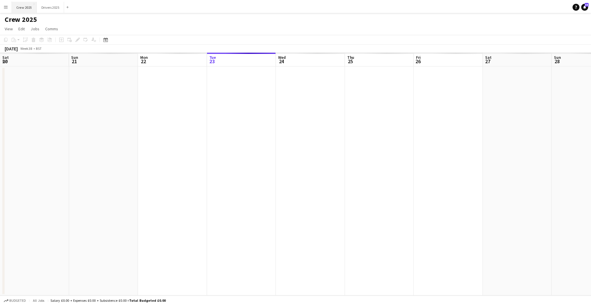
scroll to position [0, 139]
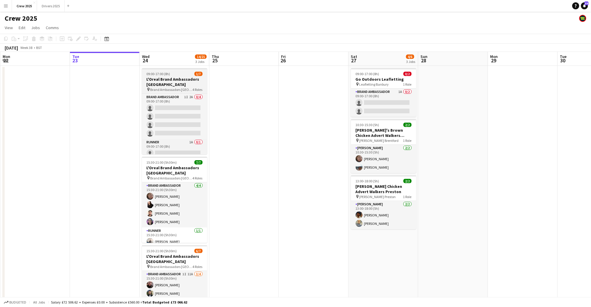
click at [180, 73] on div "09:00-17:00 (8h) 1/7" at bounding box center [174, 74] width 65 height 4
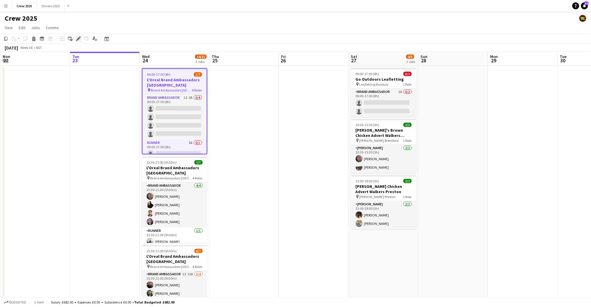
click at [77, 36] on icon "Edit" at bounding box center [78, 38] width 5 height 5
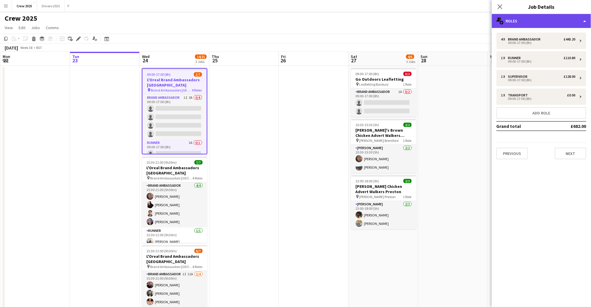
click at [533, 20] on div "multiple-users-add Roles" at bounding box center [541, 21] width 99 height 14
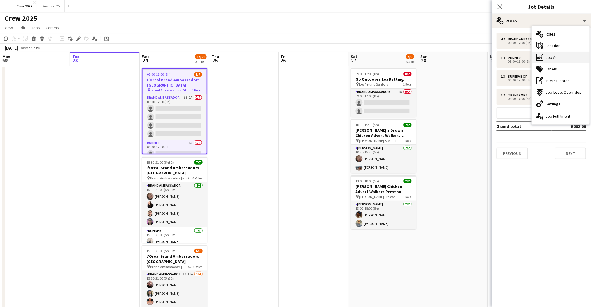
click at [560, 57] on div "ads-window Job Ad" at bounding box center [561, 58] width 58 height 12
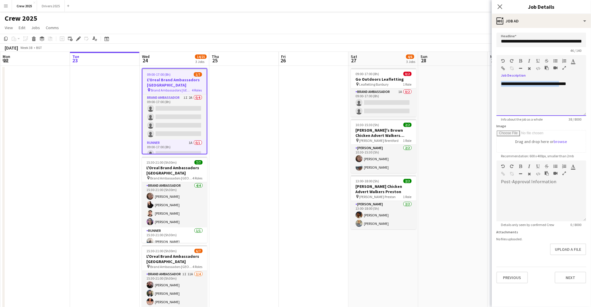
drag, startPoint x: 566, startPoint y: 99, endPoint x: 493, endPoint y: 81, distance: 75.5
click at [493, 81] on form "**********" at bounding box center [541, 158] width 99 height 251
click at [573, 90] on div "**********" at bounding box center [542, 98] width 90 height 35
drag, startPoint x: 574, startPoint y: 83, endPoint x: 495, endPoint y: 83, distance: 79.0
click at [495, 83] on form "**********" at bounding box center [541, 158] width 99 height 251
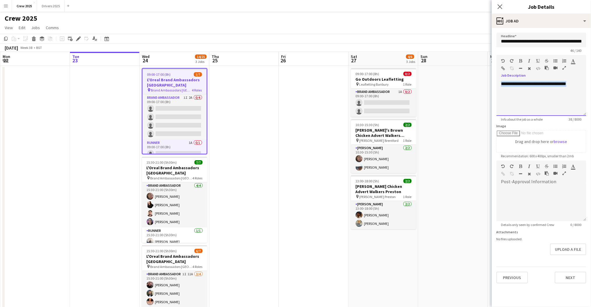
paste div
drag, startPoint x: 576, startPoint y: 94, endPoint x: 483, endPoint y: 81, distance: 94.5
click at [483, 81] on body "Menu Boards Boards Boards All jobs Status Workforce Workforce My Workforce Recr…" at bounding box center [295, 176] width 591 height 353
copy div "**********"
click at [504, 69] on icon "button" at bounding box center [503, 68] width 4 height 4
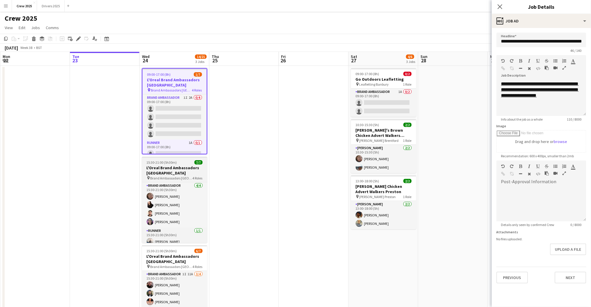
click at [178, 165] on h3 "L'Oreal Brand Ambassadors [GEOGRAPHIC_DATA]" at bounding box center [174, 170] width 65 height 10
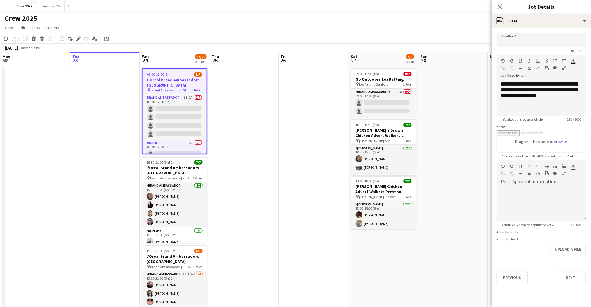
type input "**********"
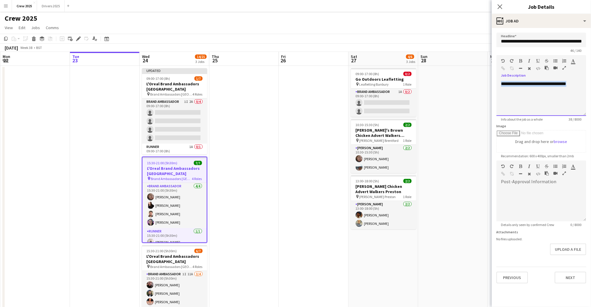
drag, startPoint x: 577, startPoint y: 88, endPoint x: 477, endPoint y: 88, distance: 100.6
click at [477, 88] on body "Menu Boards Boards Boards All jobs Status Workforce Workforce My Workforce Recr…" at bounding box center [295, 176] width 591 height 353
drag, startPoint x: 583, startPoint y: 96, endPoint x: 502, endPoint y: 83, distance: 82.1
click at [502, 83] on div "**********" at bounding box center [542, 98] width 90 height 35
copy span "**********"
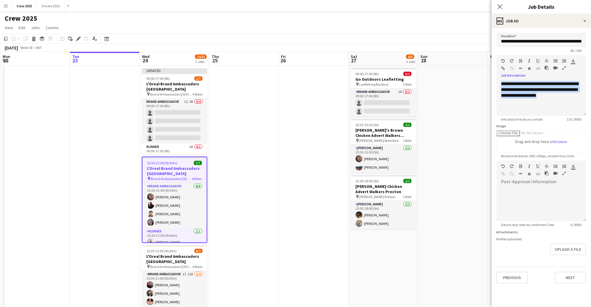
click at [503, 67] on icon "button" at bounding box center [503, 68] width 4 height 4
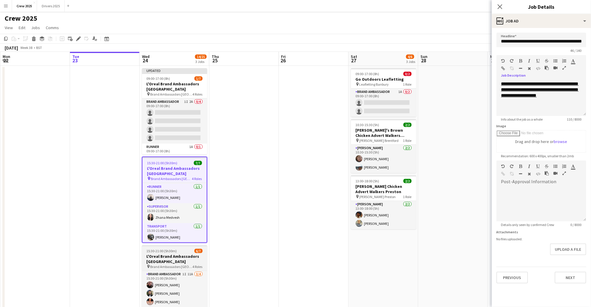
click at [175, 255] on h3 "L'Oreal Brand Ambassadors [GEOGRAPHIC_DATA]" at bounding box center [174, 259] width 65 height 10
type input "**********"
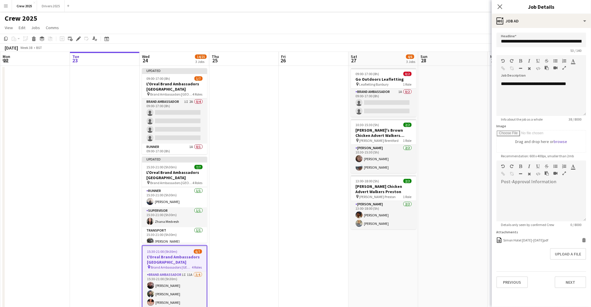
scroll to position [45, 0]
drag, startPoint x: 576, startPoint y: 83, endPoint x: 462, endPoint y: 83, distance: 114.3
click at [462, 83] on body "Menu Boards Boards Boards All jobs Status Workforce Workforce My Workforce Recr…" at bounding box center [295, 176] width 591 height 353
drag, startPoint x: 578, startPoint y: 95, endPoint x: 496, endPoint y: 84, distance: 82.7
click at [496, 84] on form "**********" at bounding box center [541, 161] width 99 height 256
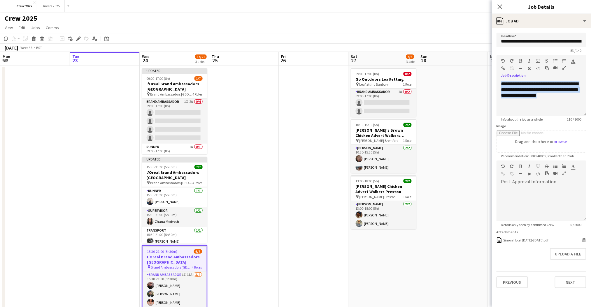
click at [503, 68] on icon "button" at bounding box center [503, 68] width 4 height 4
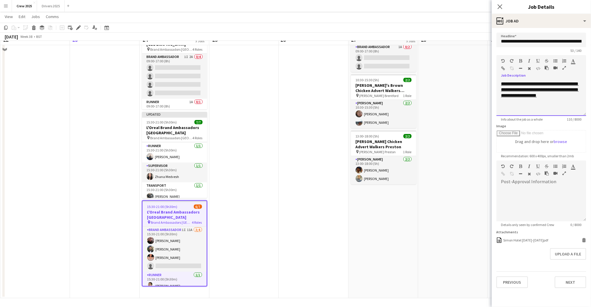
scroll to position [45, 0]
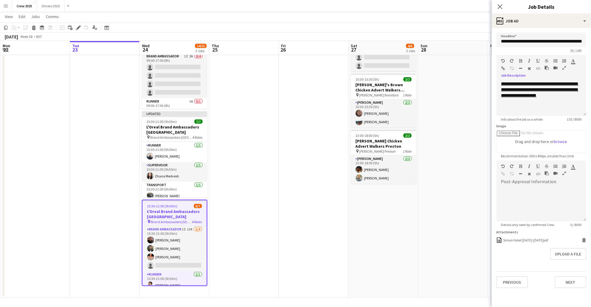
click at [293, 200] on app-date-cell at bounding box center [314, 159] width 70 height 278
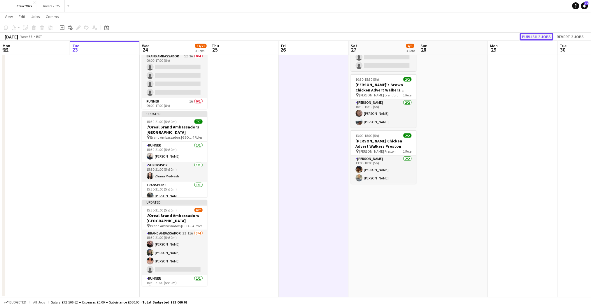
click at [534, 36] on button "Publish 3 jobs" at bounding box center [537, 37] width 34 height 8
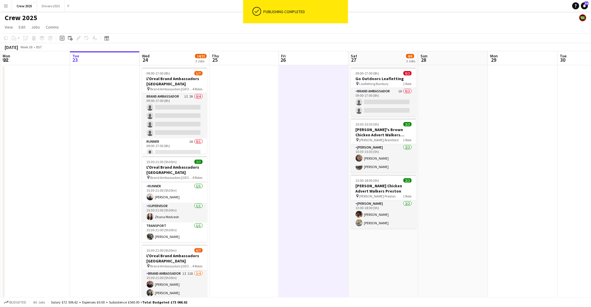
scroll to position [0, 0]
